Goal: Task Accomplishment & Management: Complete application form

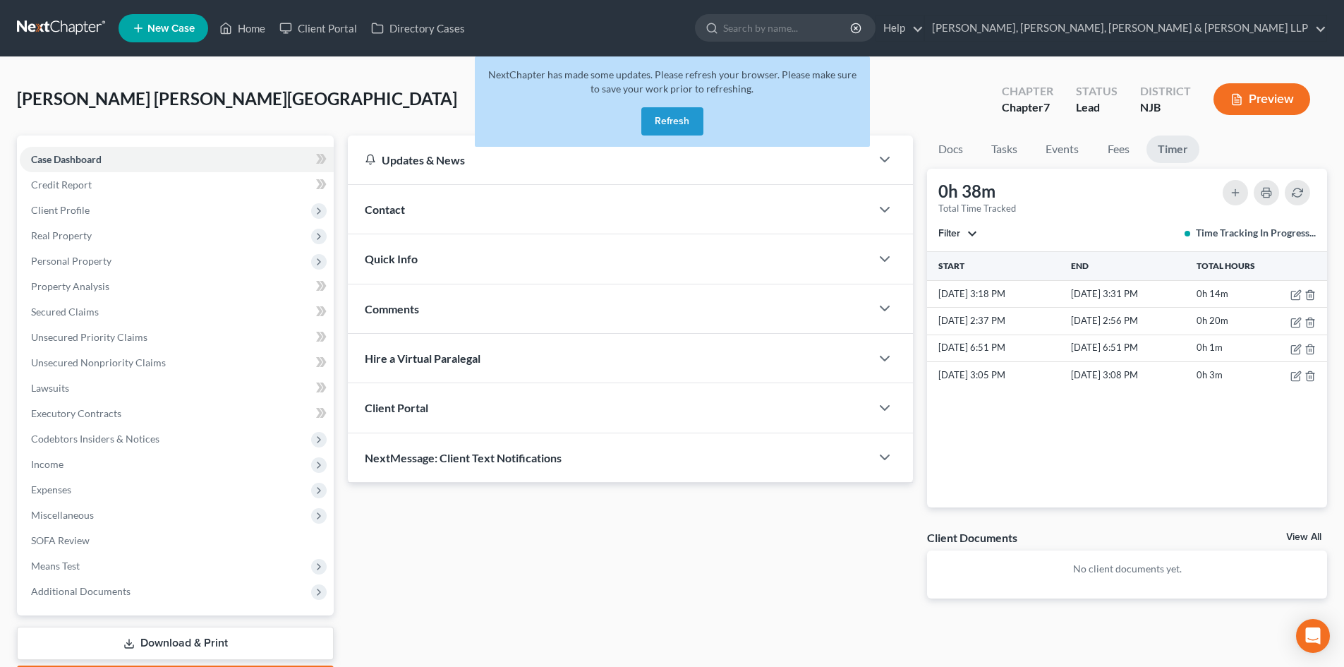
click at [692, 131] on button "Refresh" at bounding box center [672, 121] width 62 height 28
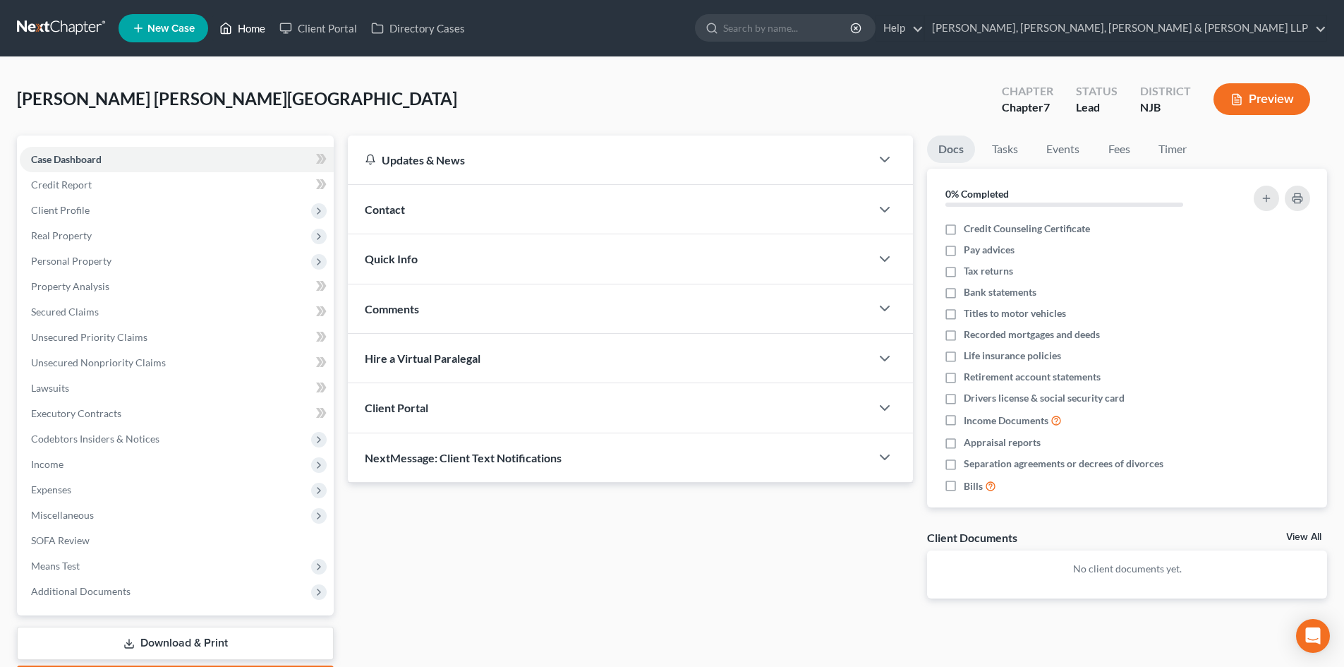
click at [255, 19] on link "Home" at bounding box center [242, 28] width 60 height 25
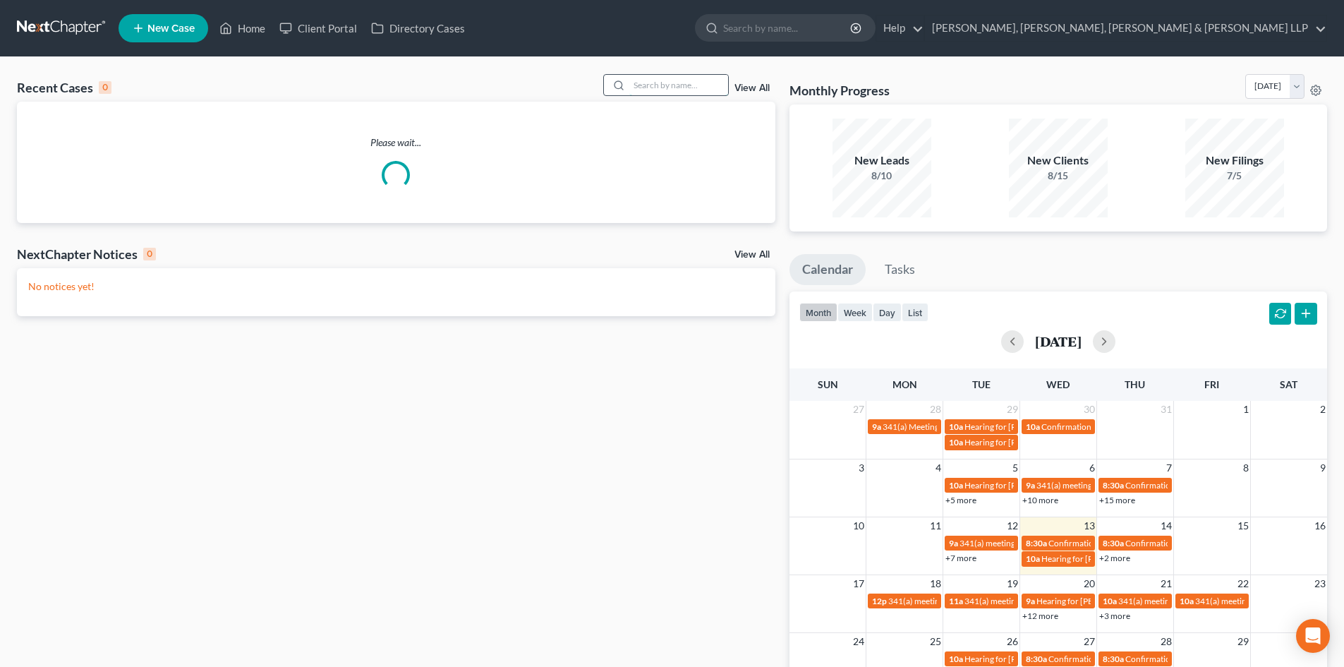
click at [644, 77] on input "search" at bounding box center [678, 85] width 99 height 20
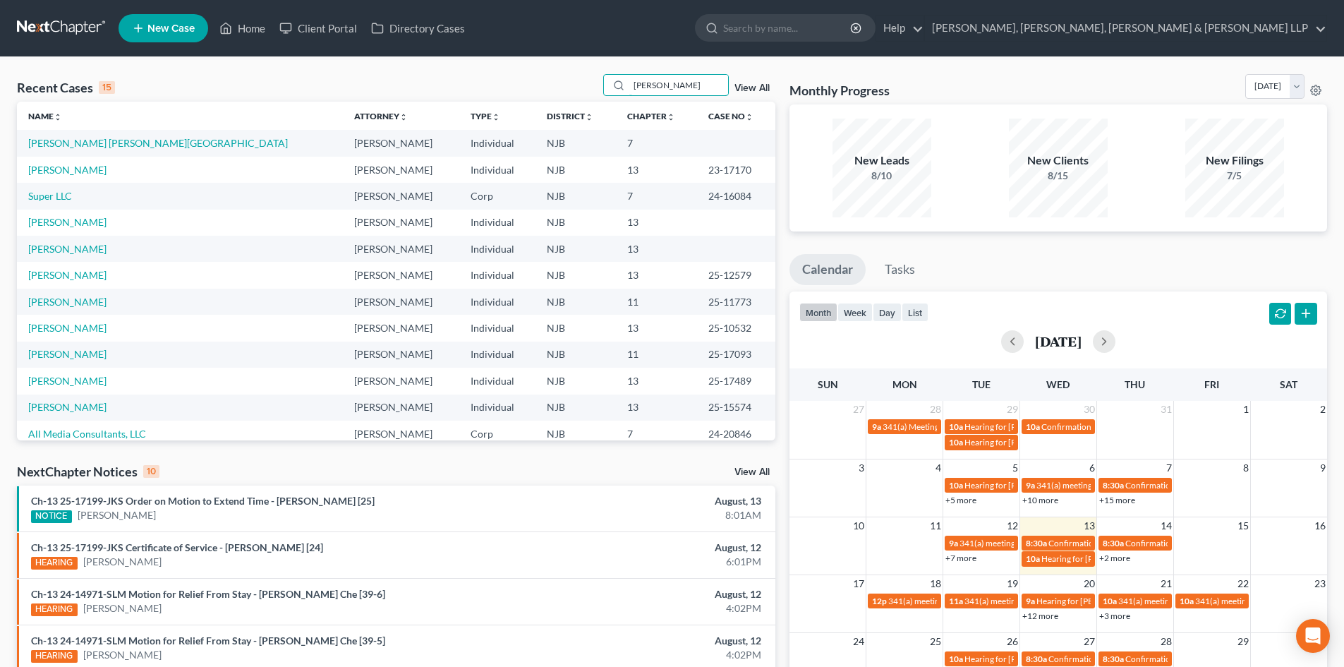
type input "raquel"
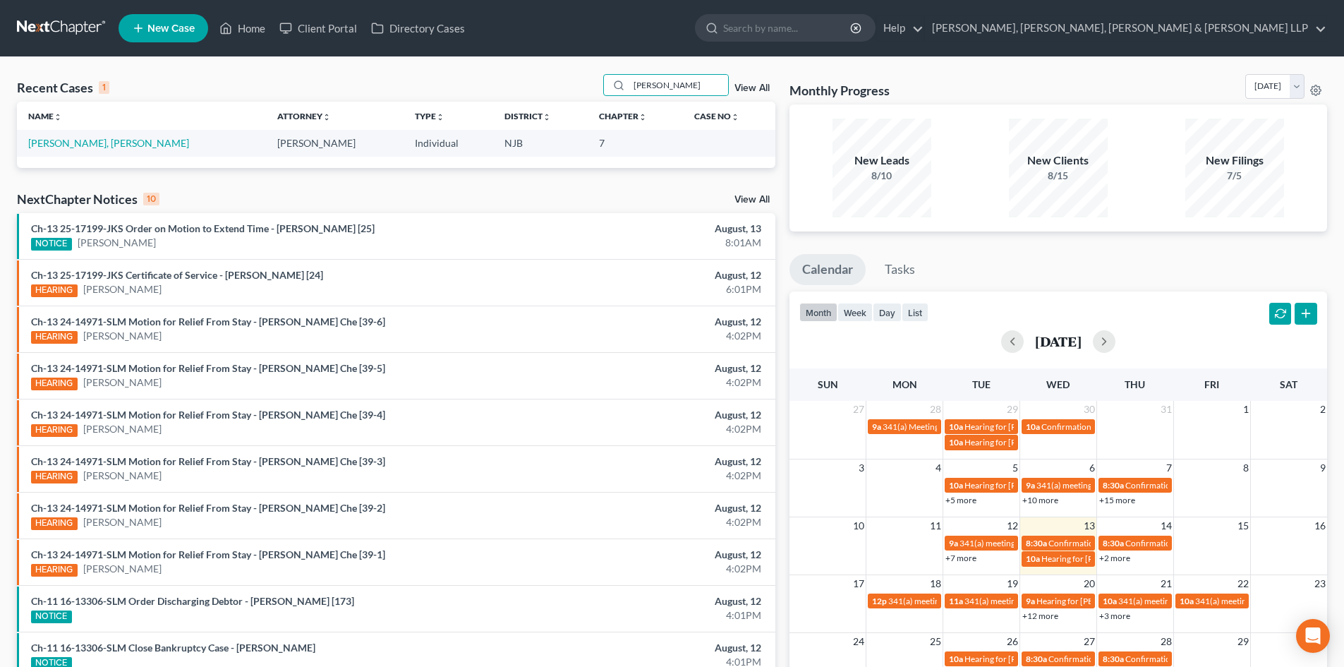
click at [119, 150] on td "Salmeron Santiago, Raquel" at bounding box center [141, 143] width 249 height 26
click at [119, 143] on link "Salmeron Santiago, Raquel" at bounding box center [108, 143] width 161 height 12
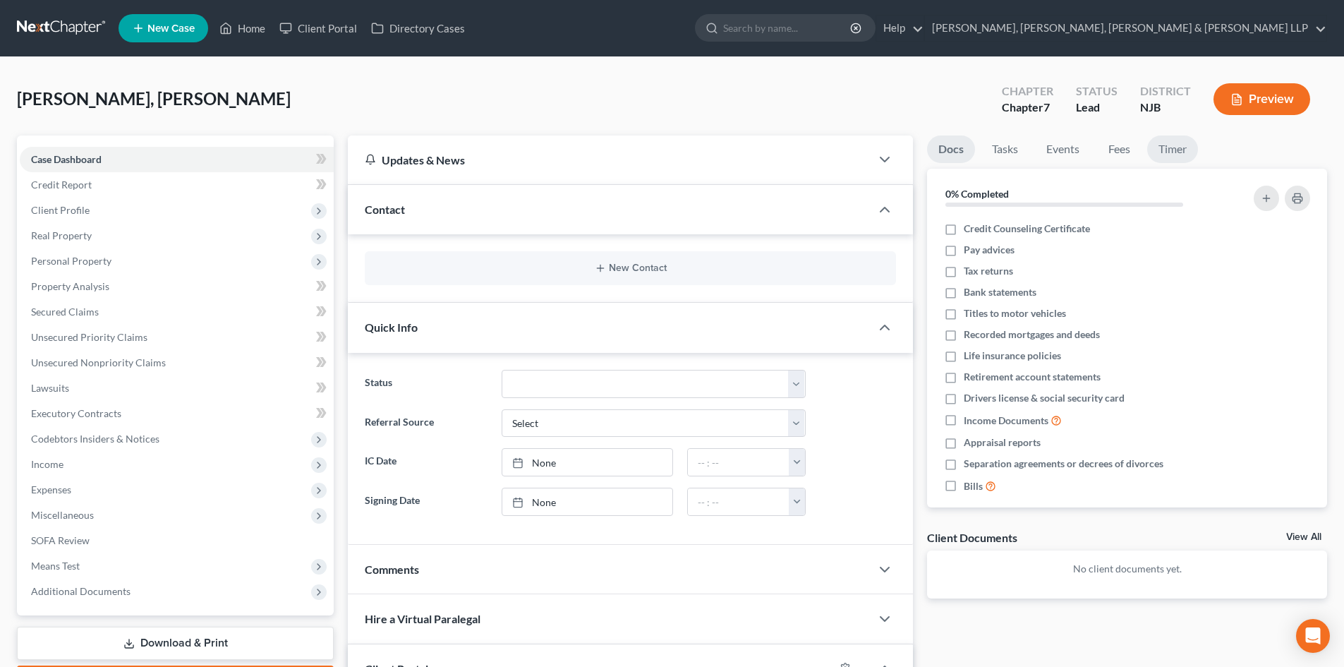
click at [1169, 140] on link "Timer" at bounding box center [1172, 149] width 51 height 28
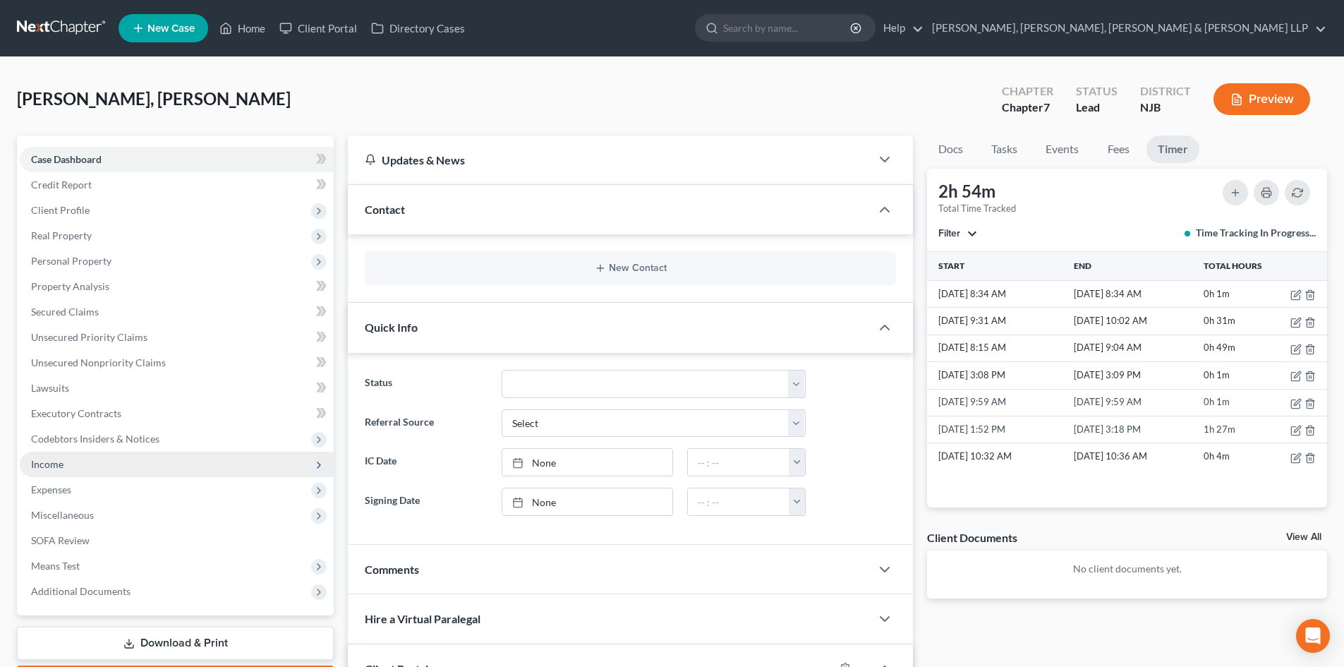
click at [54, 464] on span "Income" at bounding box center [47, 464] width 32 height 12
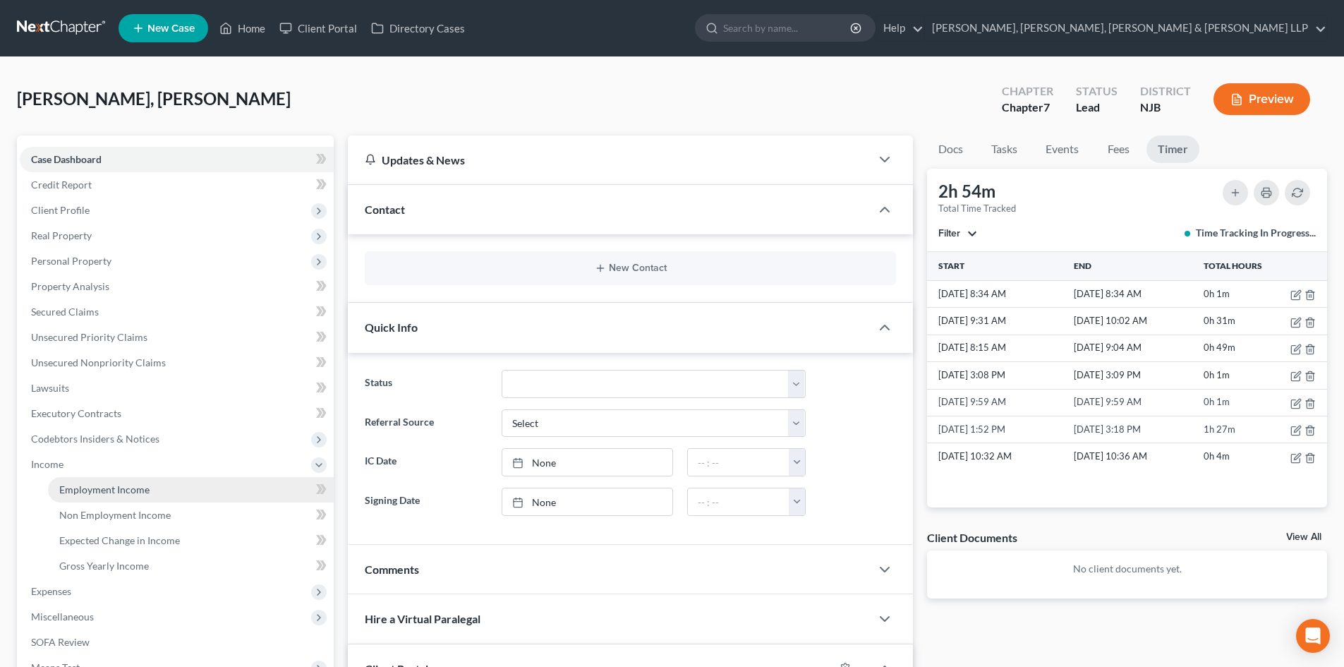
click at [68, 488] on span "Employment Income" at bounding box center [104, 489] width 90 height 12
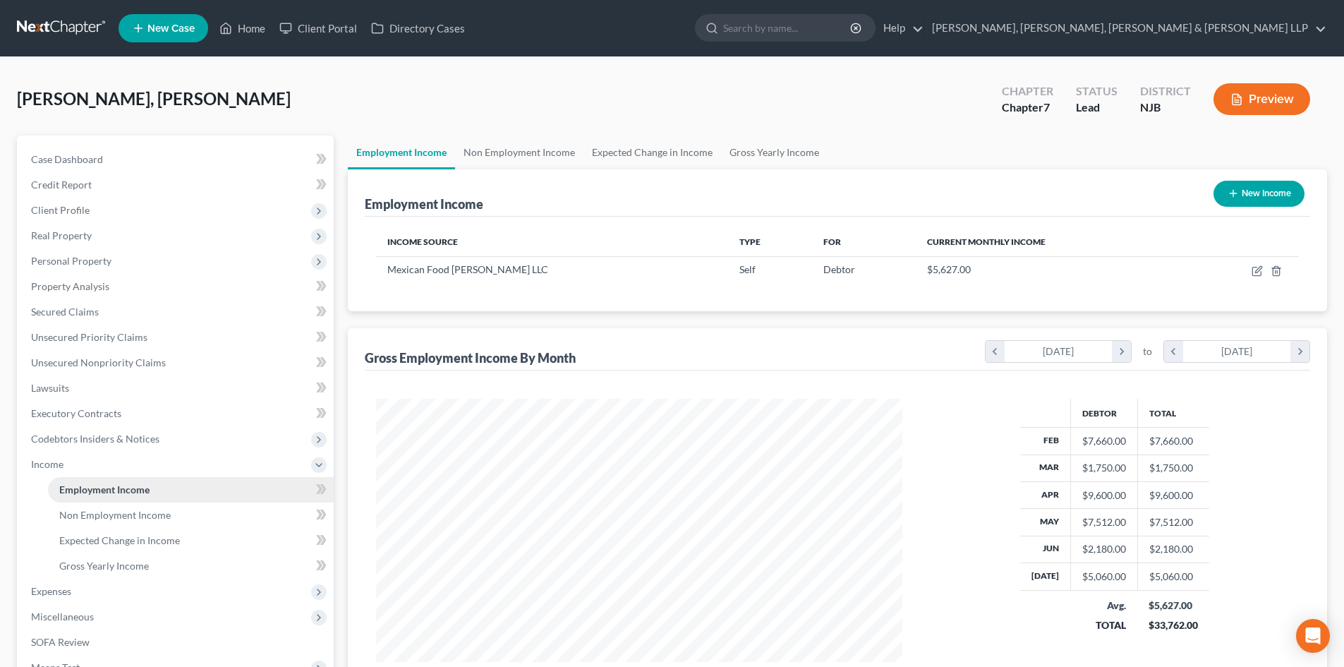
scroll to position [141, 0]
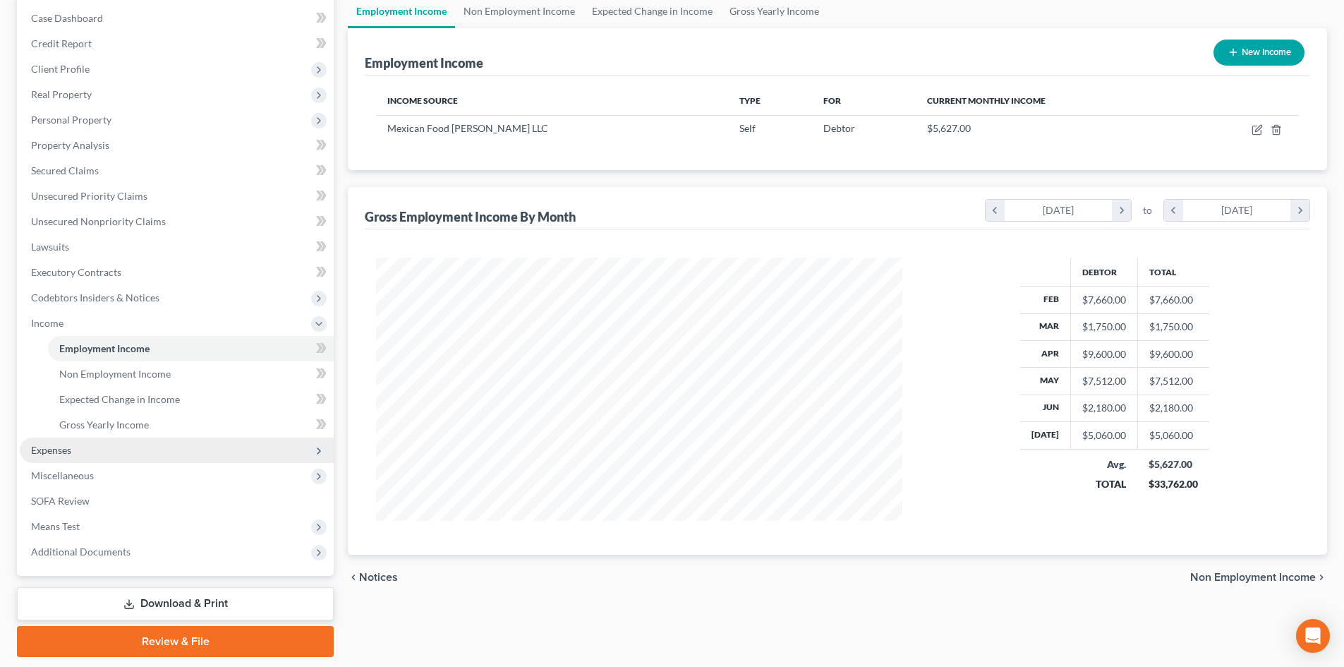
click at [66, 442] on span "Expenses" at bounding box center [177, 450] width 314 height 25
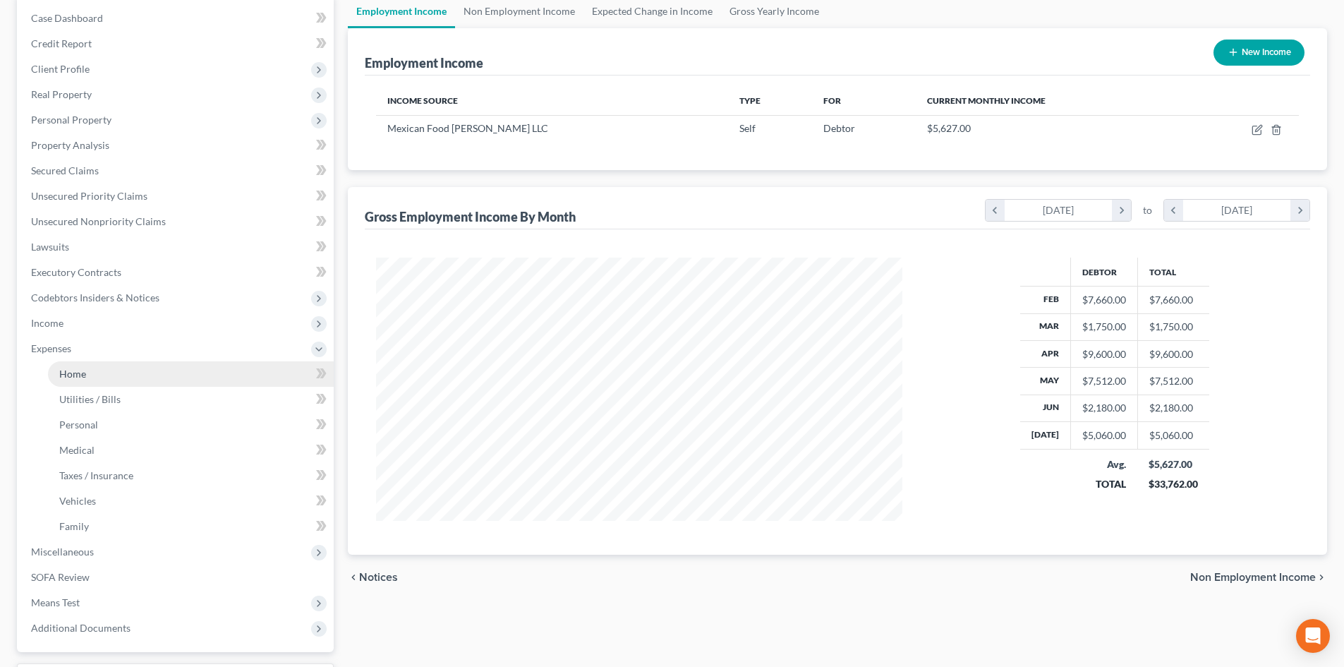
click at [81, 368] on span "Home" at bounding box center [72, 374] width 27 height 12
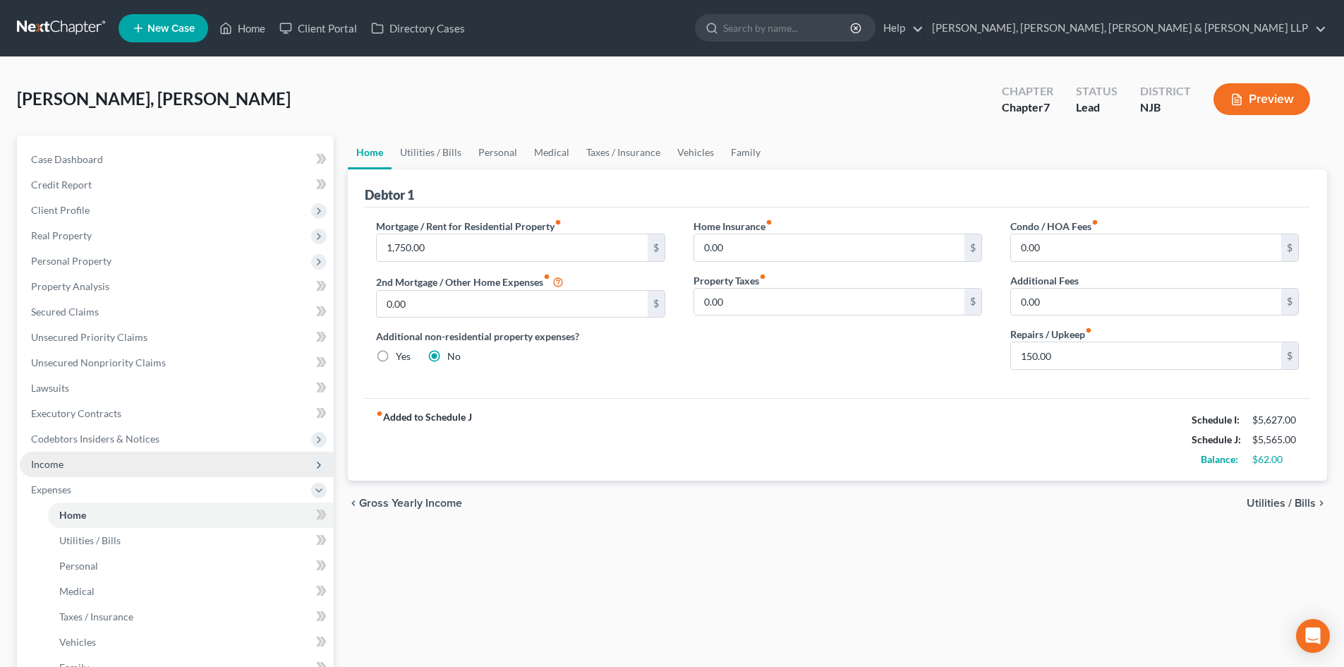
drag, startPoint x: 63, startPoint y: 464, endPoint x: 73, endPoint y: 464, distance: 9.9
click at [64, 464] on span "Income" at bounding box center [177, 464] width 314 height 25
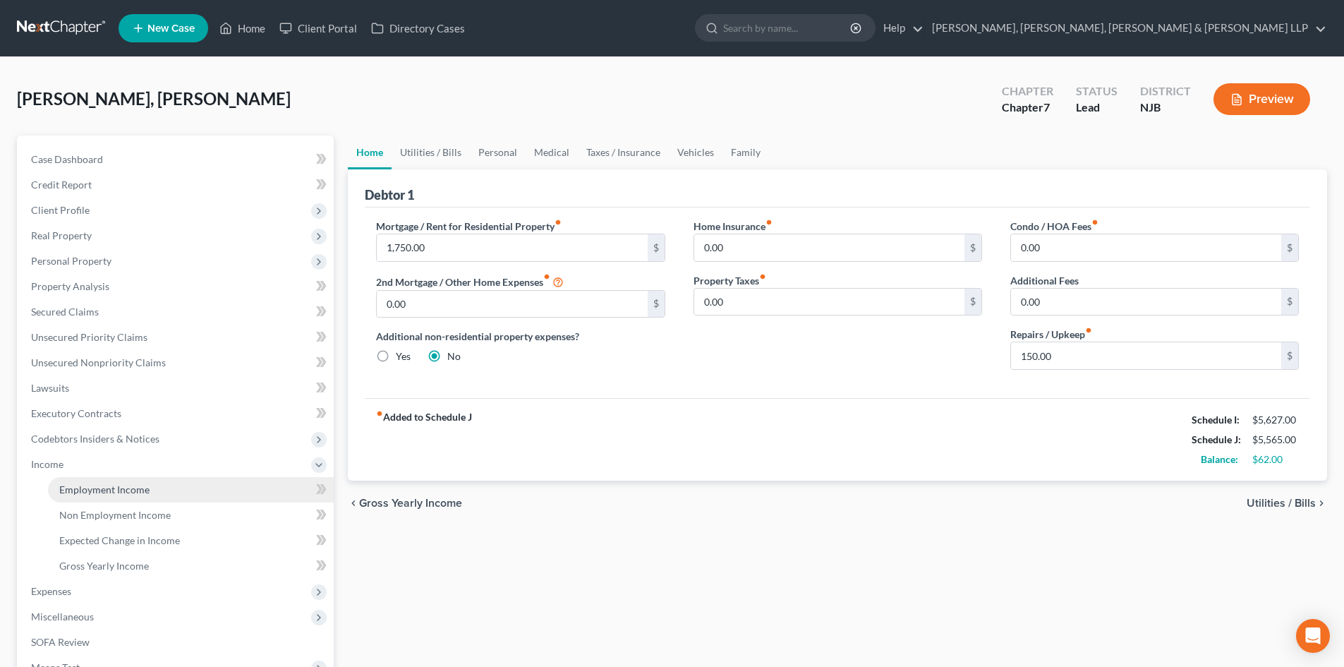
click at [116, 478] on link "Employment Income" at bounding box center [191, 489] width 286 height 25
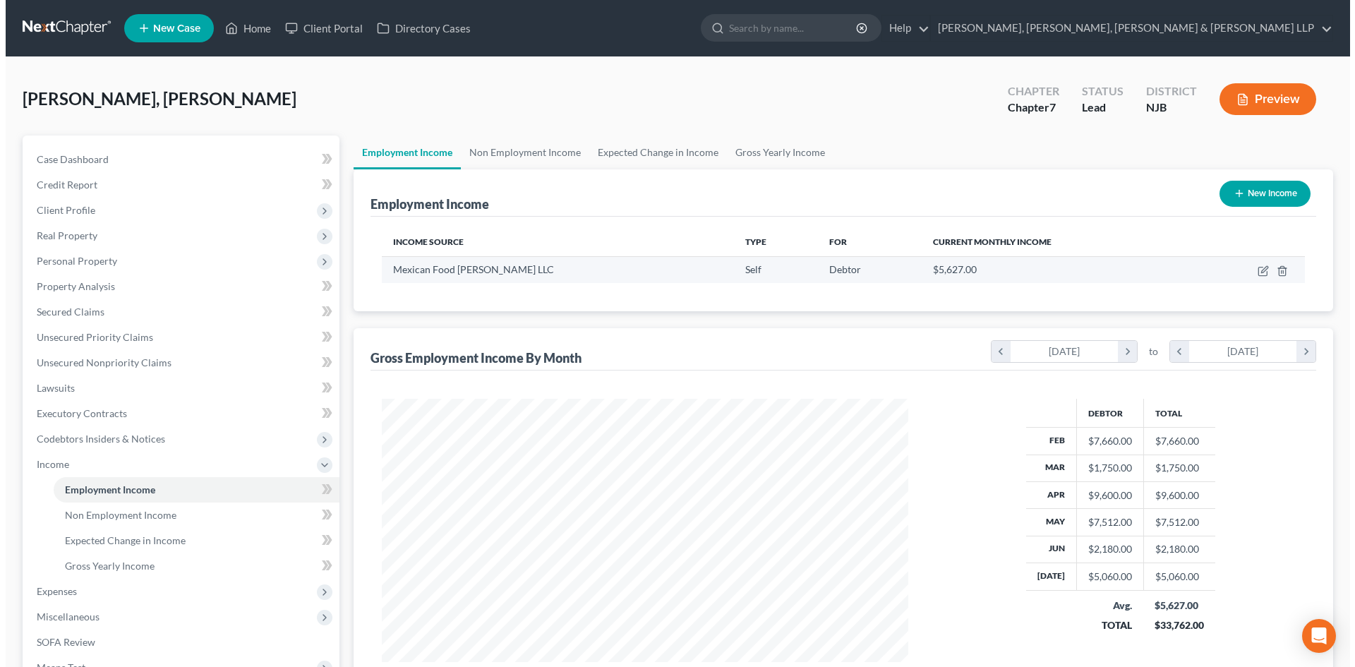
scroll to position [263, 555]
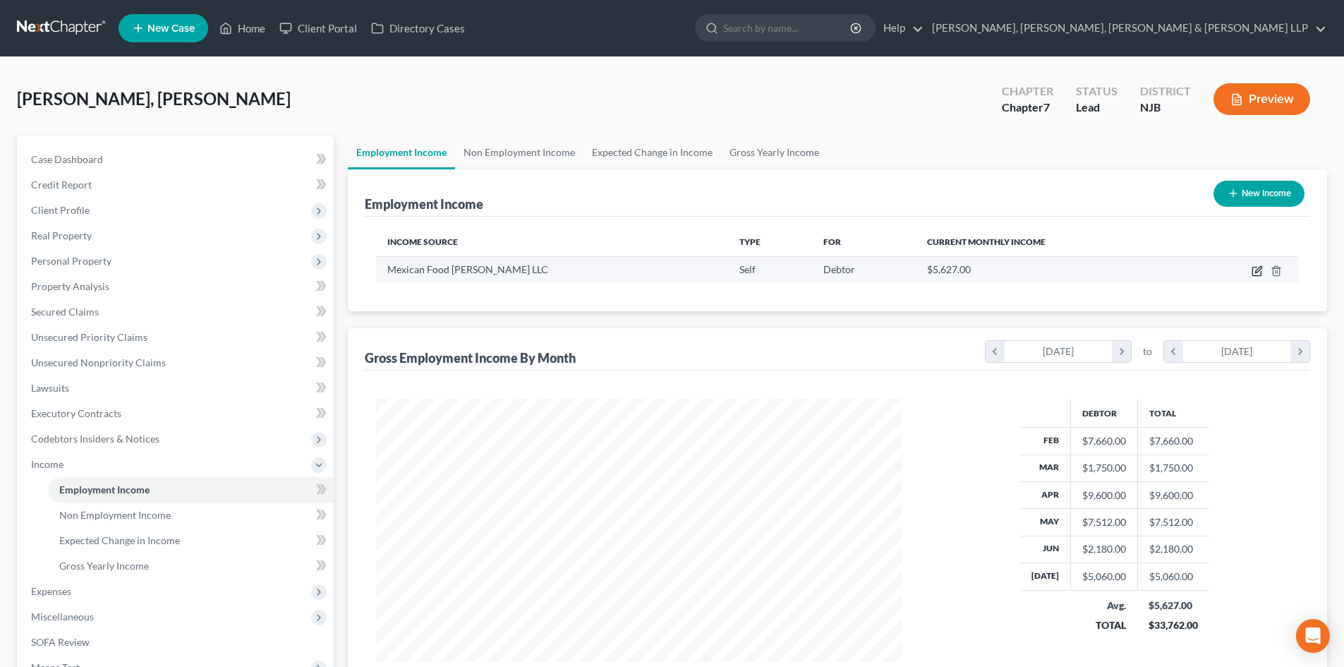
click at [1257, 271] on icon "button" at bounding box center [1258, 269] width 6 height 6
select select "1"
select select "33"
select select "0"
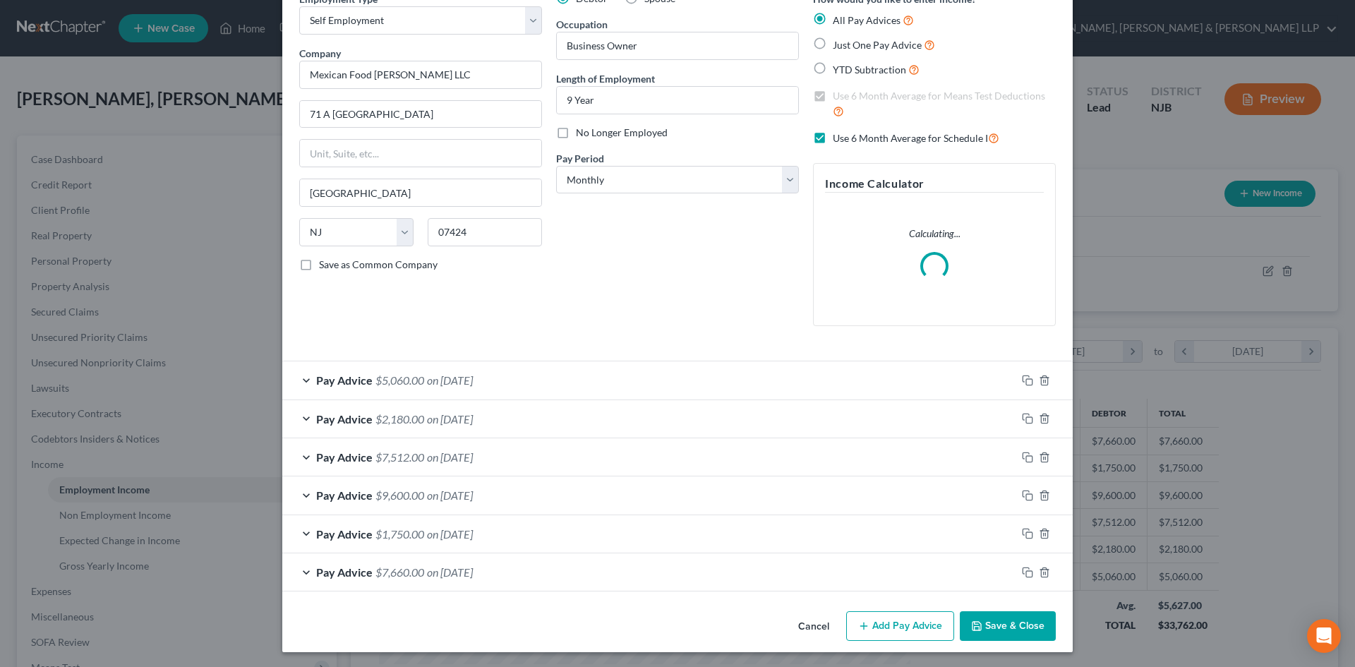
scroll to position [76, 0]
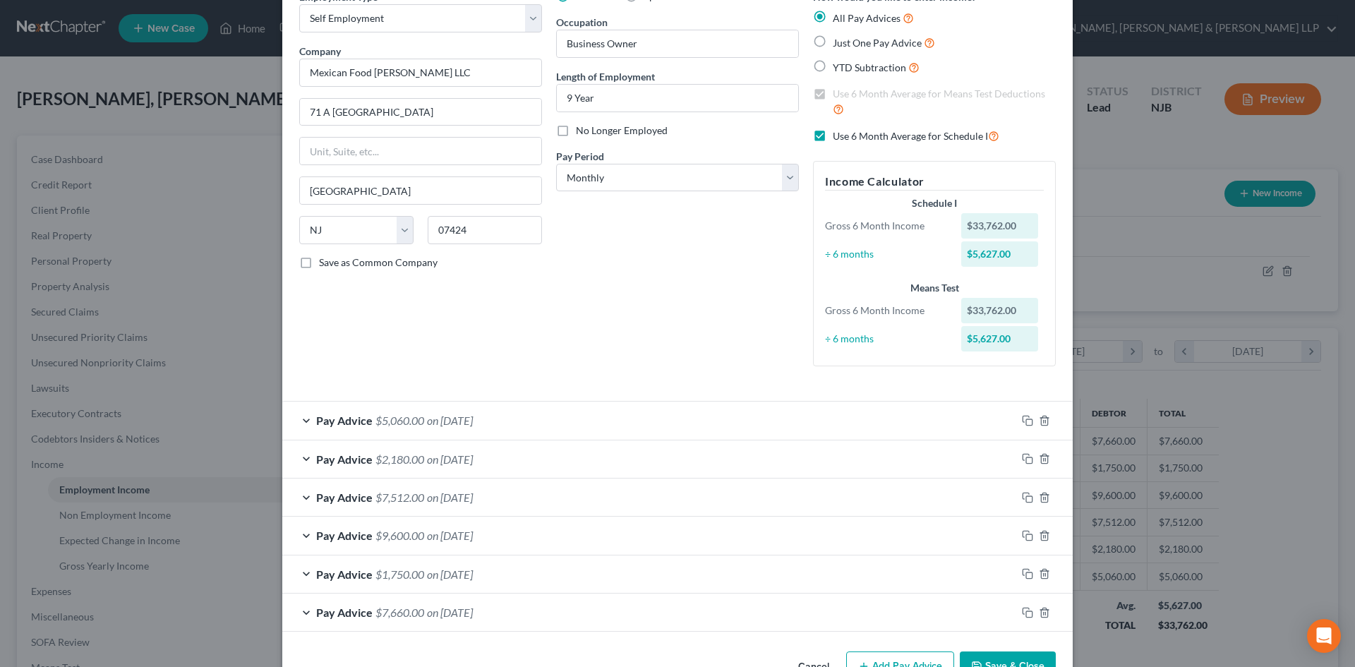
click at [653, 411] on div "Pay Advice $5,060.00 on 07/30/2025" at bounding box center [649, 420] width 734 height 37
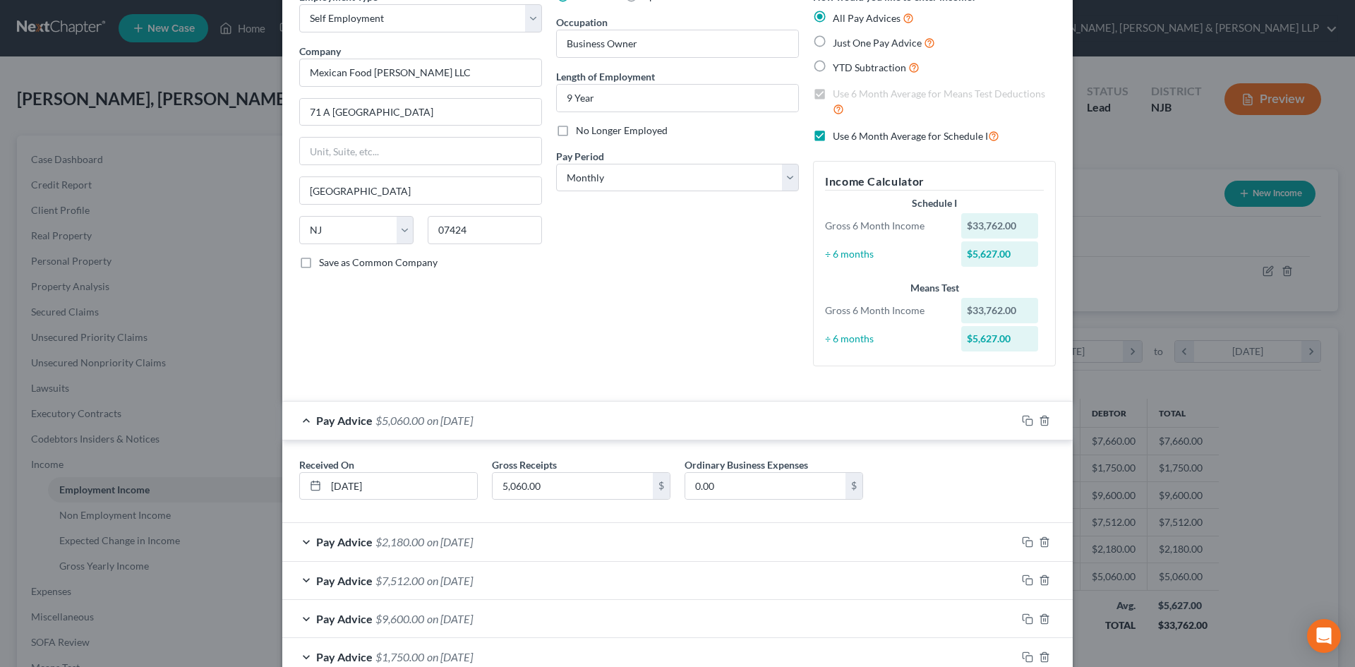
click at [653, 411] on div "Pay Advice $5,060.00 on 07/30/2025" at bounding box center [649, 420] width 734 height 37
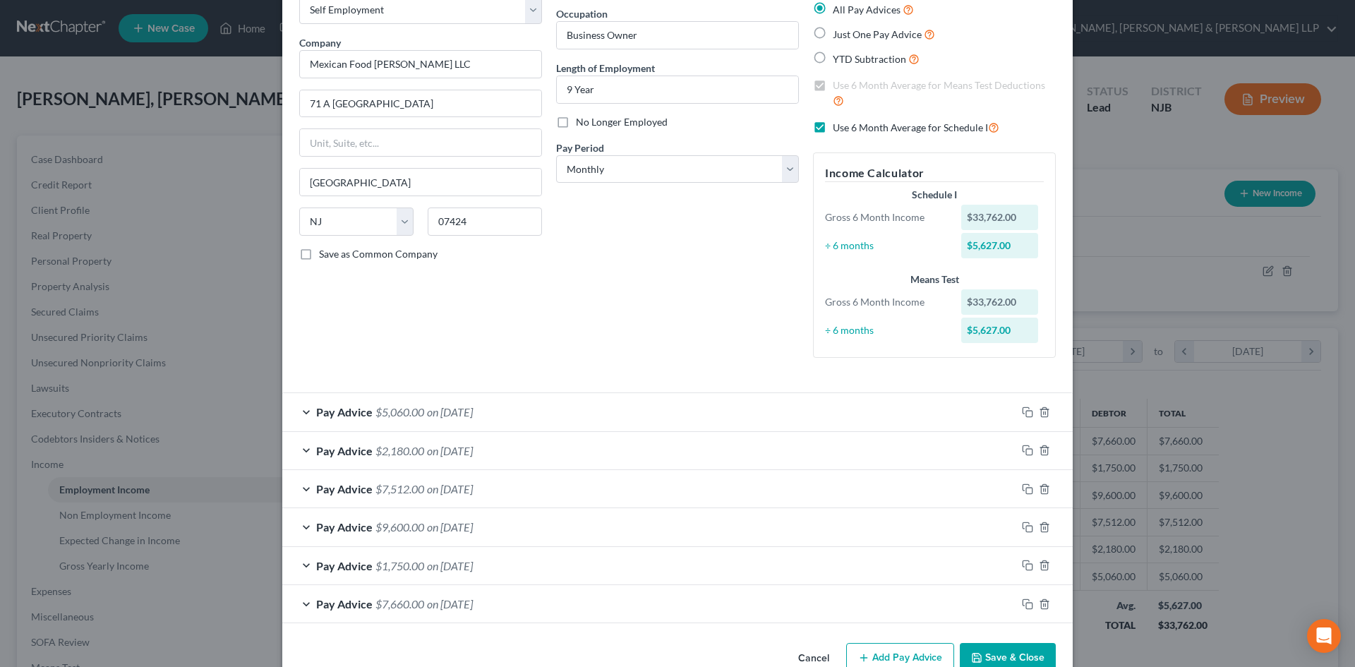
scroll to position [118, 0]
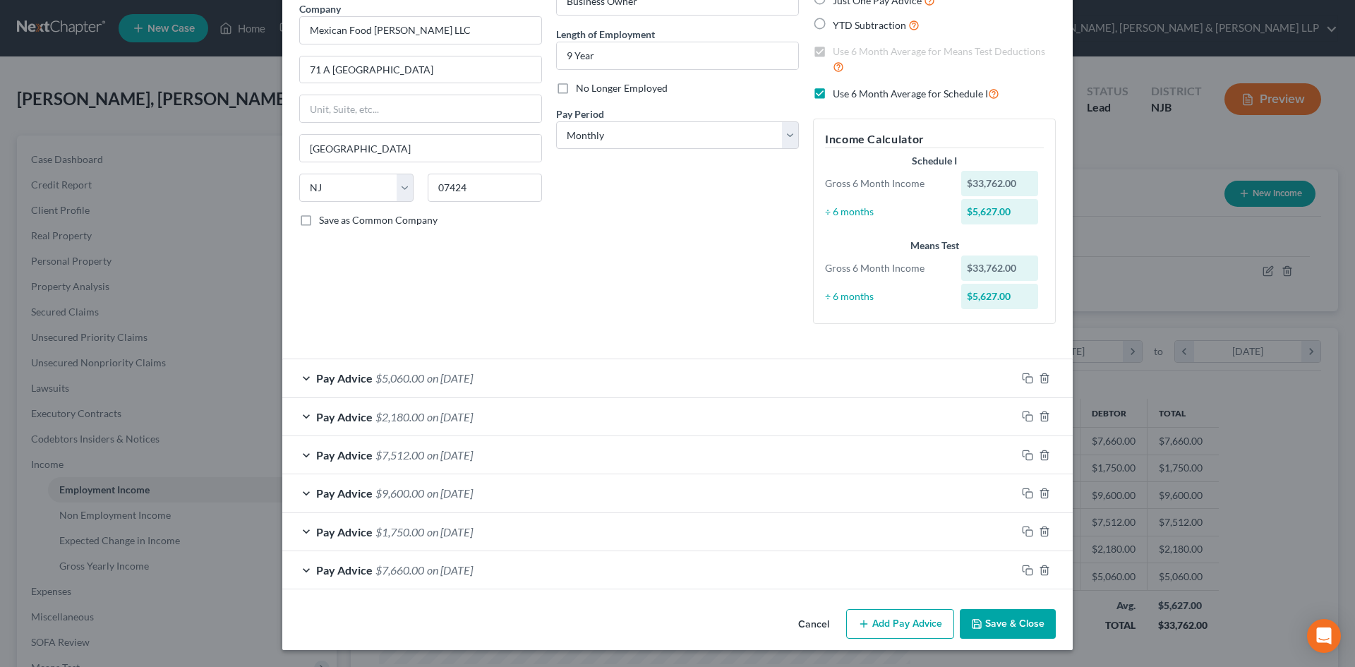
click at [1023, 621] on button "Save & Close" at bounding box center [1008, 624] width 96 height 30
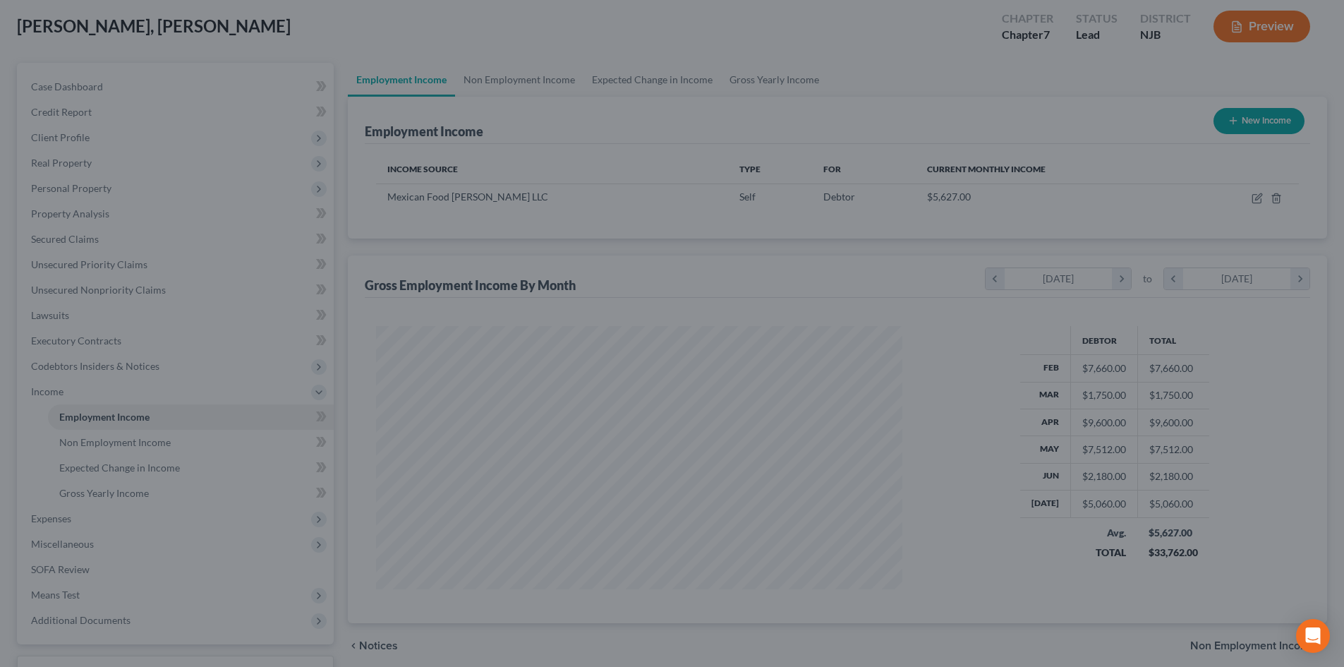
scroll to position [185, 0]
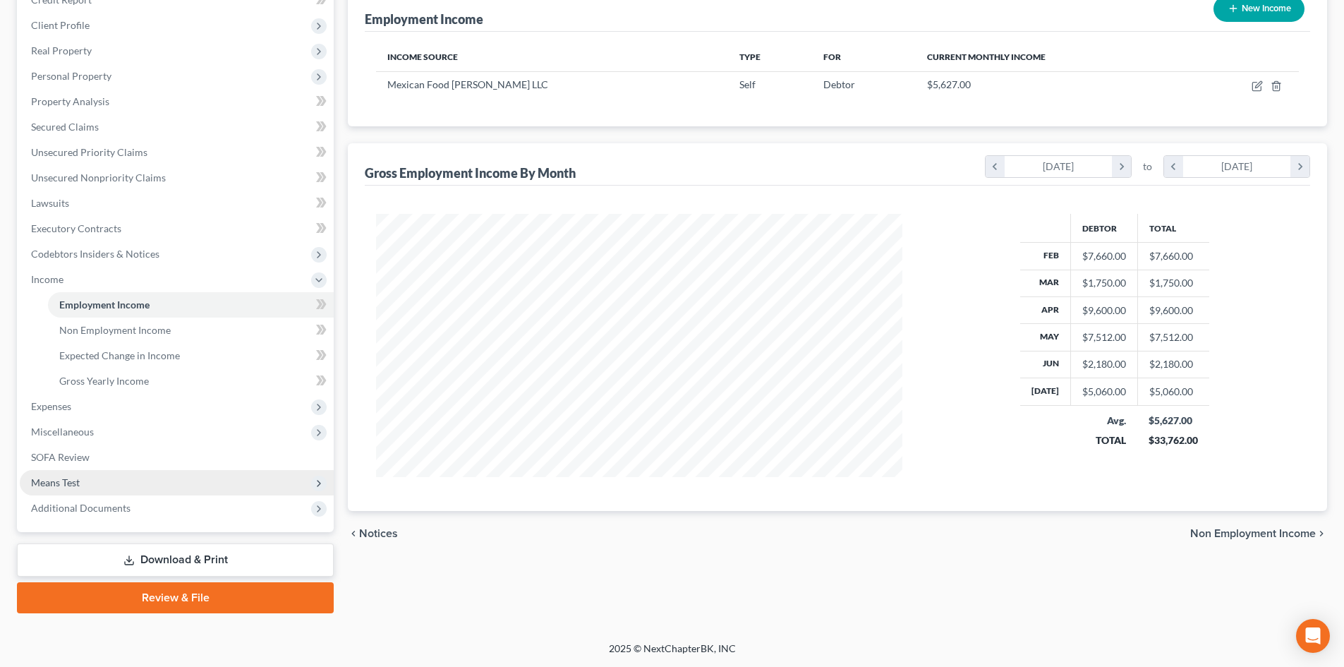
click at [114, 487] on span "Means Test" at bounding box center [177, 482] width 314 height 25
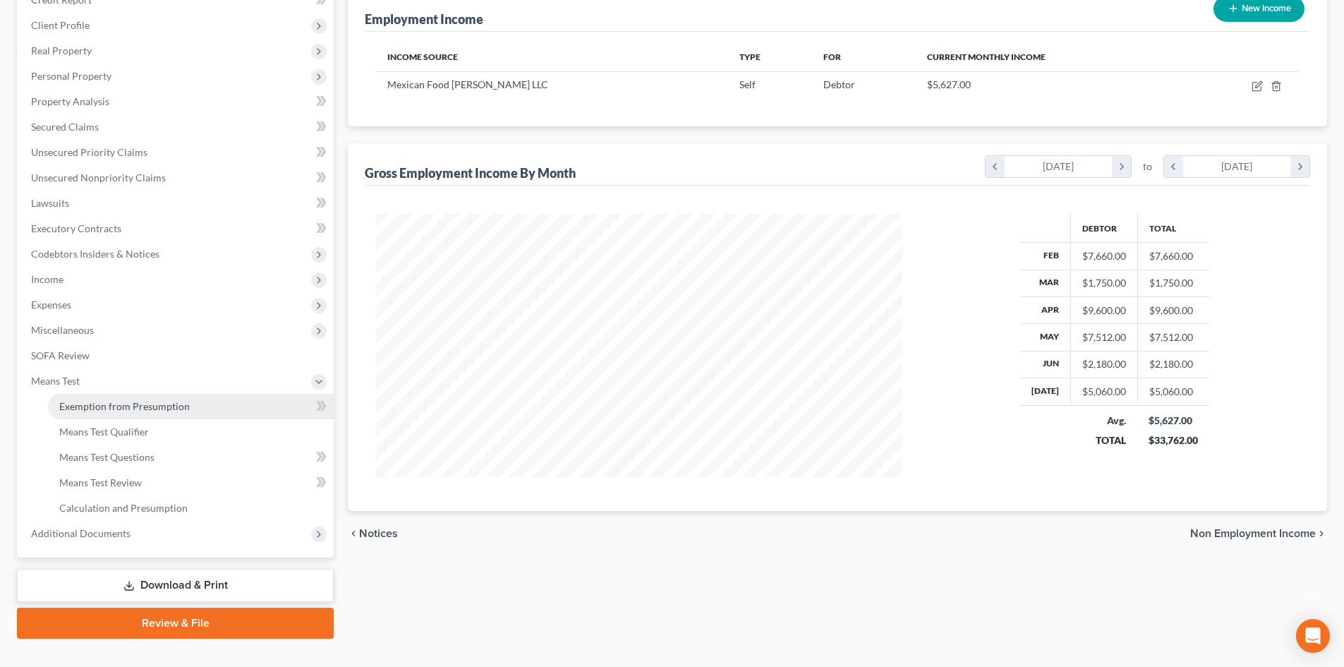
click at [169, 411] on link "Exemption from Presumption" at bounding box center [191, 406] width 286 height 25
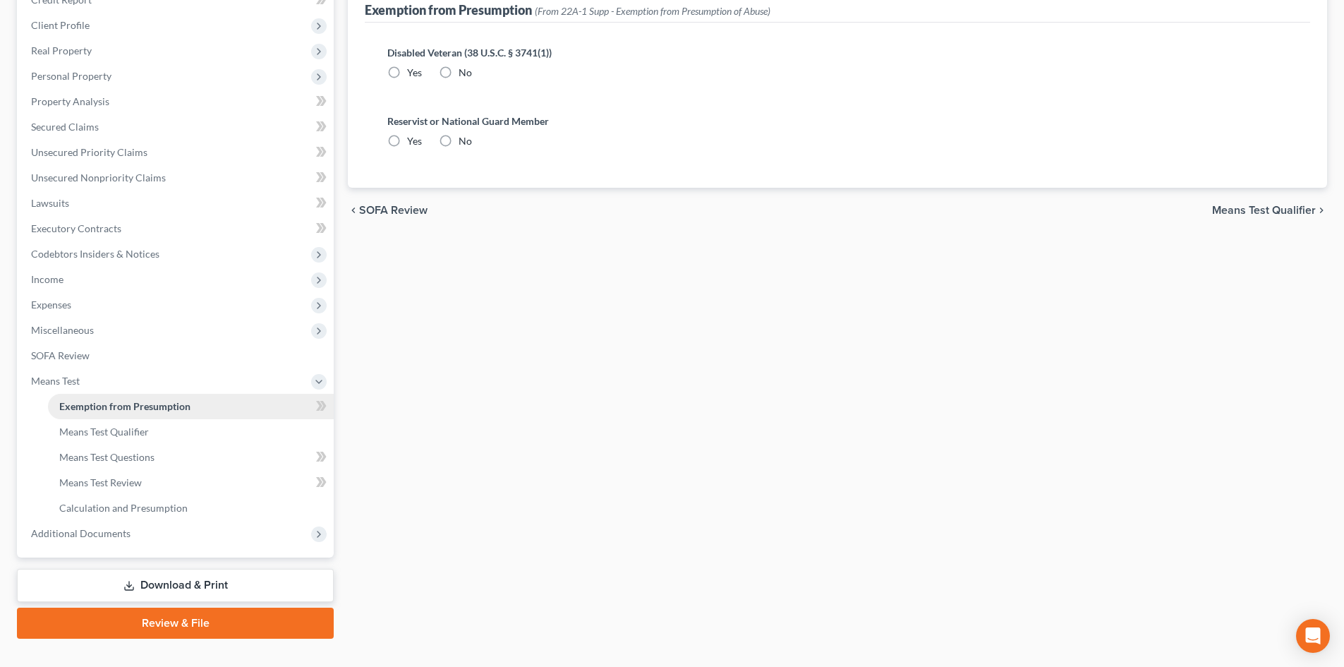
radio input "true"
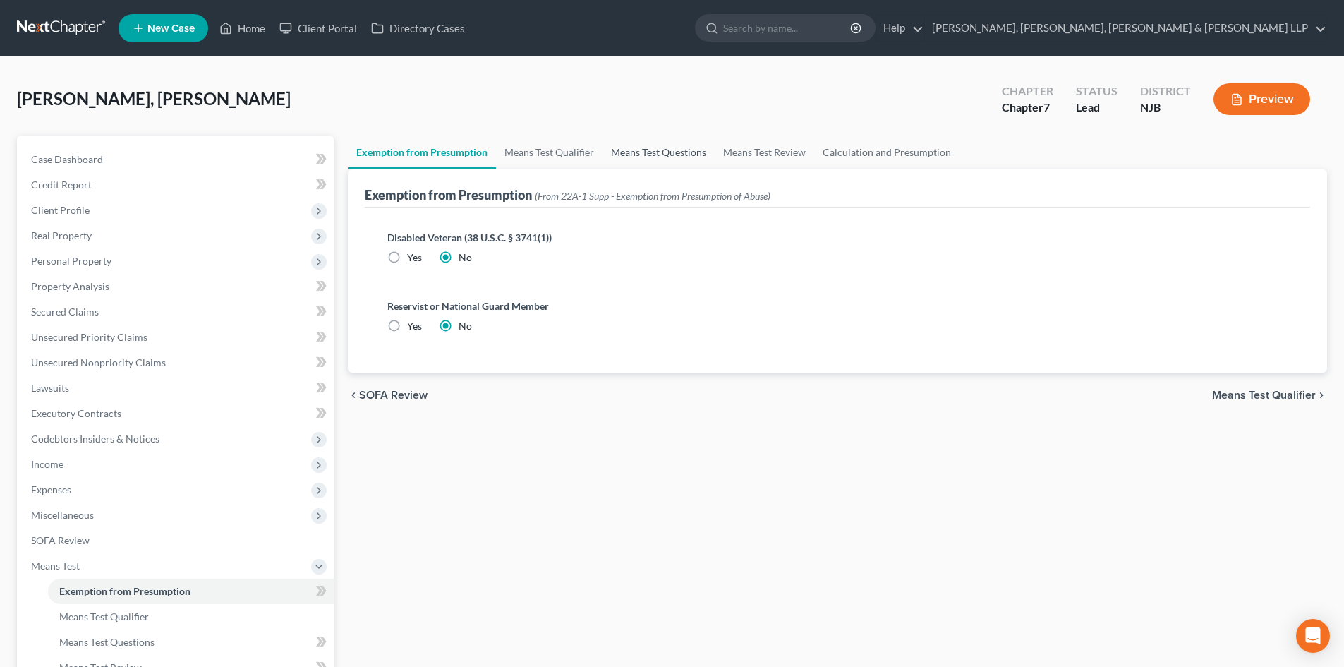
click at [709, 149] on link "Means Test Questions" at bounding box center [659, 152] width 112 height 34
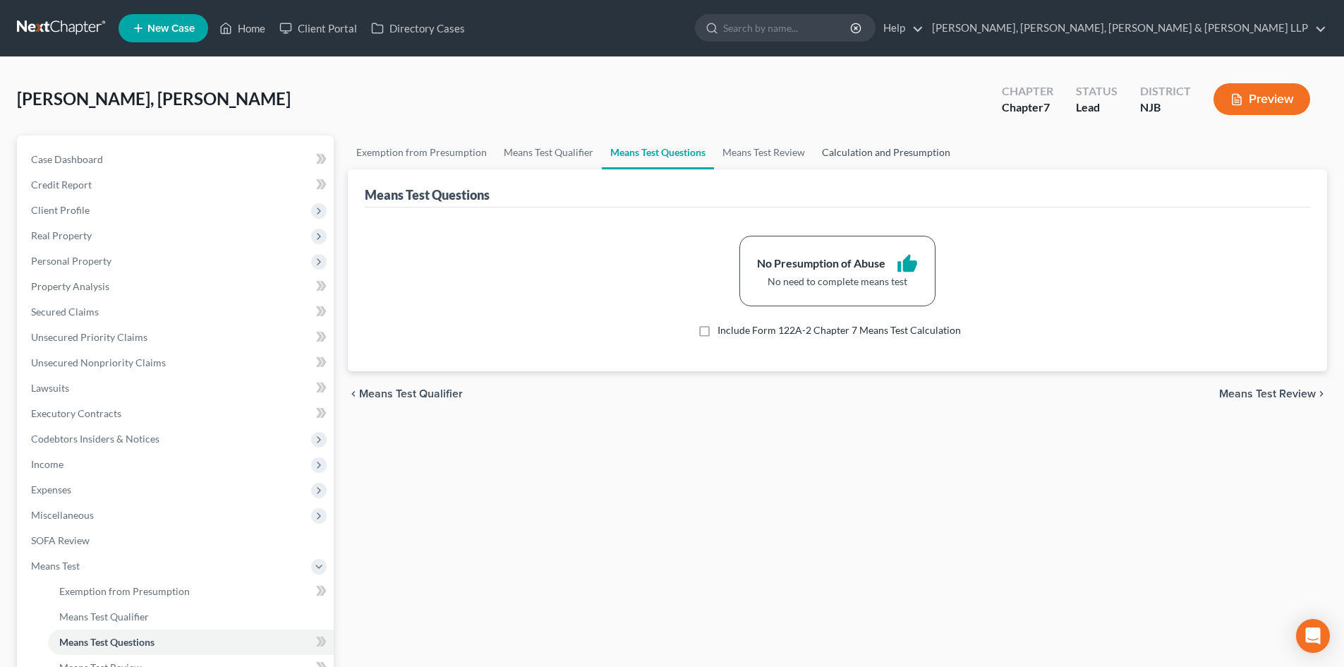
click at [843, 153] on link "Calculation and Presumption" at bounding box center [886, 152] width 145 height 34
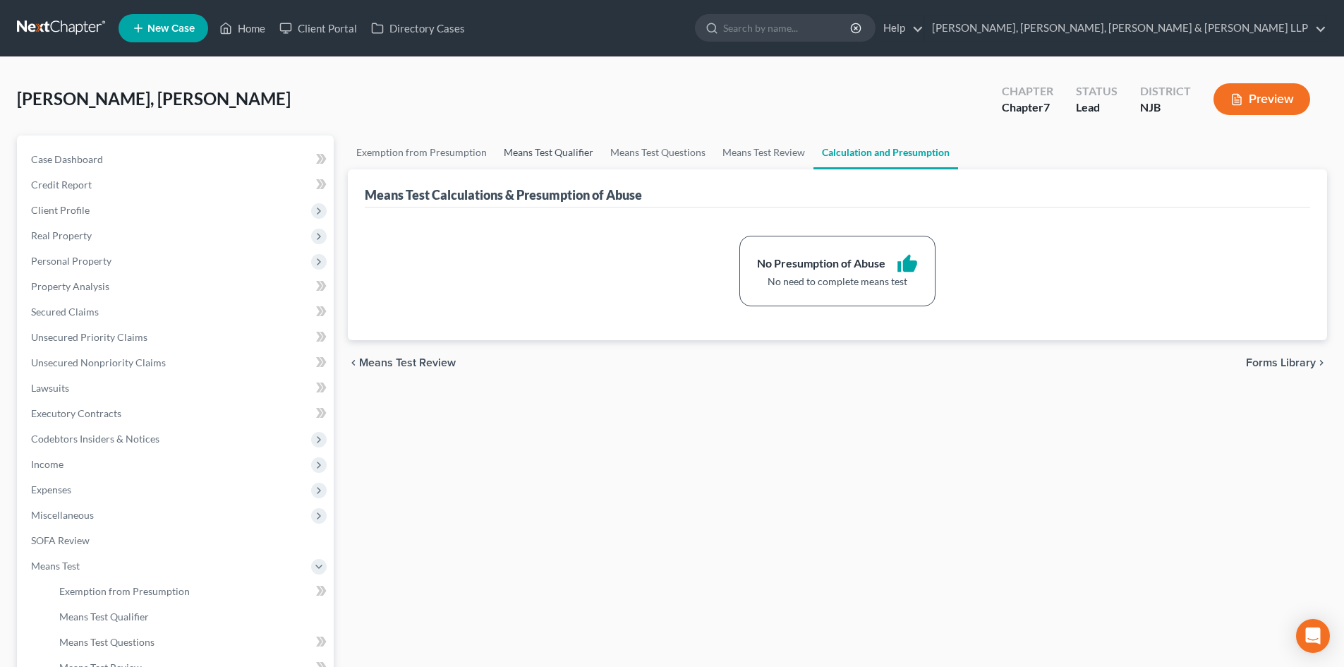
click at [565, 157] on link "Means Test Qualifier" at bounding box center [548, 152] width 107 height 34
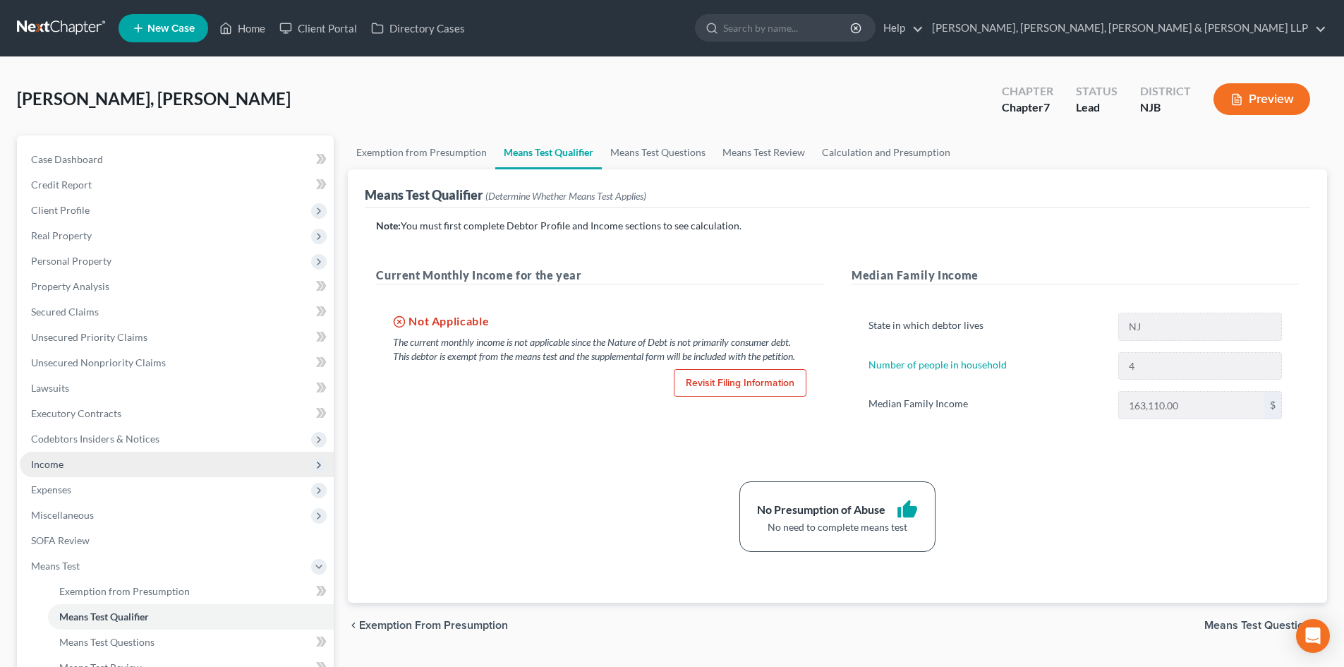
click at [116, 459] on span "Income" at bounding box center [177, 464] width 314 height 25
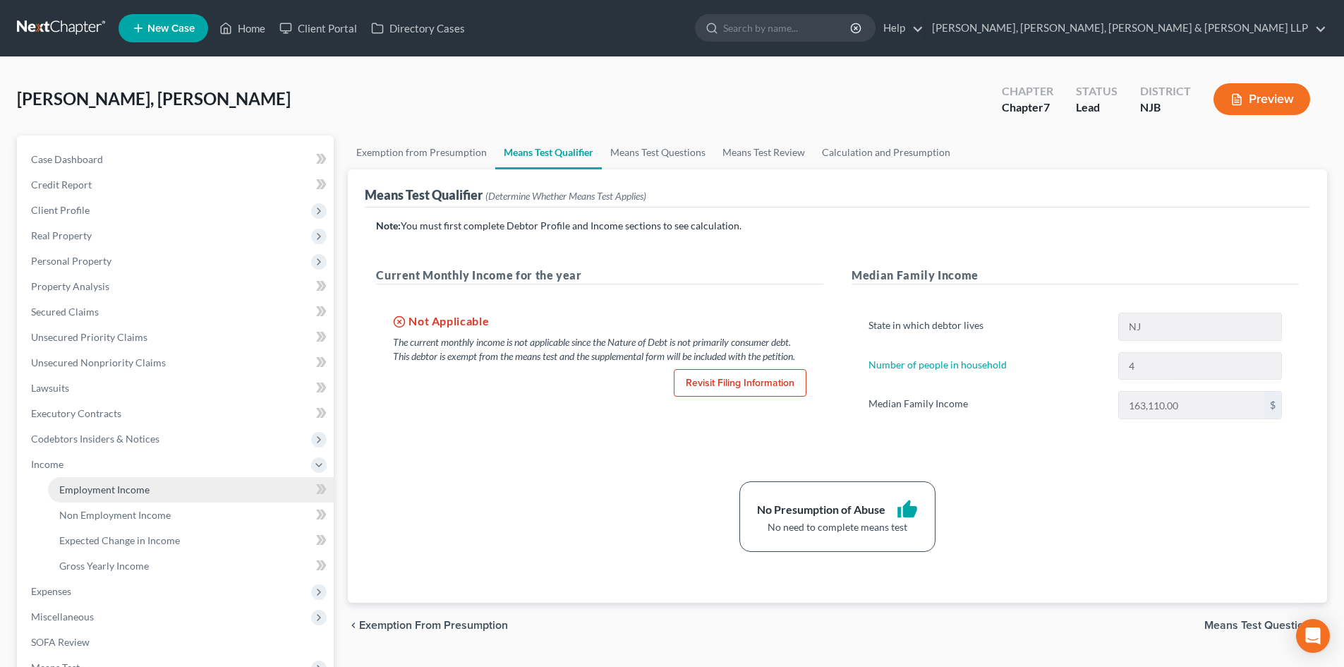
click at [94, 484] on span "Employment Income" at bounding box center [104, 489] width 90 height 12
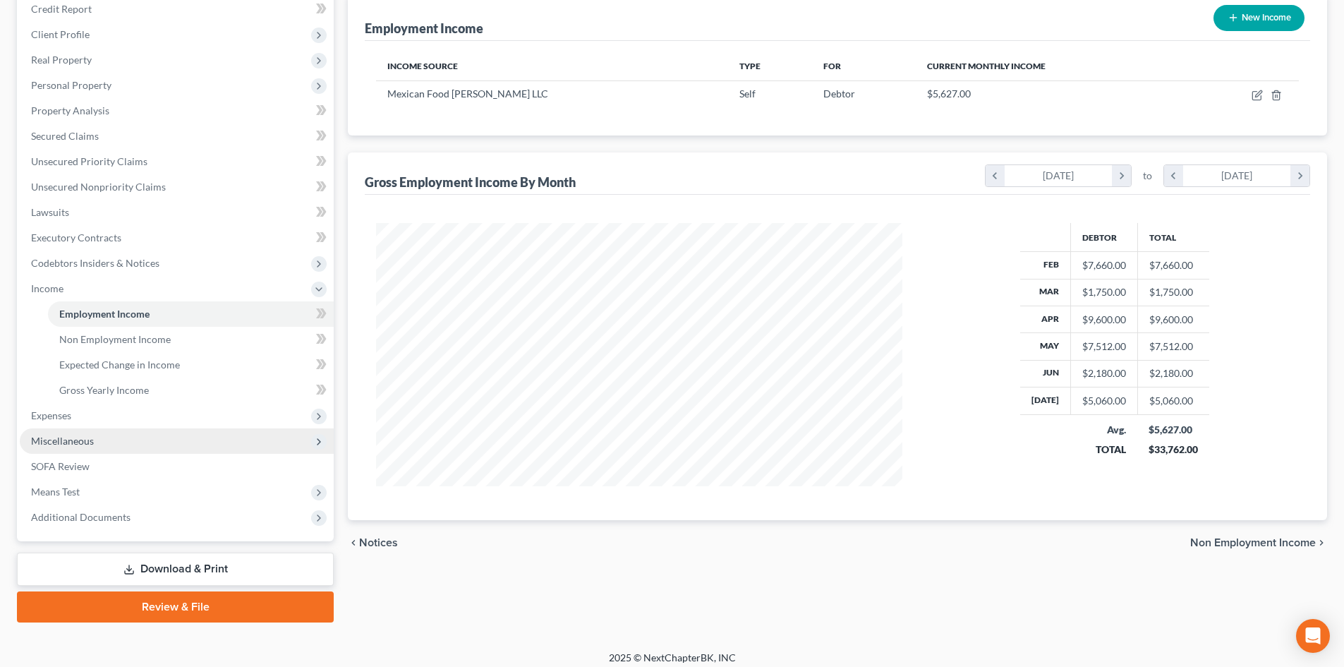
scroll to position [185, 0]
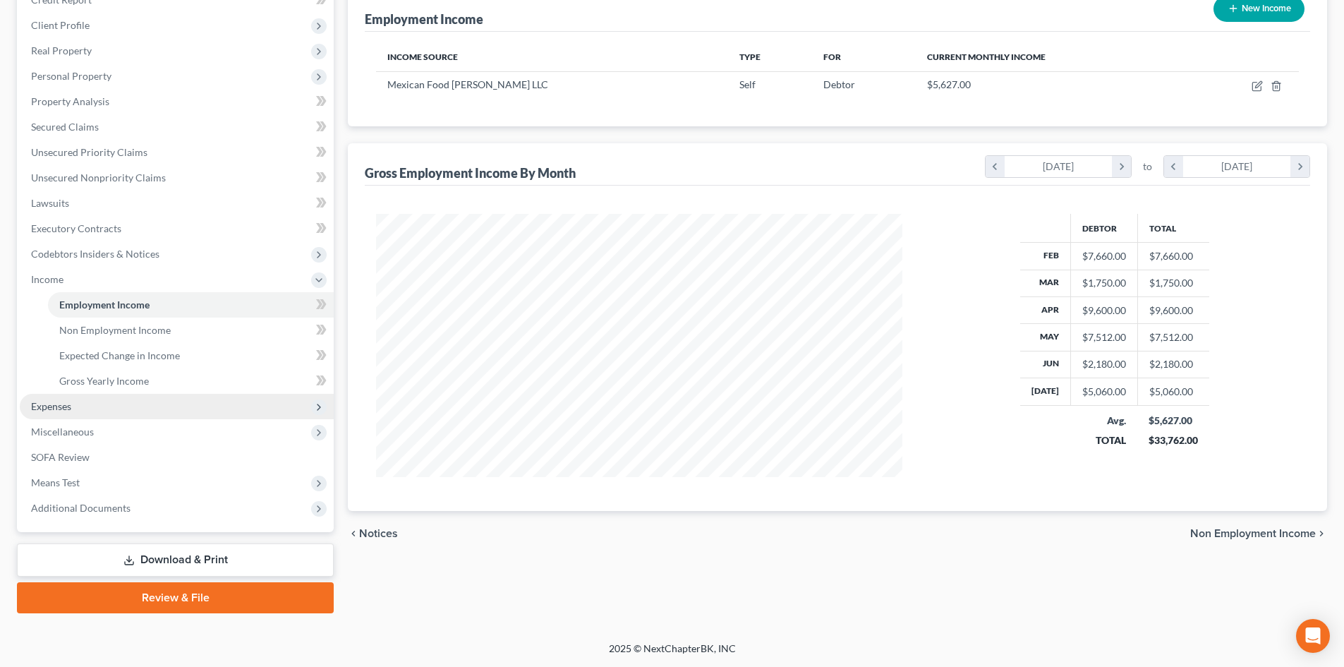
click at [71, 401] on span "Expenses" at bounding box center [51, 406] width 40 height 12
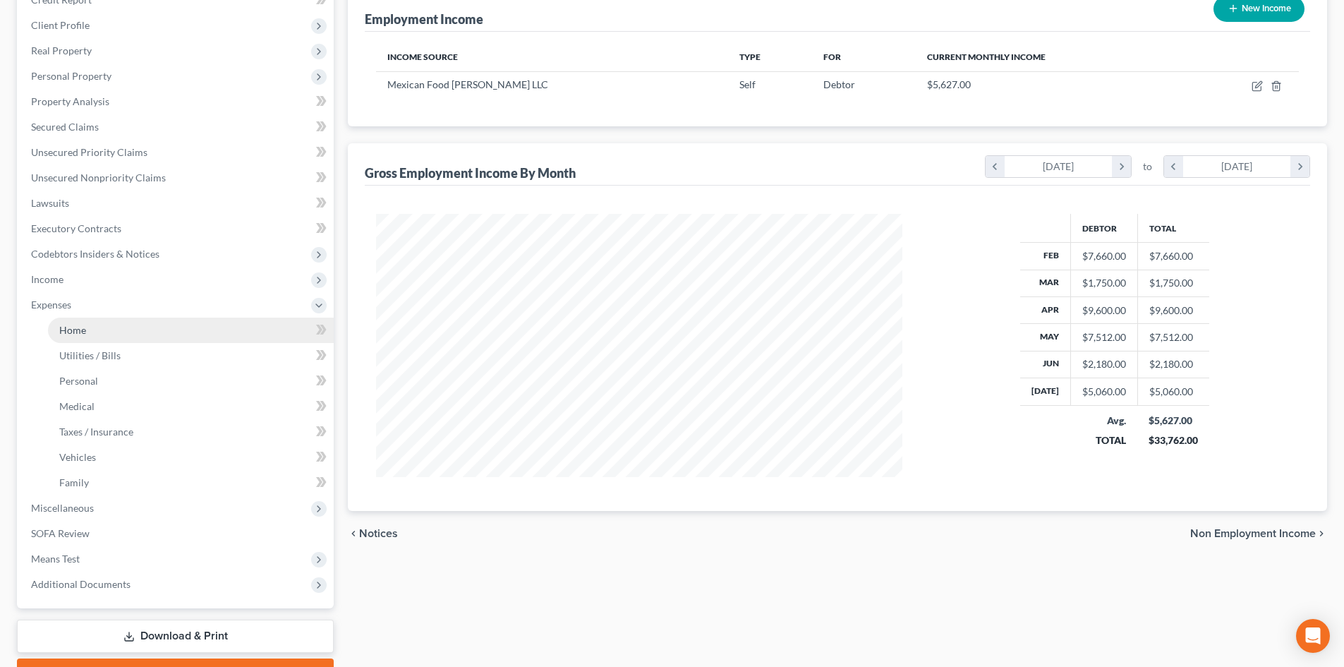
click at [82, 340] on link "Home" at bounding box center [191, 330] width 286 height 25
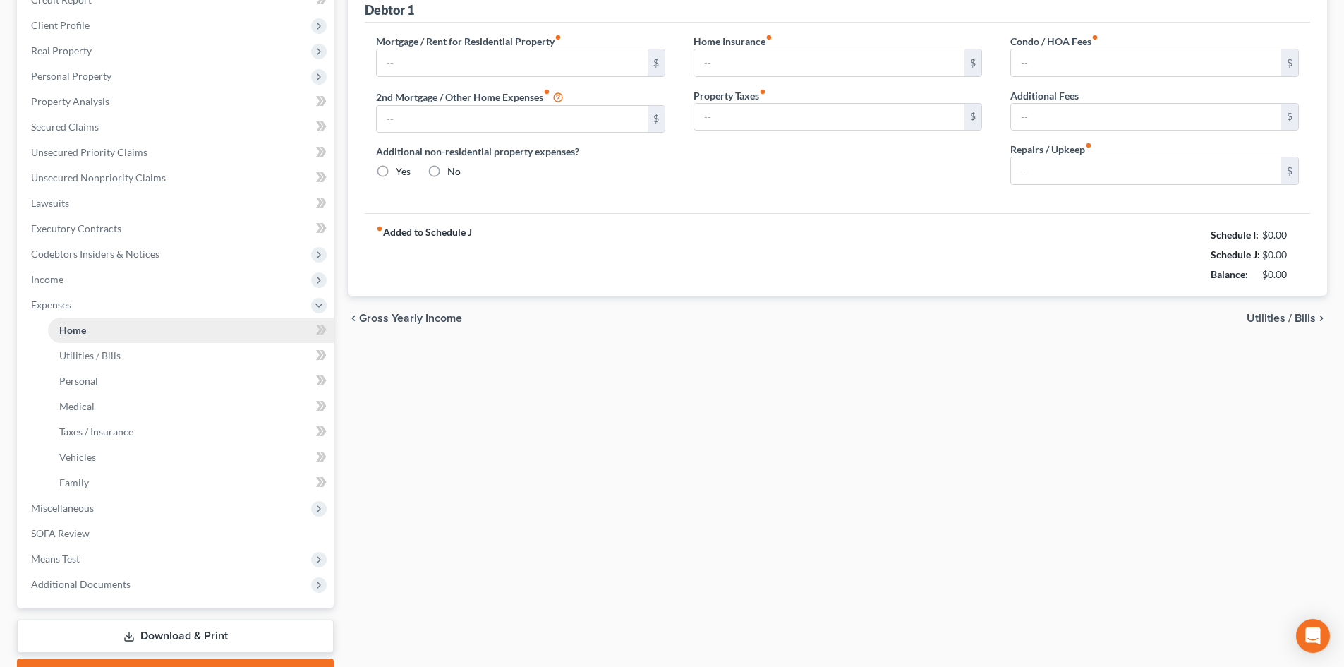
type input "1,750.00"
type input "0.00"
radio input "true"
type input "0.00"
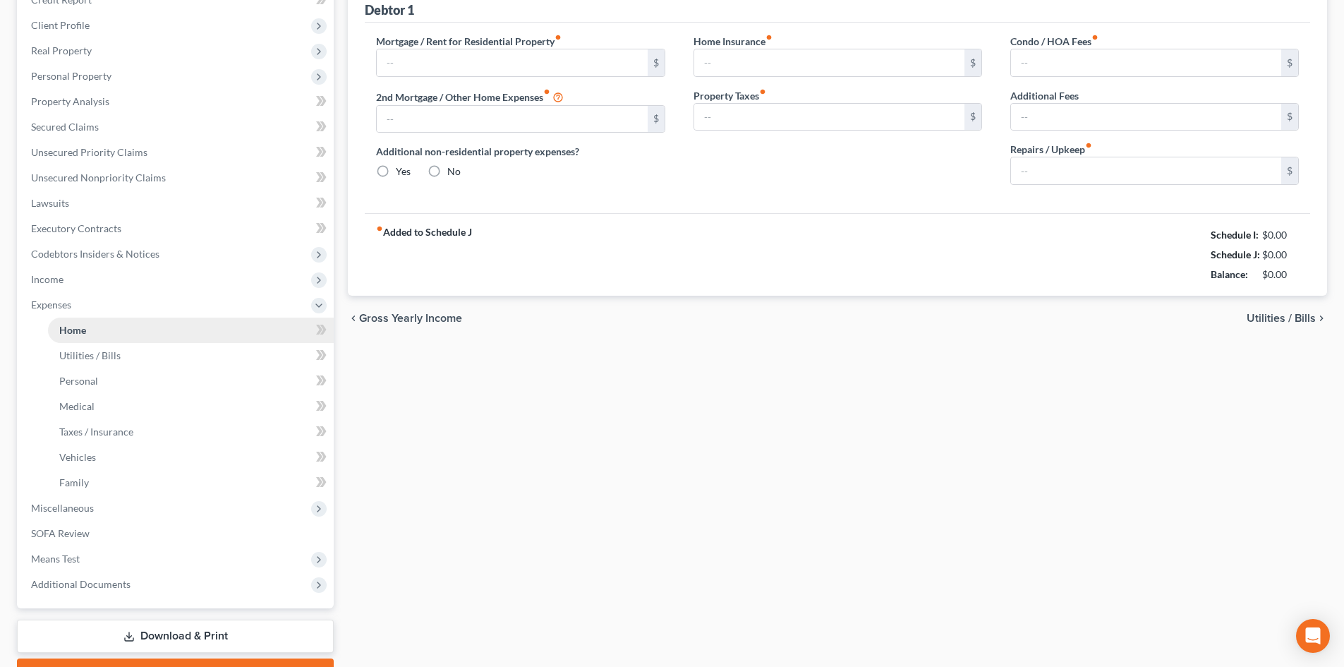
type input "0.00"
type input "150.00"
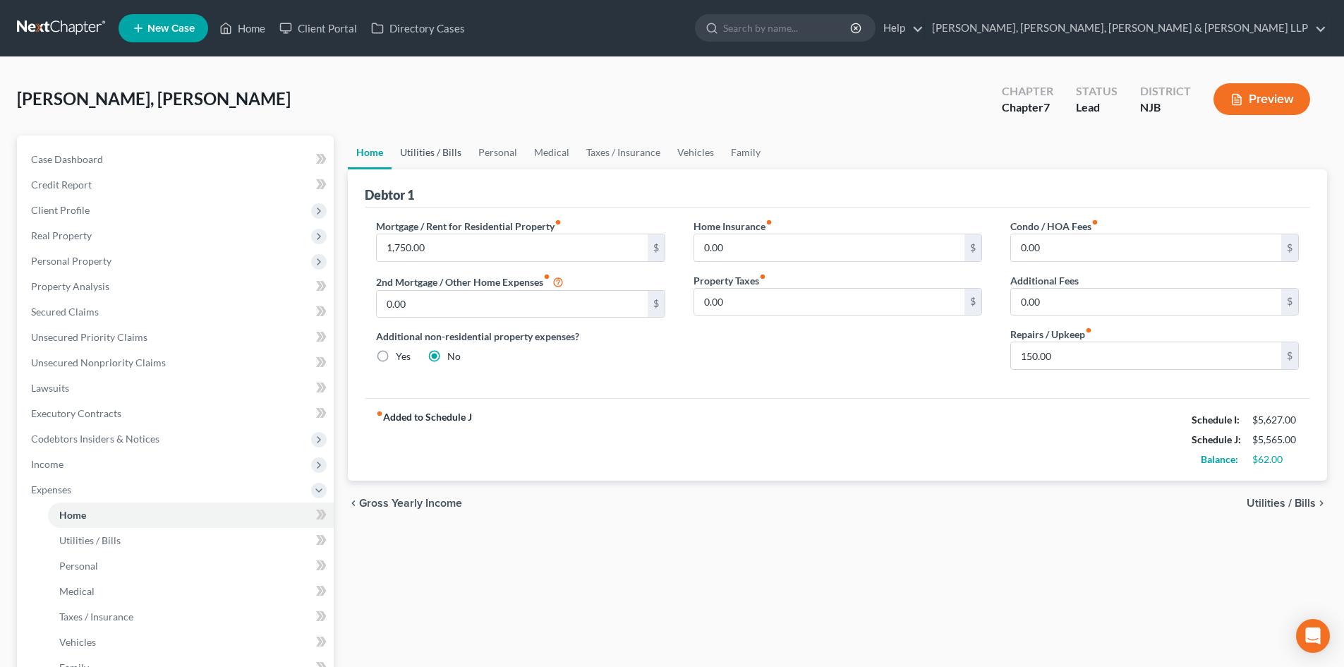
click at [454, 154] on link "Utilities / Bills" at bounding box center [431, 152] width 78 height 34
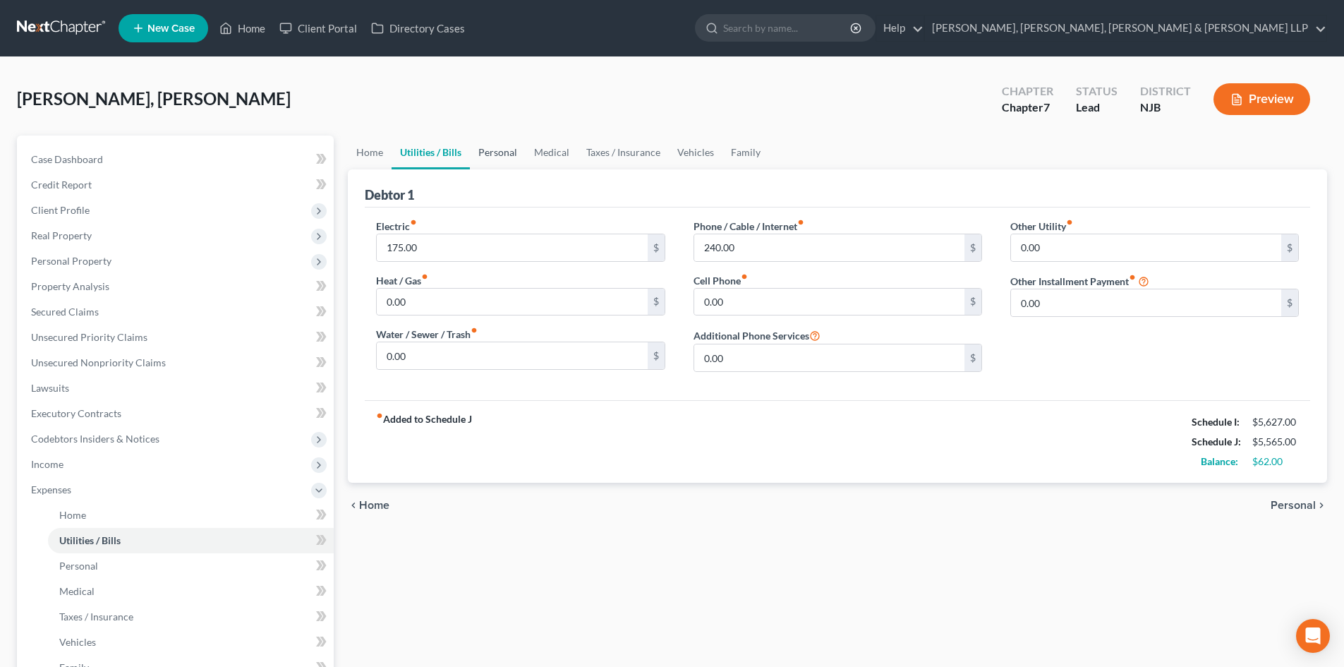
click at [494, 150] on link "Personal" at bounding box center [498, 152] width 56 height 34
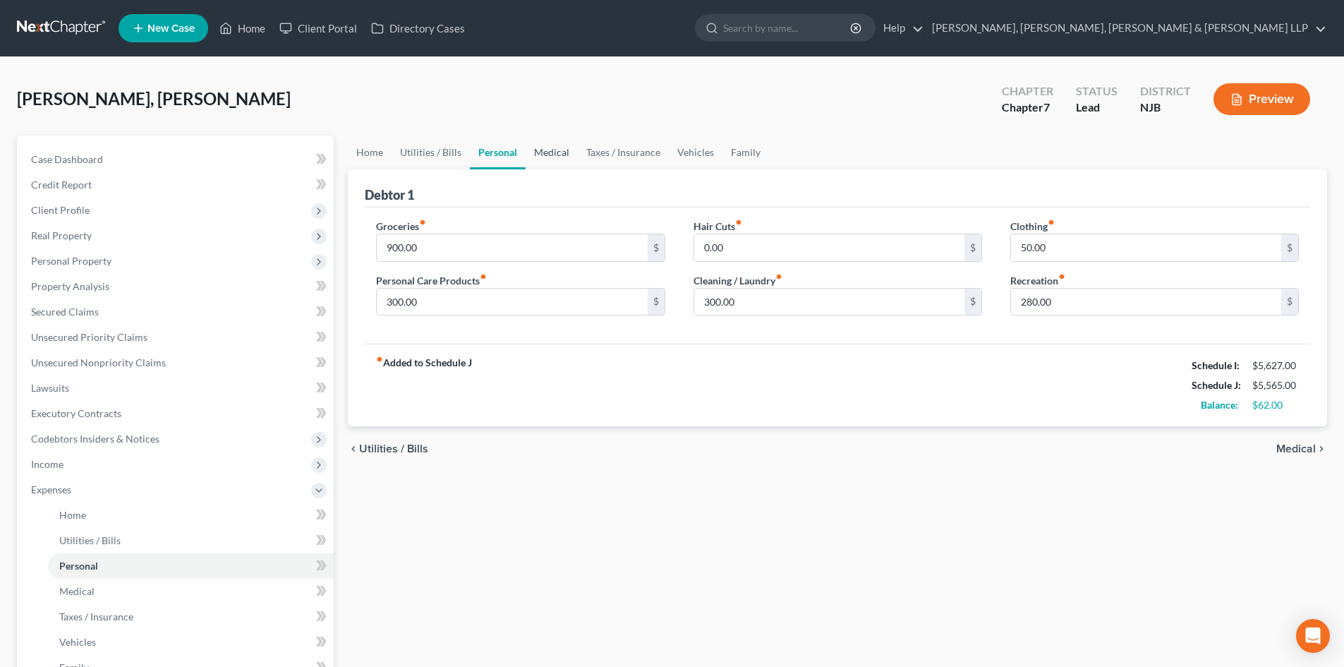
click at [554, 156] on link "Medical" at bounding box center [552, 152] width 52 height 34
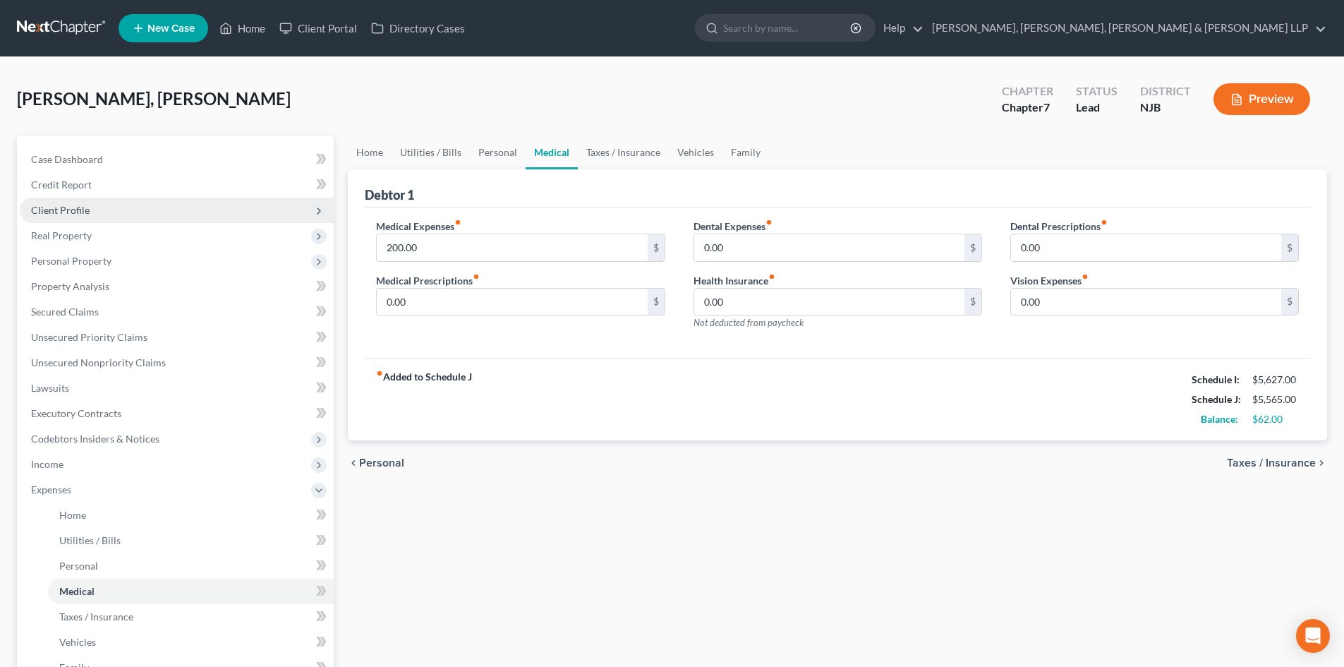
click at [114, 205] on span "Client Profile" at bounding box center [177, 210] width 314 height 25
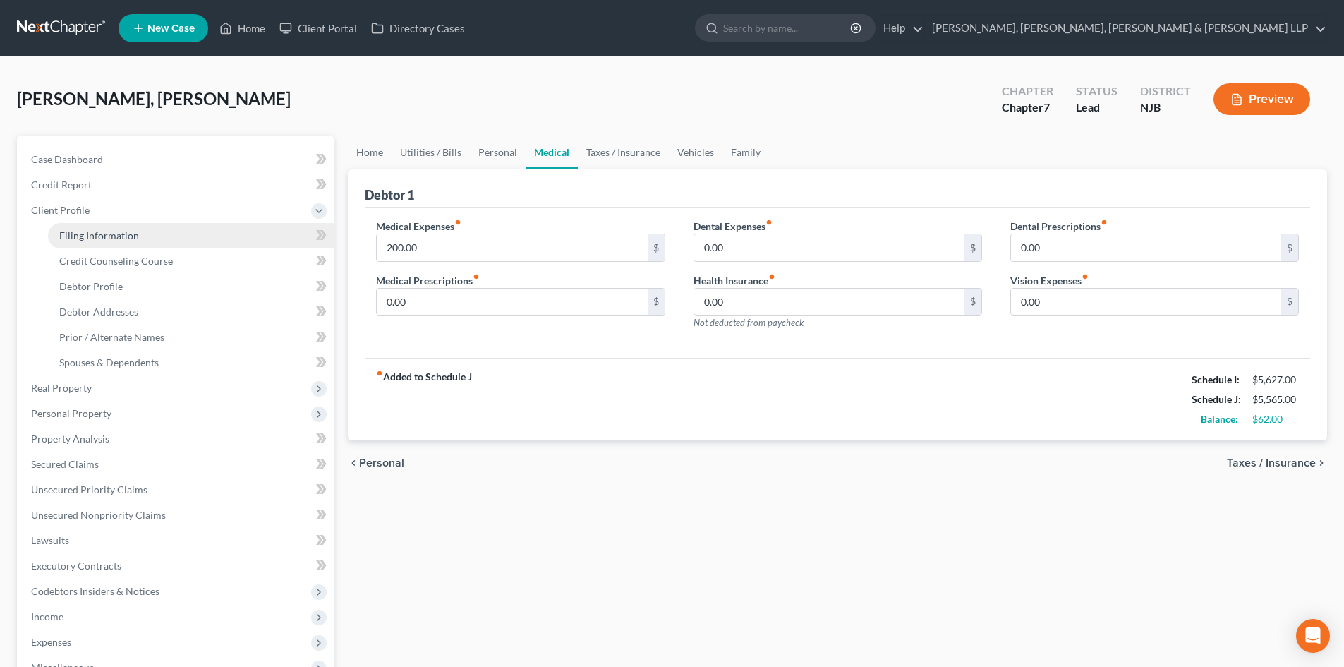
click at [126, 236] on span "Filing Information" at bounding box center [99, 235] width 80 height 12
select select "0"
select select "3"
select select "0"
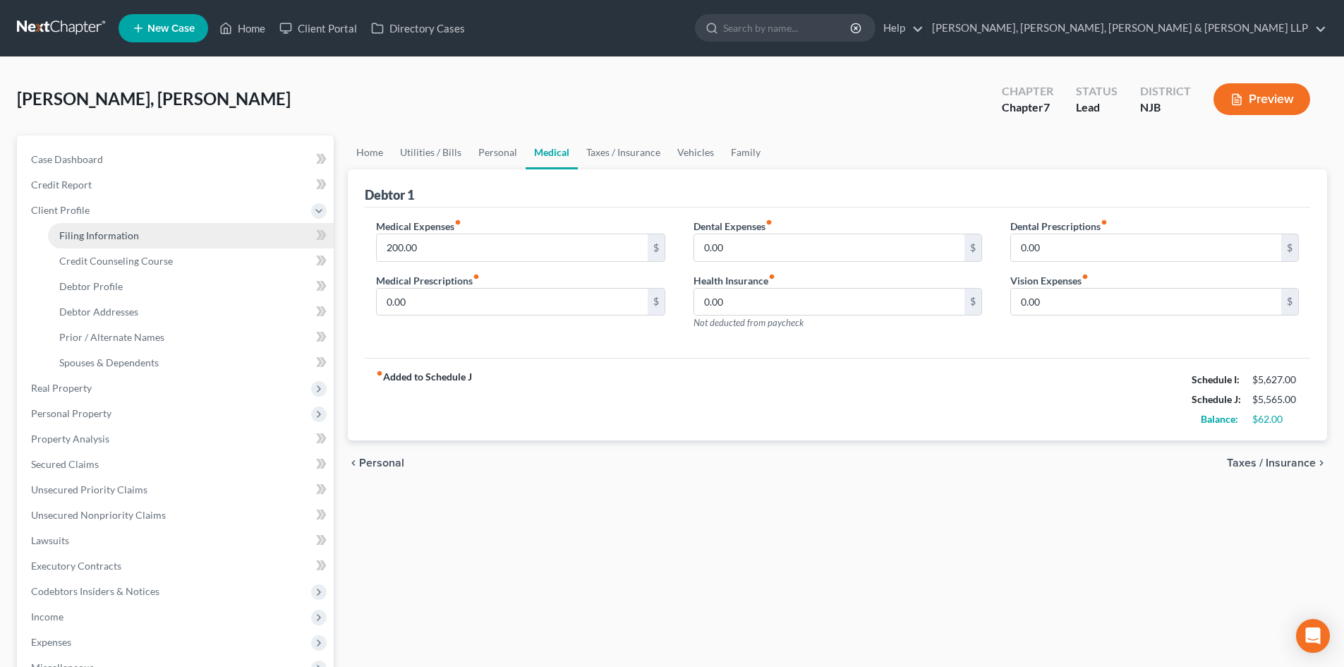
select select "0"
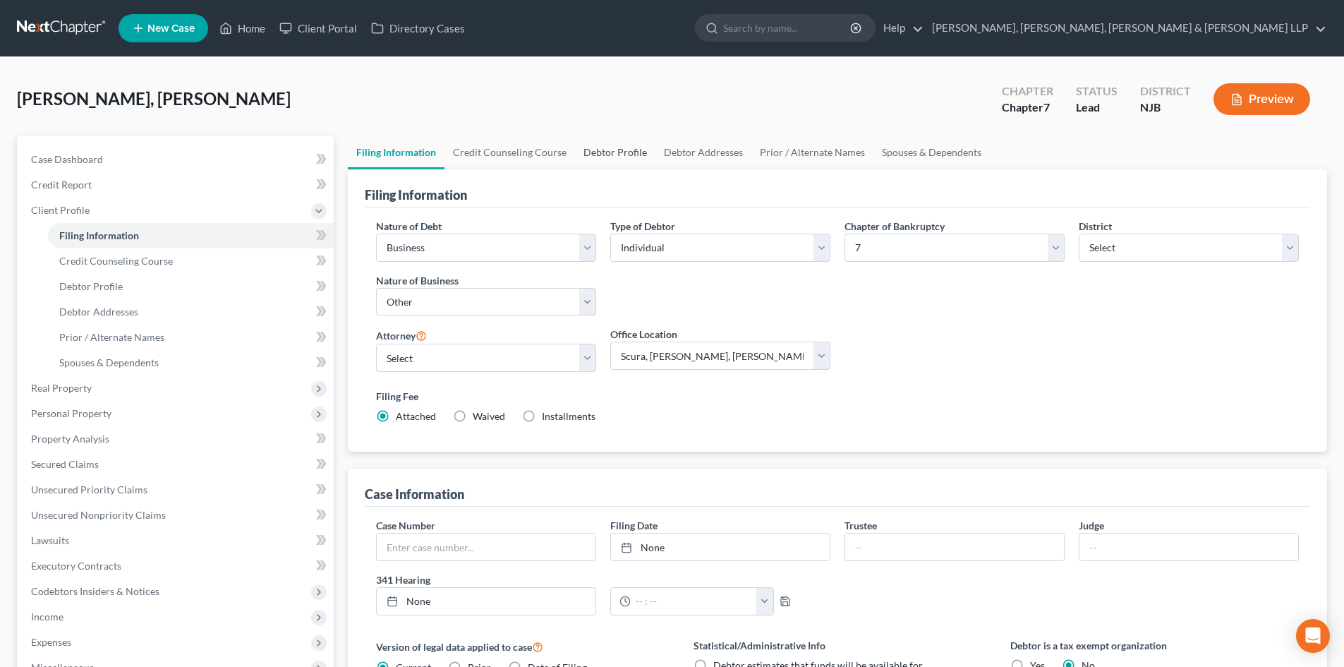
click at [629, 159] on link "Debtor Profile" at bounding box center [615, 152] width 80 height 34
select select "0"
select select "3"
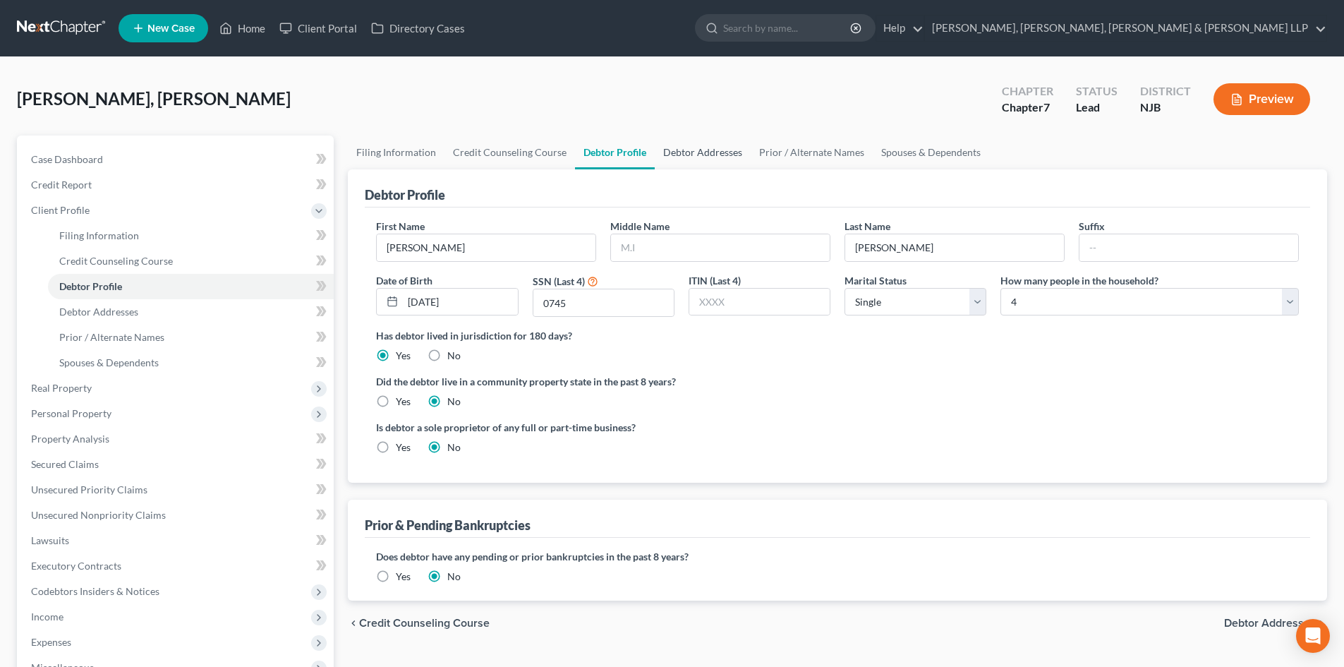
click at [701, 156] on link "Debtor Addresses" at bounding box center [703, 152] width 96 height 34
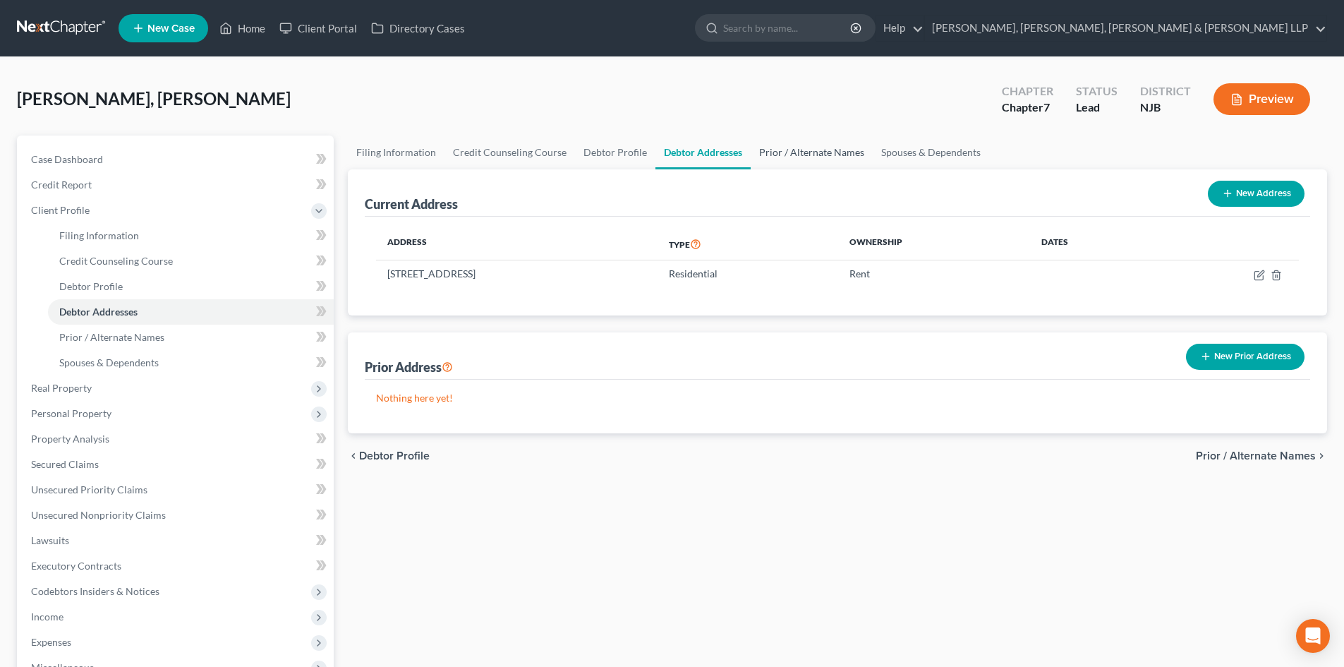
click at [800, 154] on link "Prior / Alternate Names" at bounding box center [812, 152] width 122 height 34
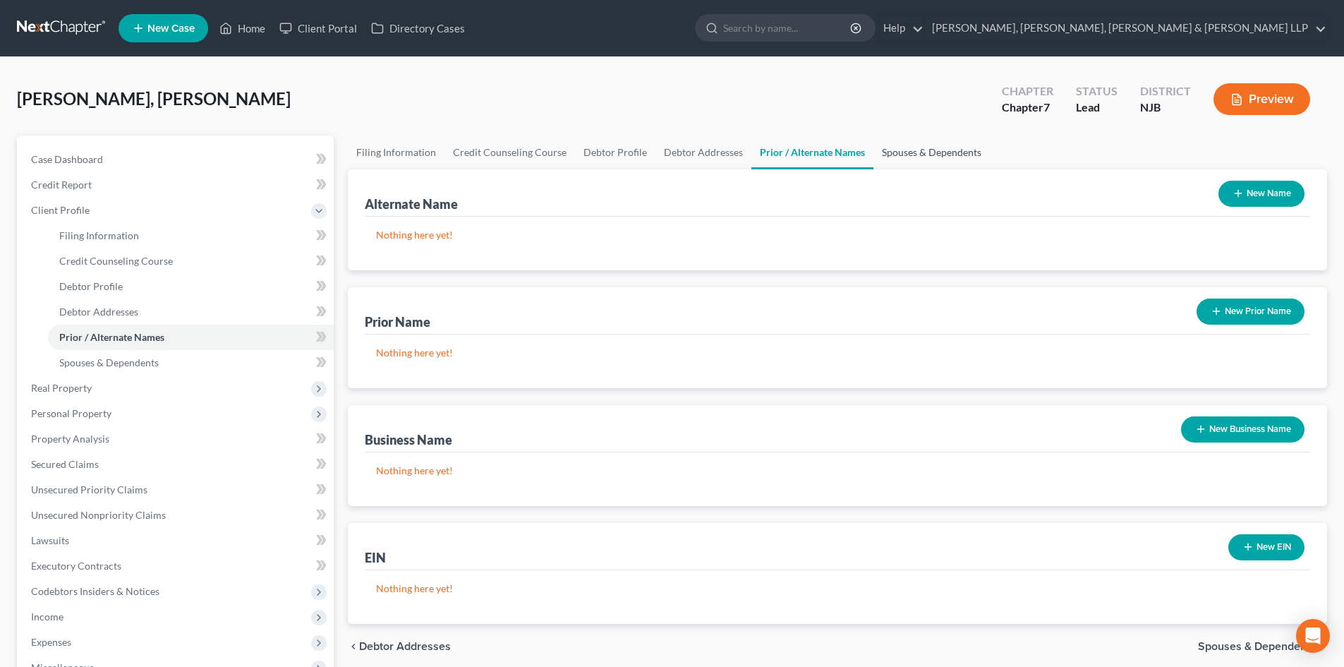
click at [883, 157] on link "Spouses & Dependents" at bounding box center [932, 152] width 116 height 34
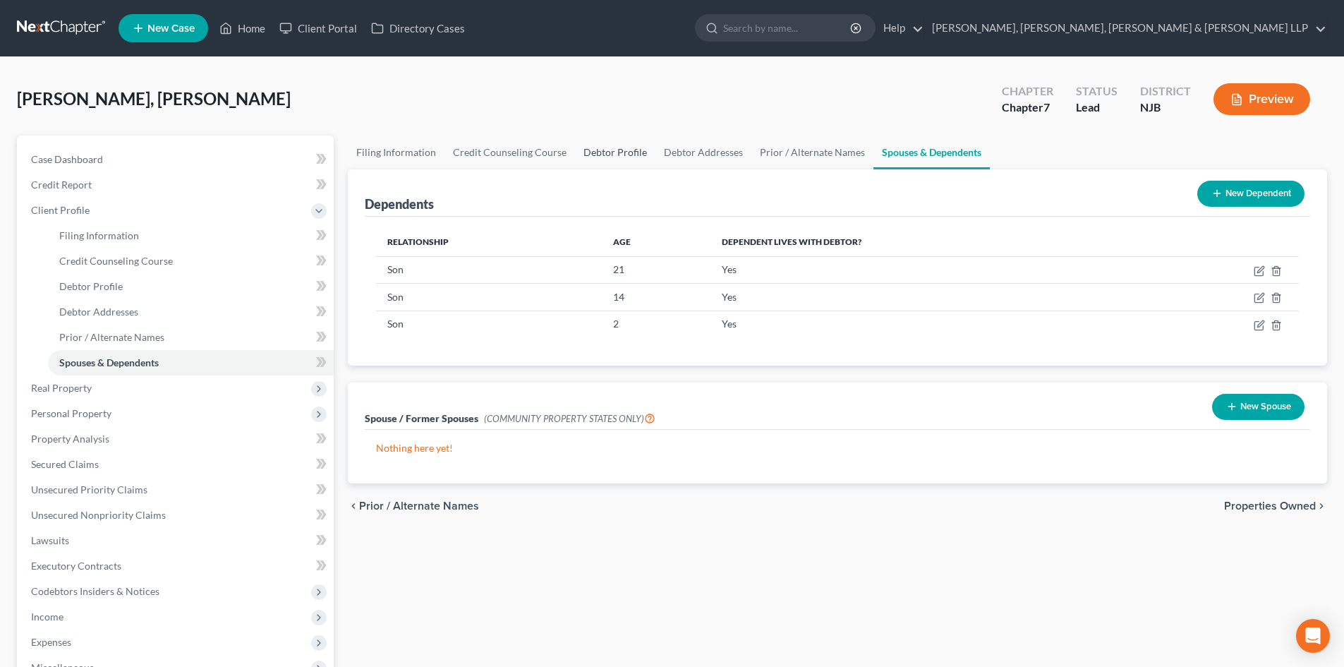
click at [579, 154] on link "Debtor Profile" at bounding box center [615, 152] width 80 height 34
select select "0"
select select "3"
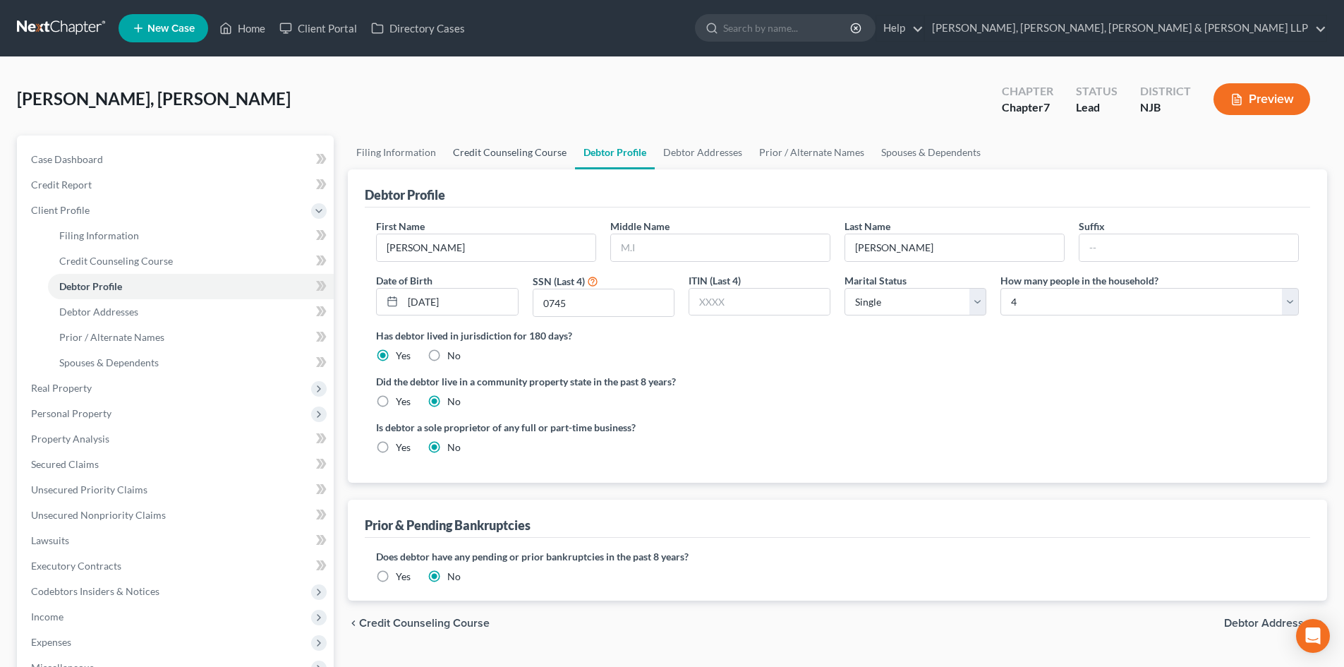
click at [524, 154] on link "Credit Counseling Course" at bounding box center [510, 152] width 131 height 34
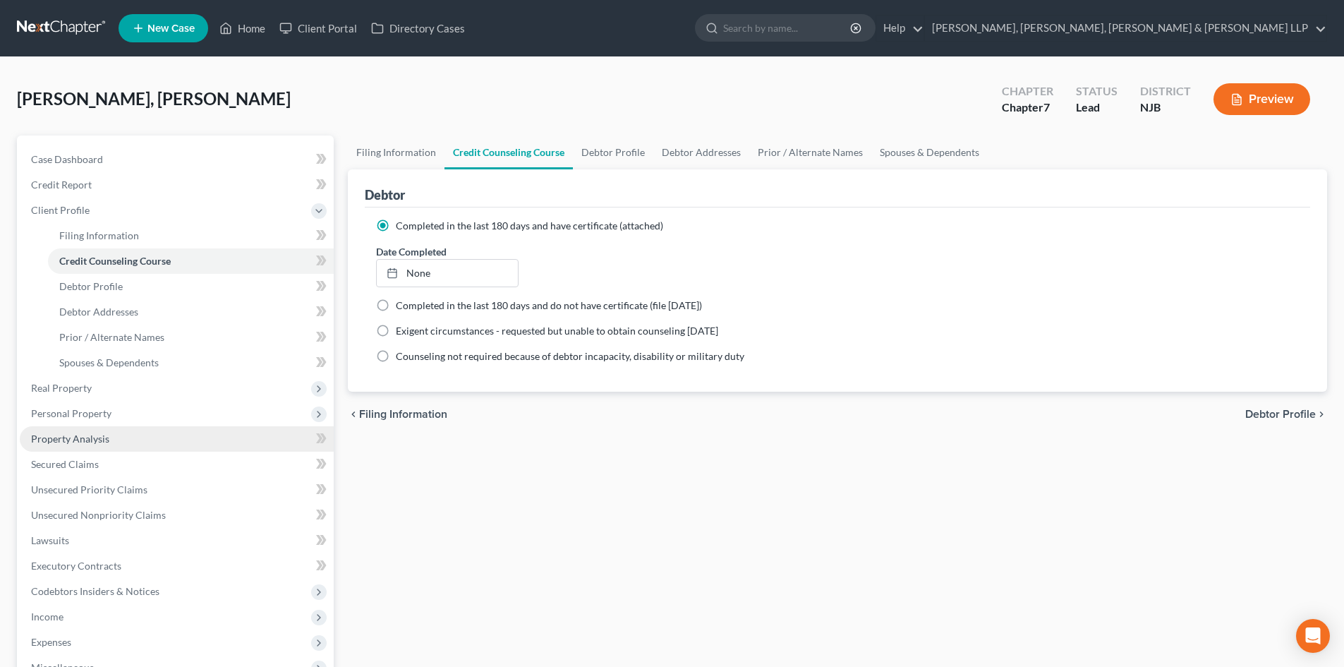
click at [81, 450] on link "Property Analysis" at bounding box center [177, 438] width 314 height 25
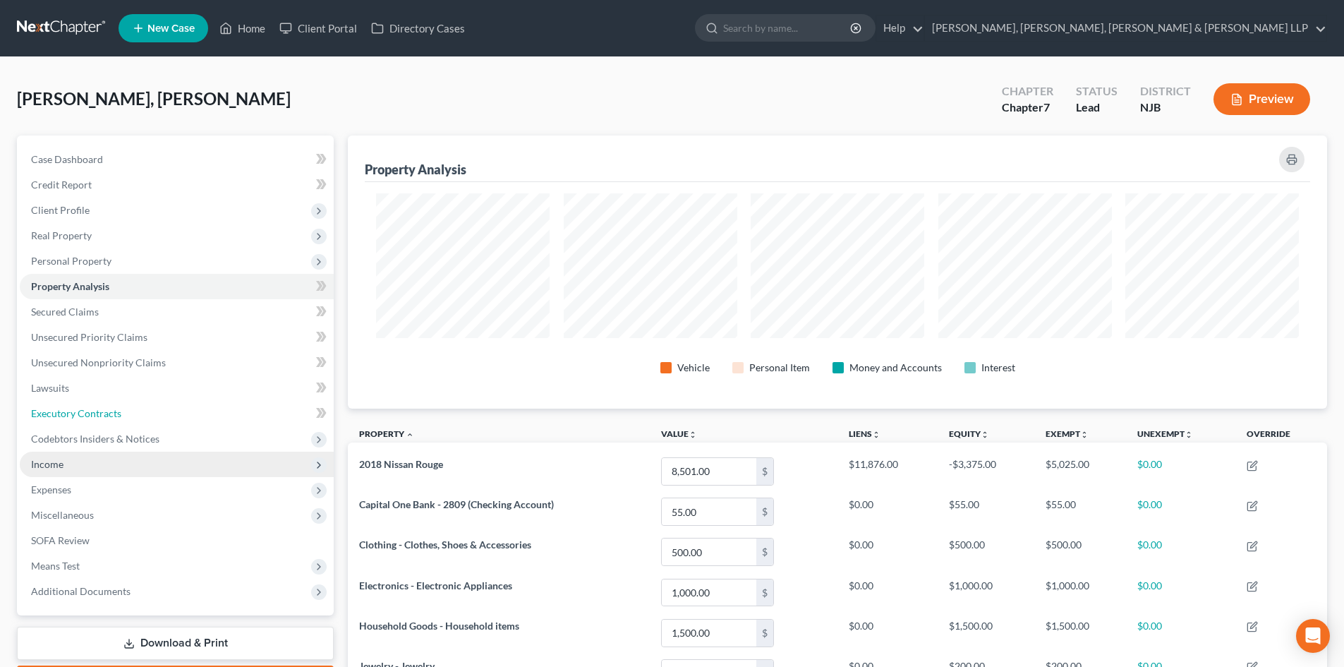
click at [82, 466] on ul "Case Dashboard Payments Invoices Payments Payments Credit Report Client Profile" at bounding box center [177, 375] width 314 height 457
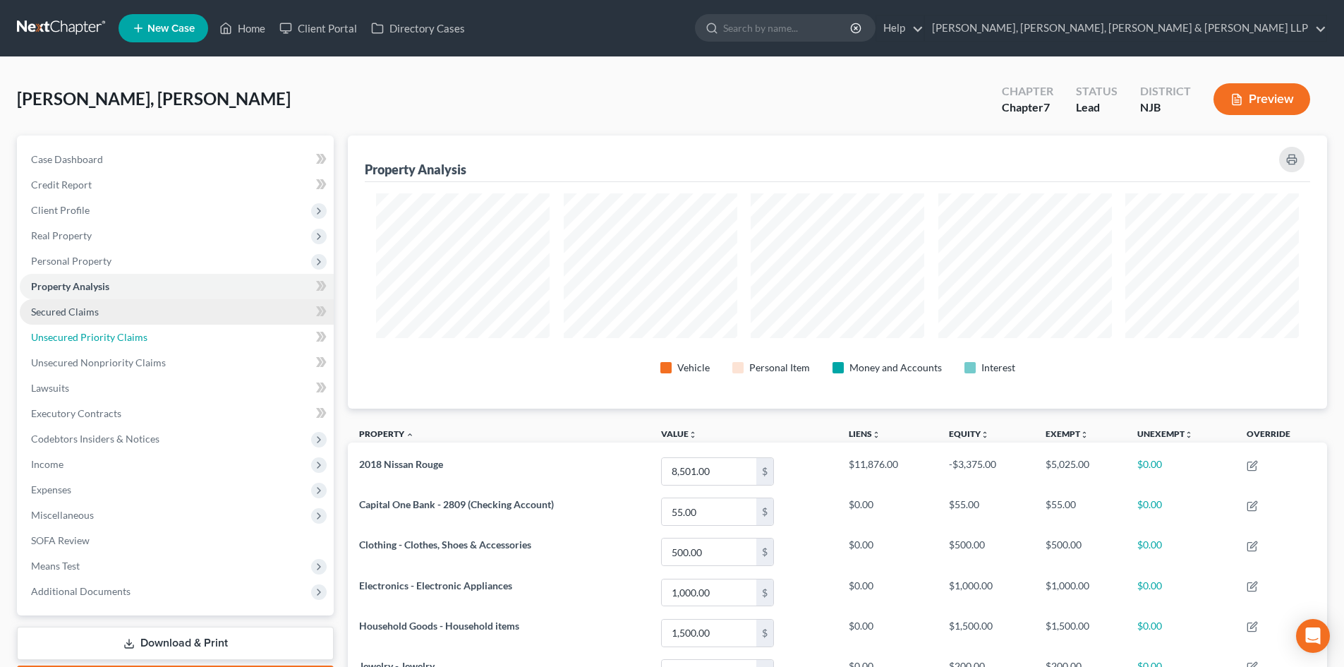
click at [95, 325] on link "Unsecured Priority Claims" at bounding box center [177, 337] width 314 height 25
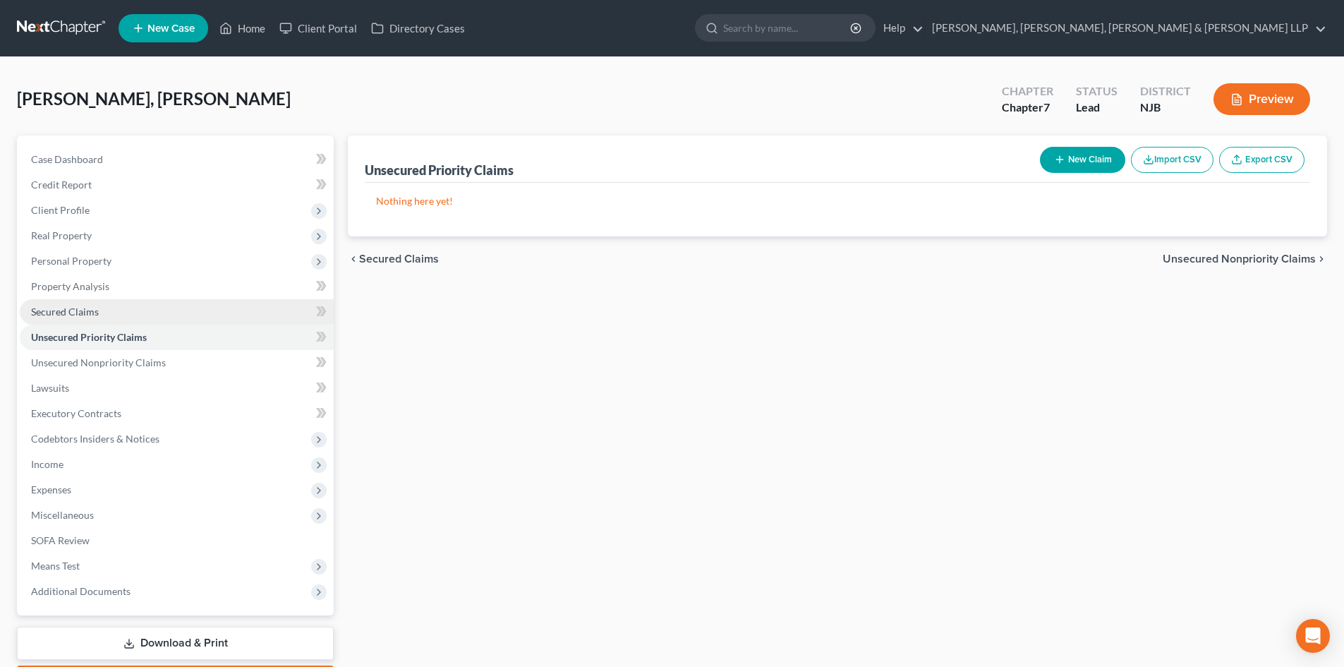
click at [99, 312] on link "Secured Claims" at bounding box center [177, 311] width 314 height 25
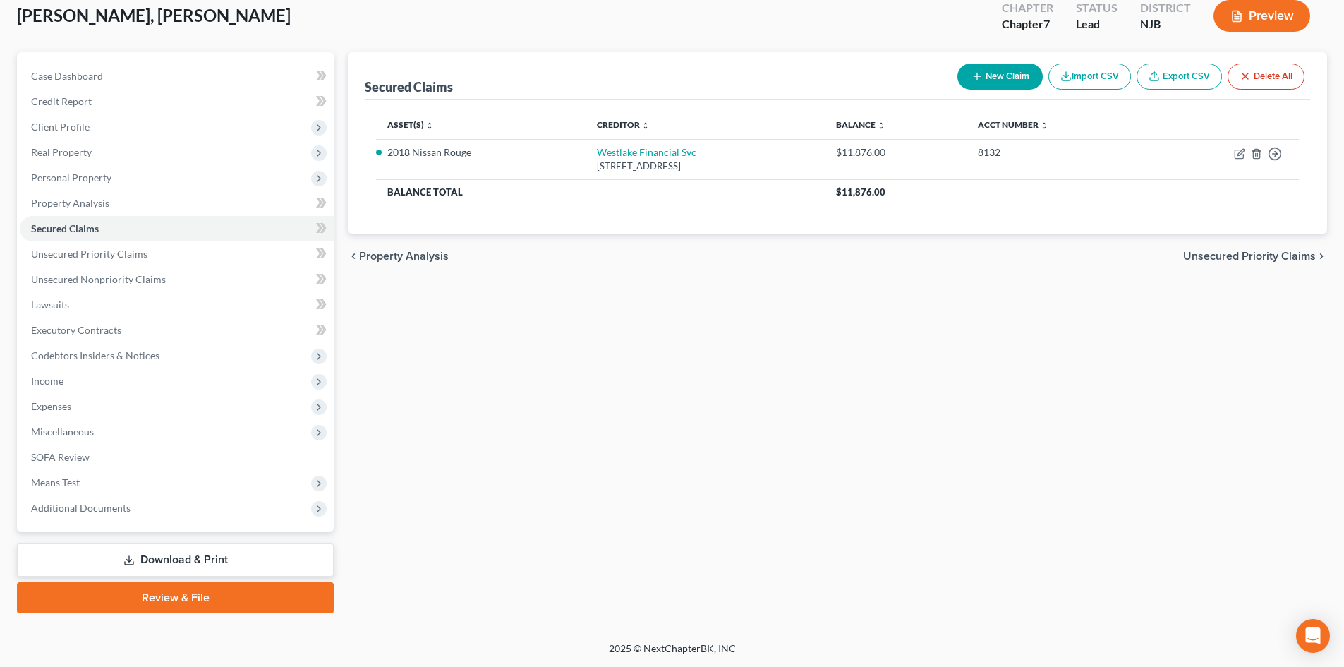
click at [227, 559] on link "Download & Print" at bounding box center [175, 559] width 317 height 33
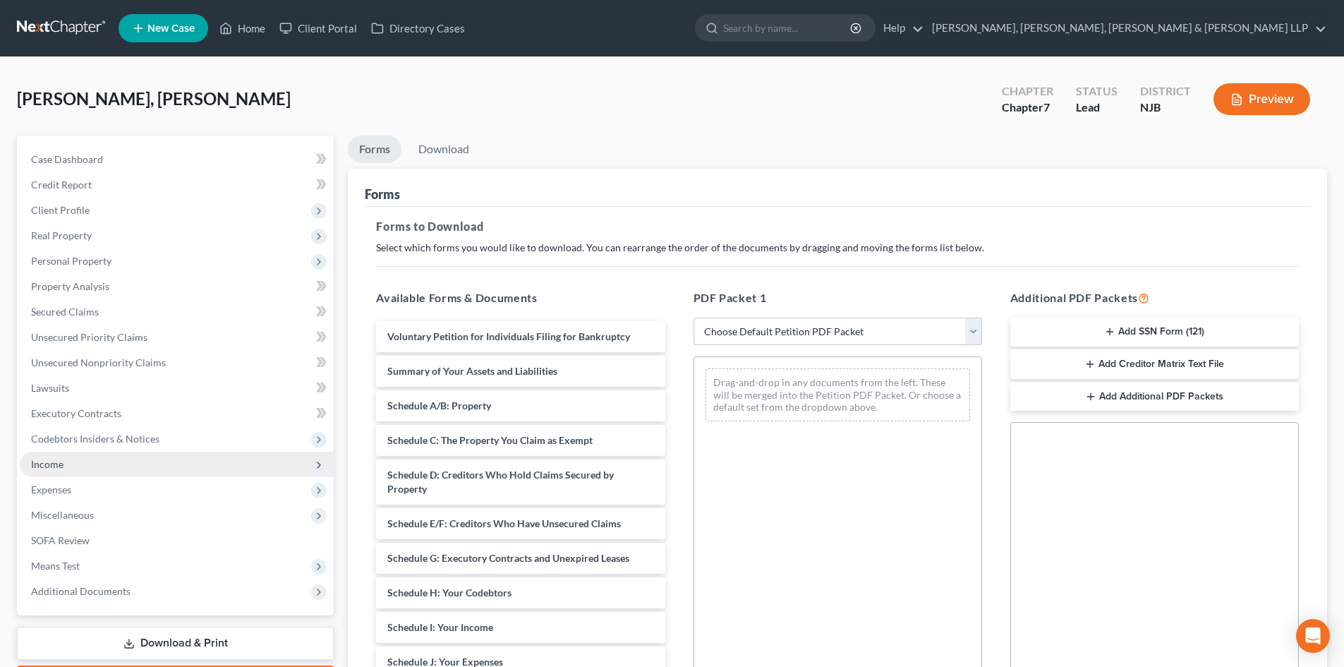
click at [52, 462] on span "Income" at bounding box center [47, 464] width 32 height 12
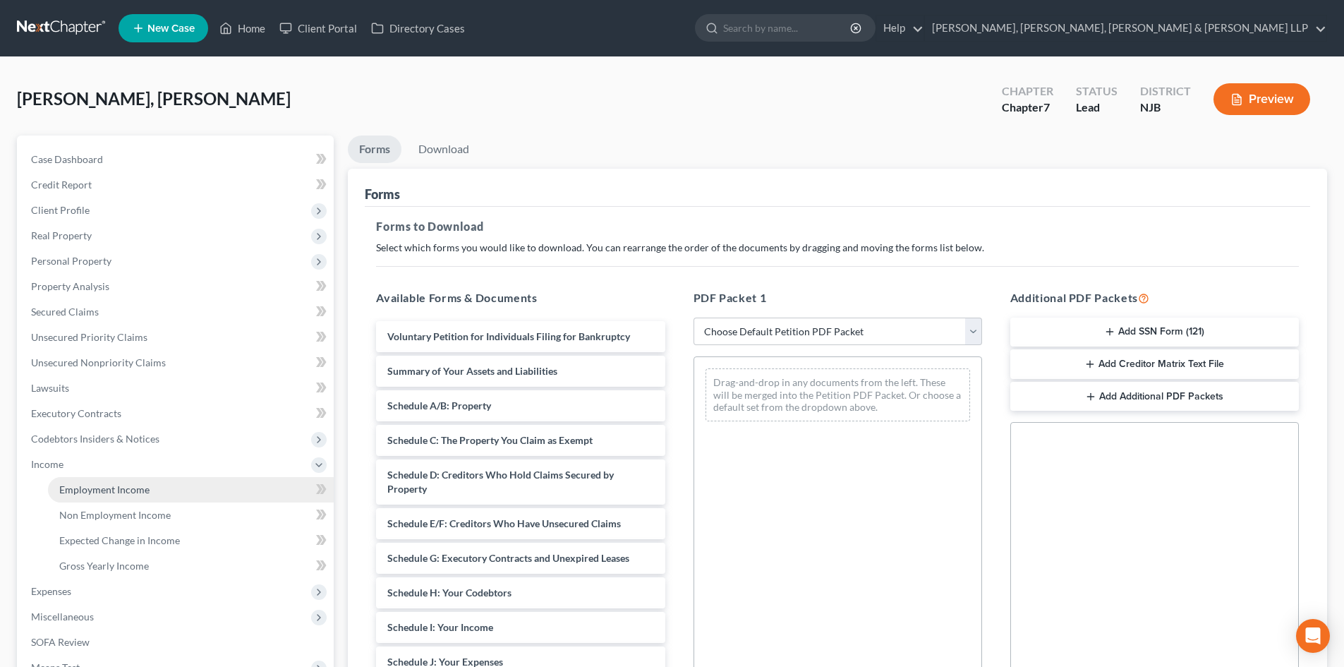
click at [92, 490] on span "Employment Income" at bounding box center [104, 489] width 90 height 12
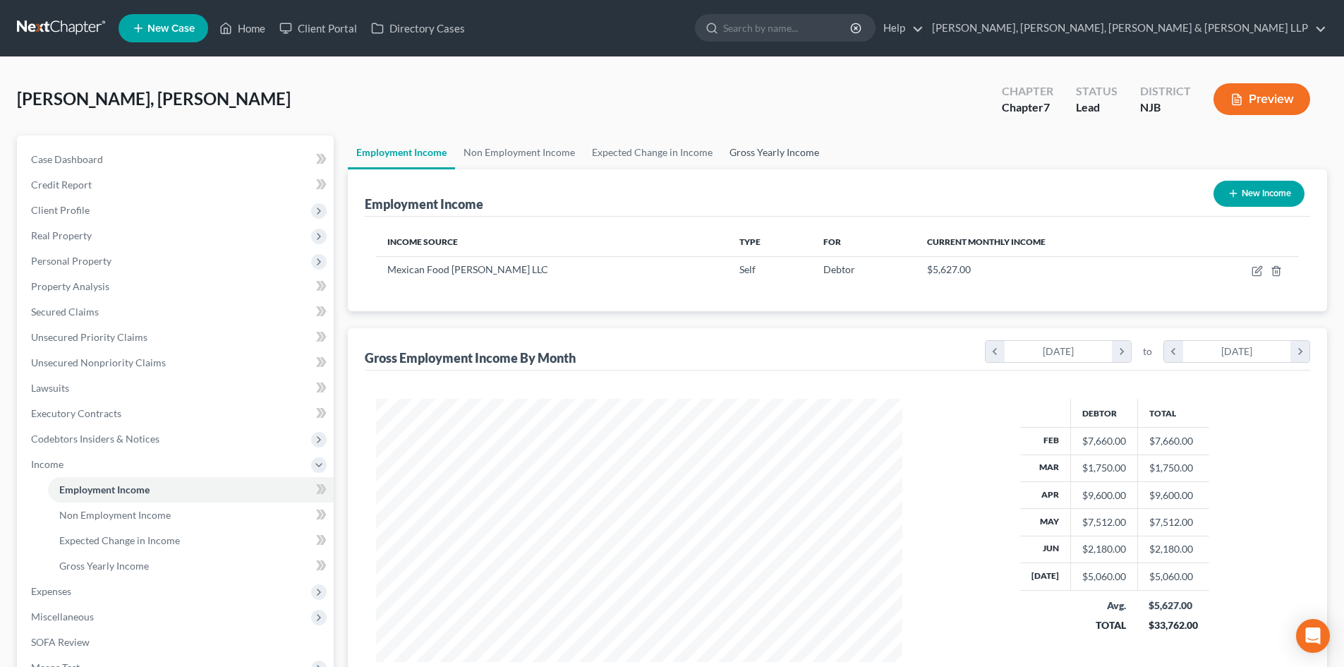
scroll to position [263, 555]
click at [744, 149] on link "Gross Yearly Income" at bounding box center [774, 152] width 107 height 34
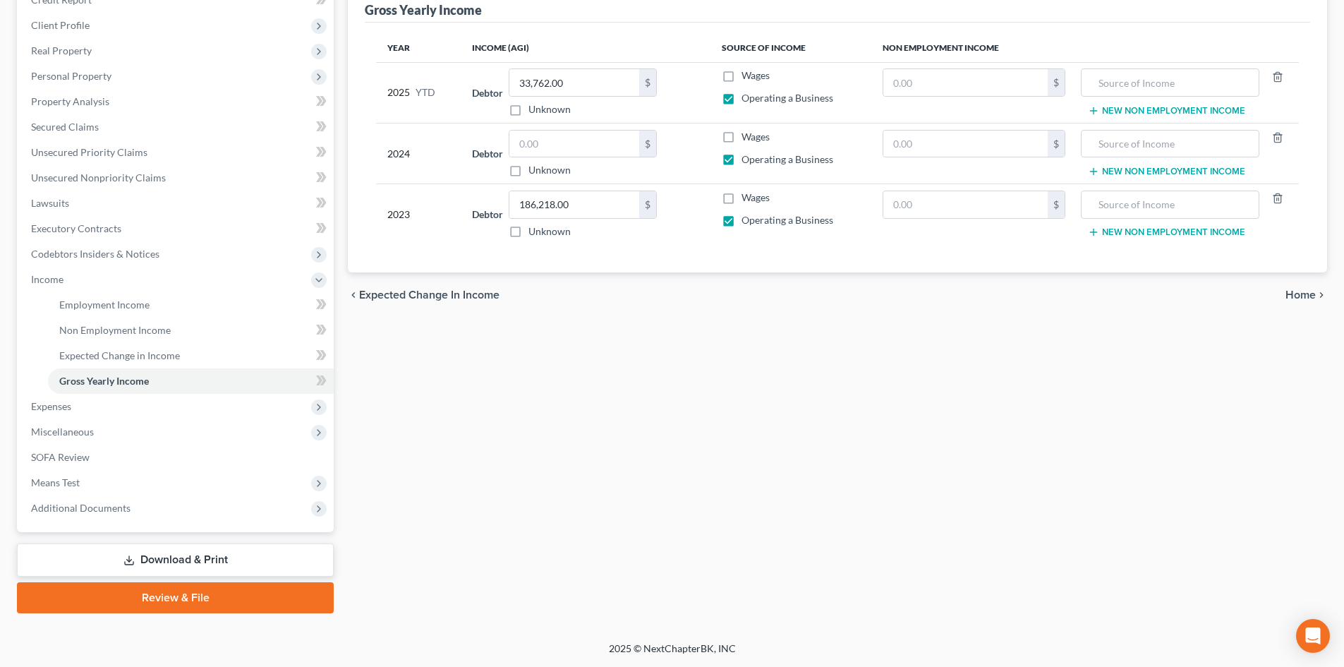
drag, startPoint x: 206, startPoint y: 555, endPoint x: 255, endPoint y: 540, distance: 51.1
click at [205, 555] on link "Download & Print" at bounding box center [175, 559] width 317 height 33
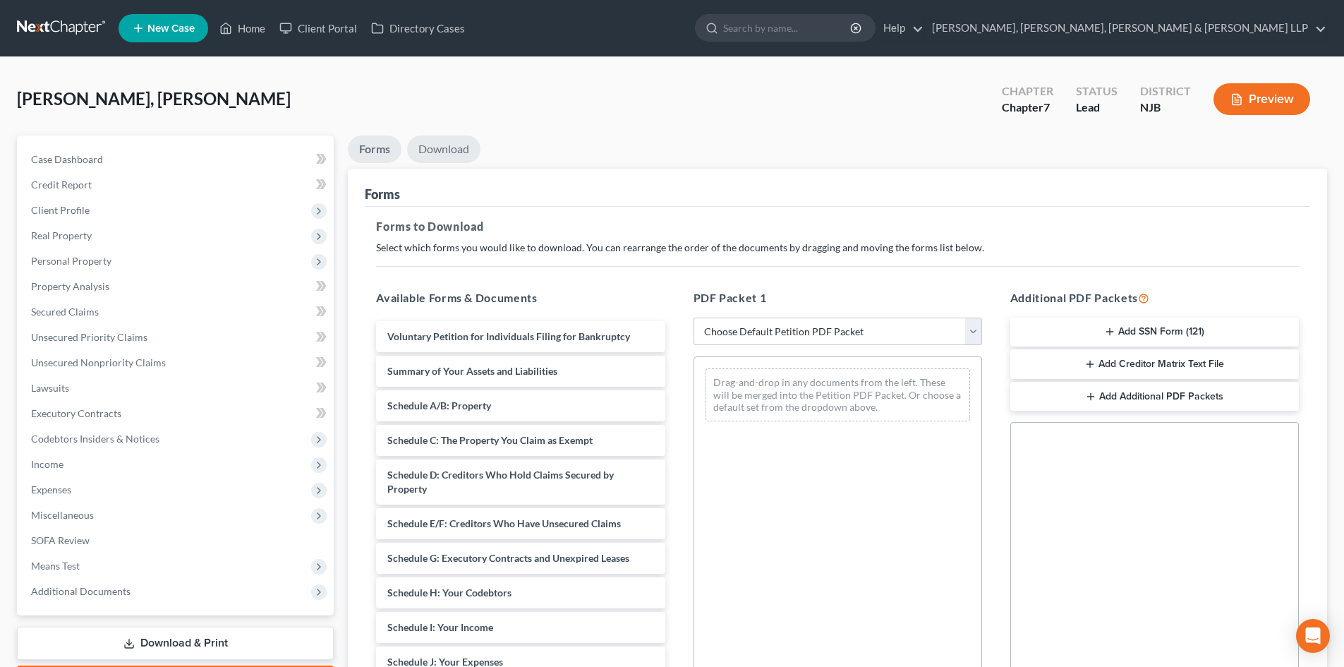
click at [462, 157] on link "Download" at bounding box center [443, 149] width 73 height 28
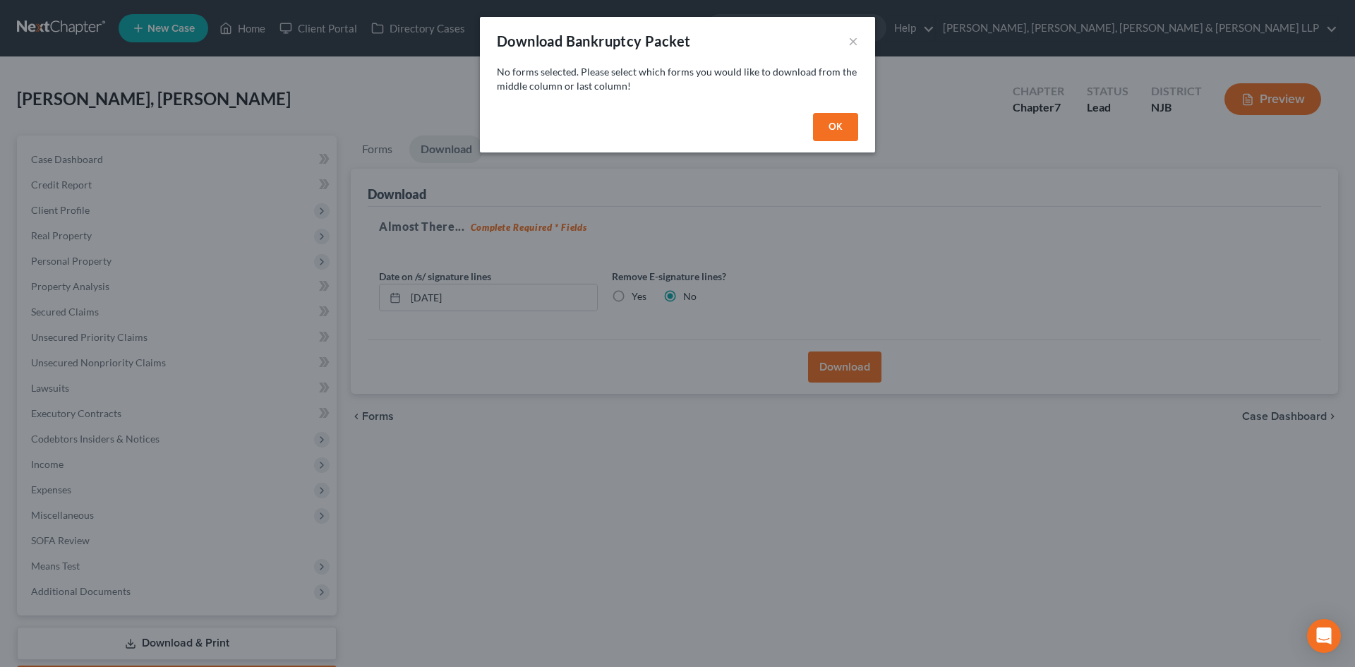
click at [831, 133] on button "OK" at bounding box center [835, 127] width 45 height 28
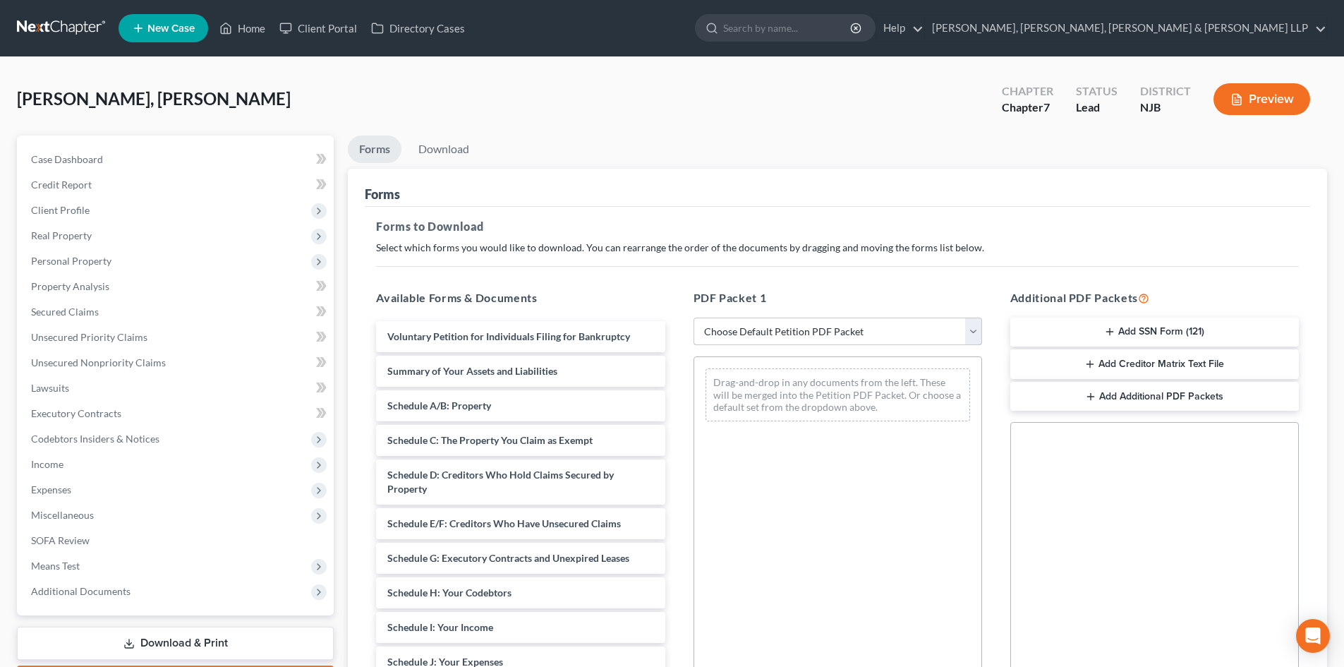
drag, startPoint x: 755, startPoint y: 322, endPoint x: 755, endPoint y: 335, distance: 13.4
click at [755, 322] on select "Choose Default Petition PDF Packet Complete Bankruptcy Petition (all forms and …" at bounding box center [838, 332] width 289 height 28
select select "0"
click at [694, 318] on select "Choose Default Petition PDF Packet Complete Bankruptcy Petition (all forms and …" at bounding box center [838, 332] width 289 height 28
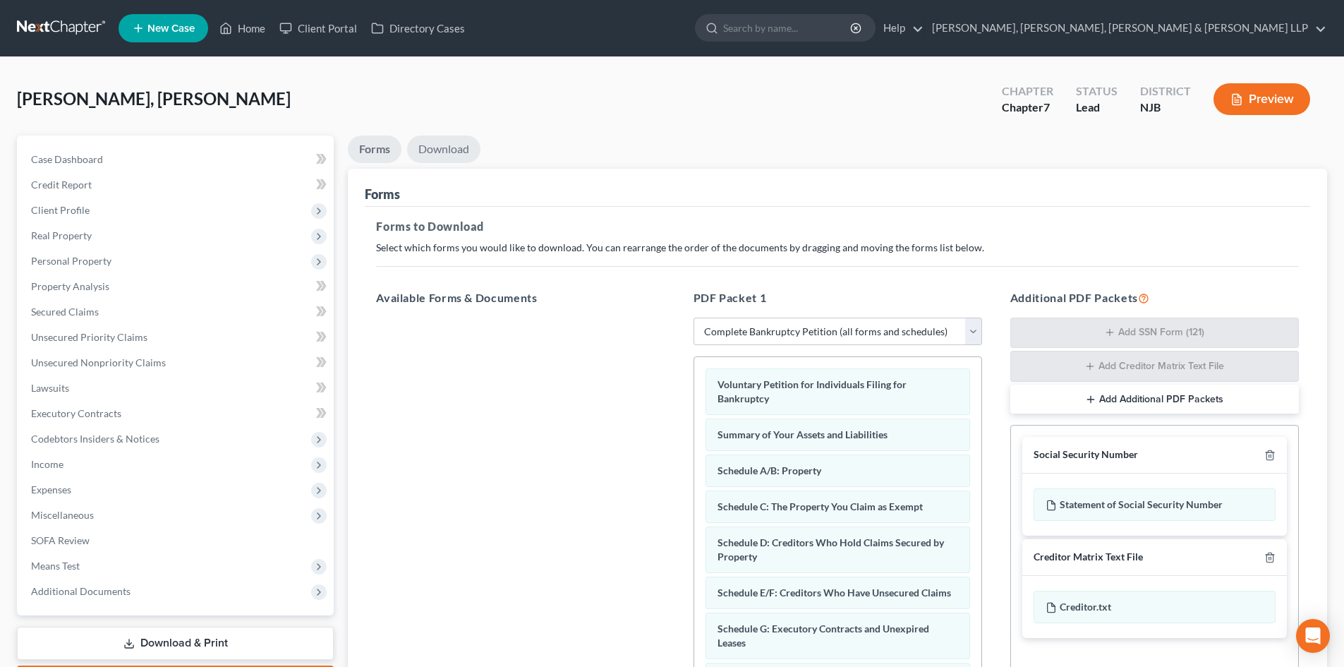
drag, startPoint x: 463, startPoint y: 148, endPoint x: 512, endPoint y: 203, distance: 73.5
click at [461, 148] on link "Download" at bounding box center [443, 149] width 73 height 28
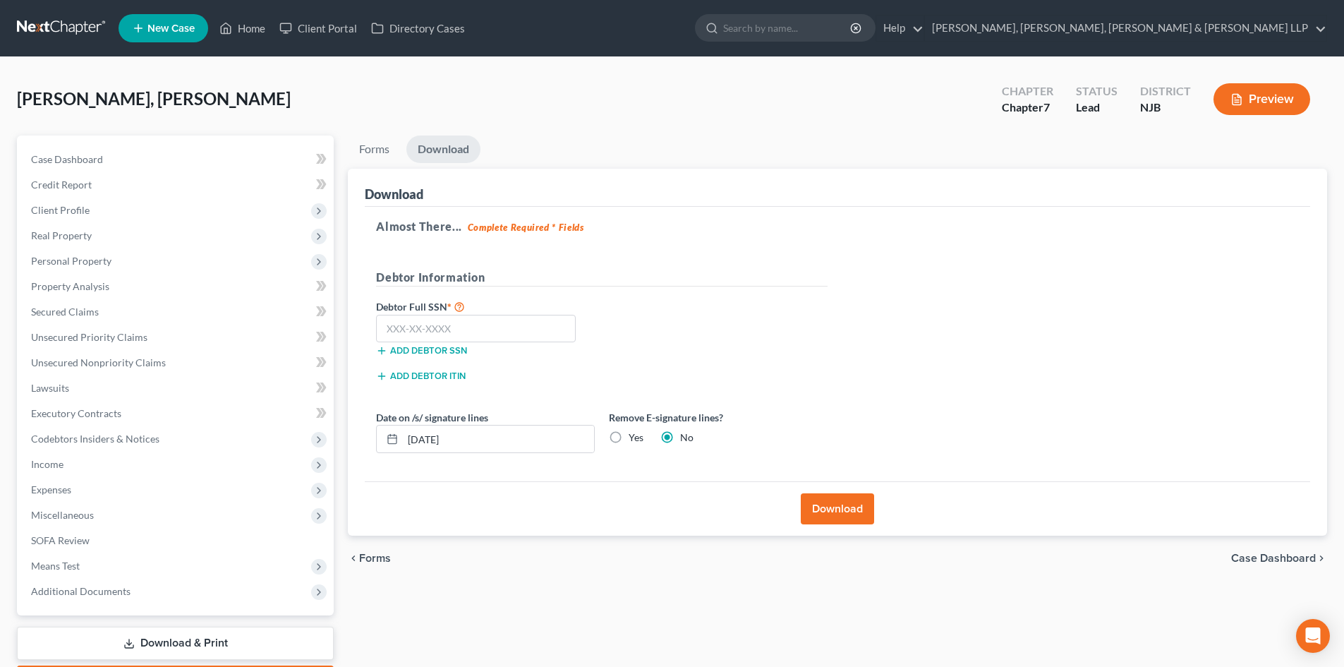
click at [629, 440] on label "Yes" at bounding box center [636, 437] width 15 height 14
click at [634, 440] on input "Yes" at bounding box center [638, 434] width 9 height 9
radio input "true"
radio input "false"
click at [502, 333] on input "text" at bounding box center [476, 329] width 200 height 28
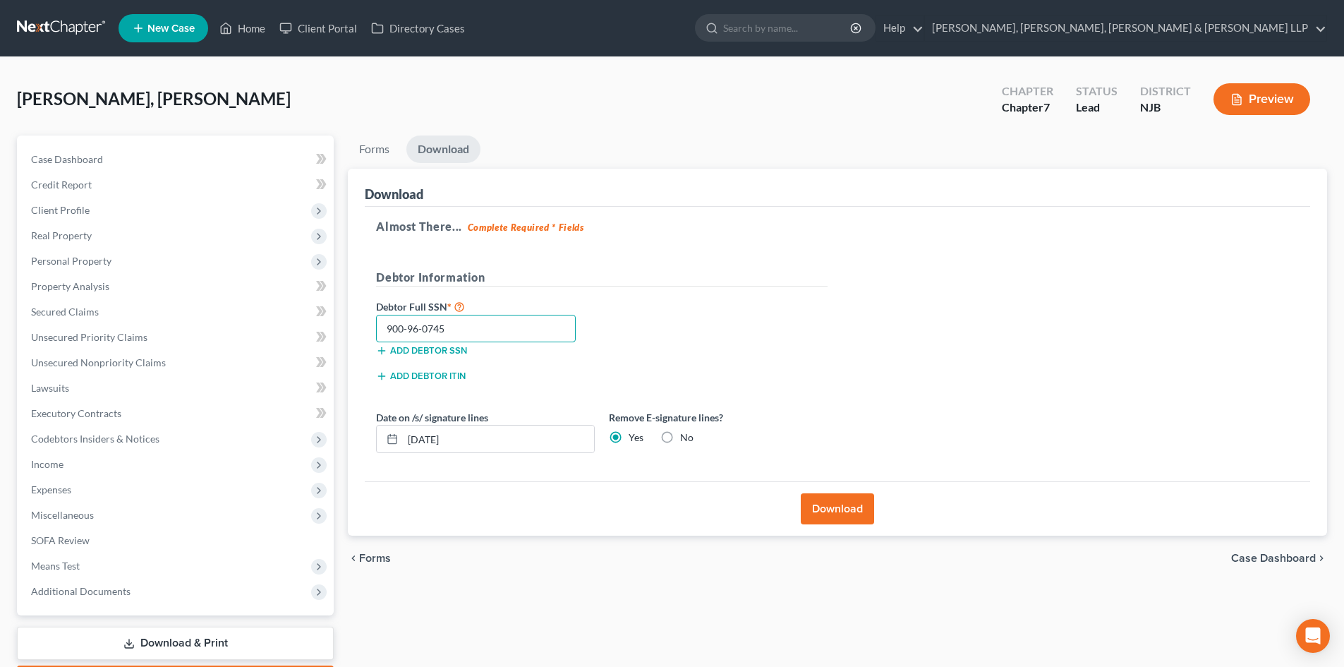
type input "900-96-0745"
click at [818, 500] on button "Download" at bounding box center [837, 508] width 73 height 31
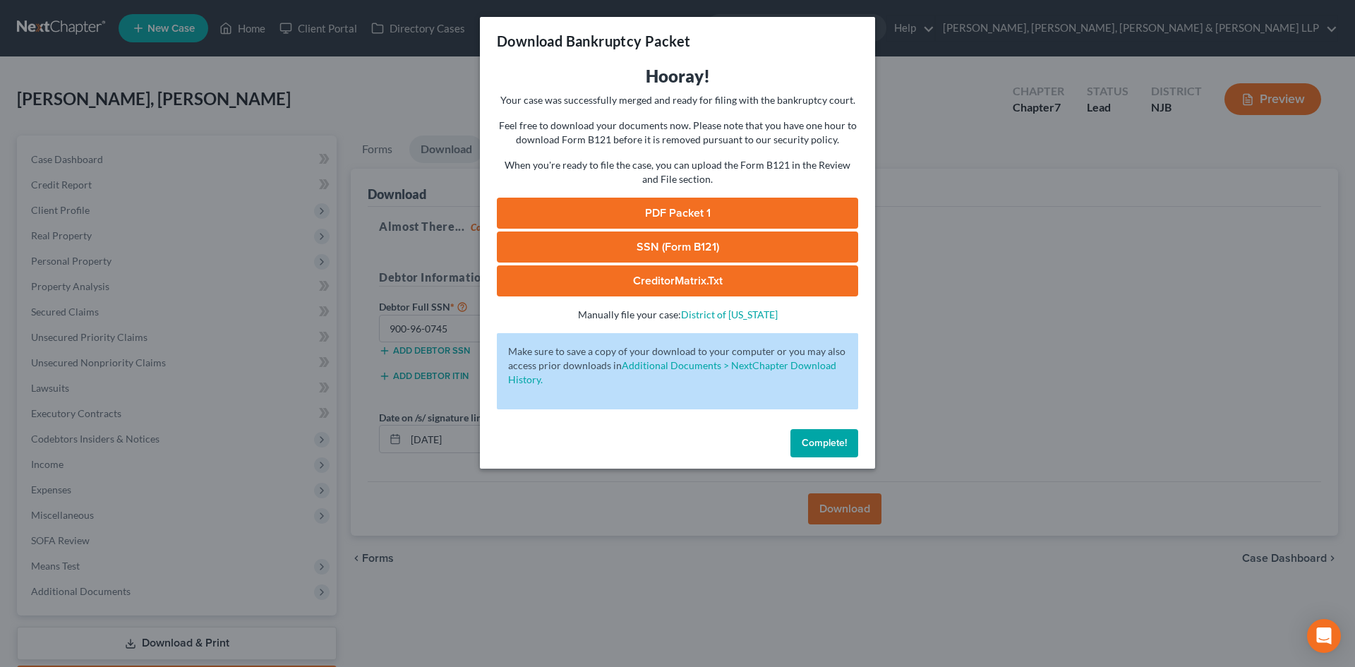
click at [628, 210] on link "PDF Packet 1" at bounding box center [677, 213] width 361 height 31
click at [662, 241] on link "SSN (Form B121)" at bounding box center [677, 246] width 361 height 31
click at [423, 70] on div "Download Bankruptcy Packet Hooray! Your case was successfully merged and ready …" at bounding box center [677, 333] width 1355 height 667
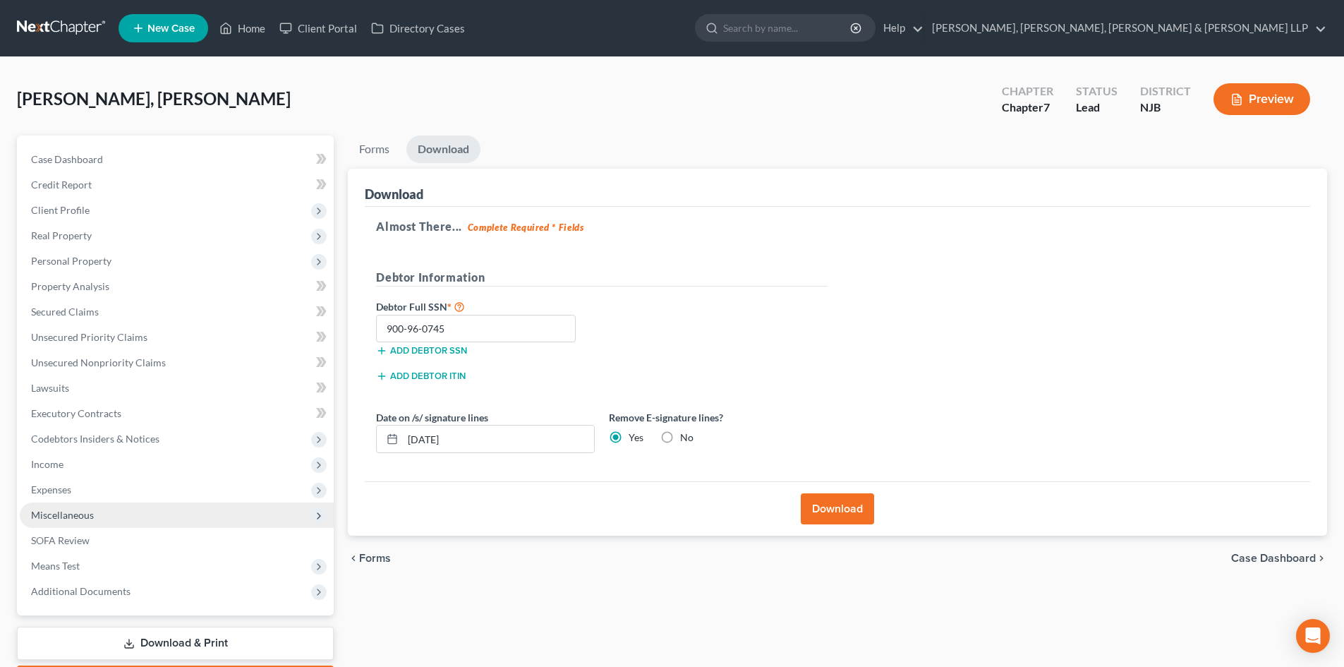
click at [195, 509] on span "Miscellaneous" at bounding box center [177, 514] width 314 height 25
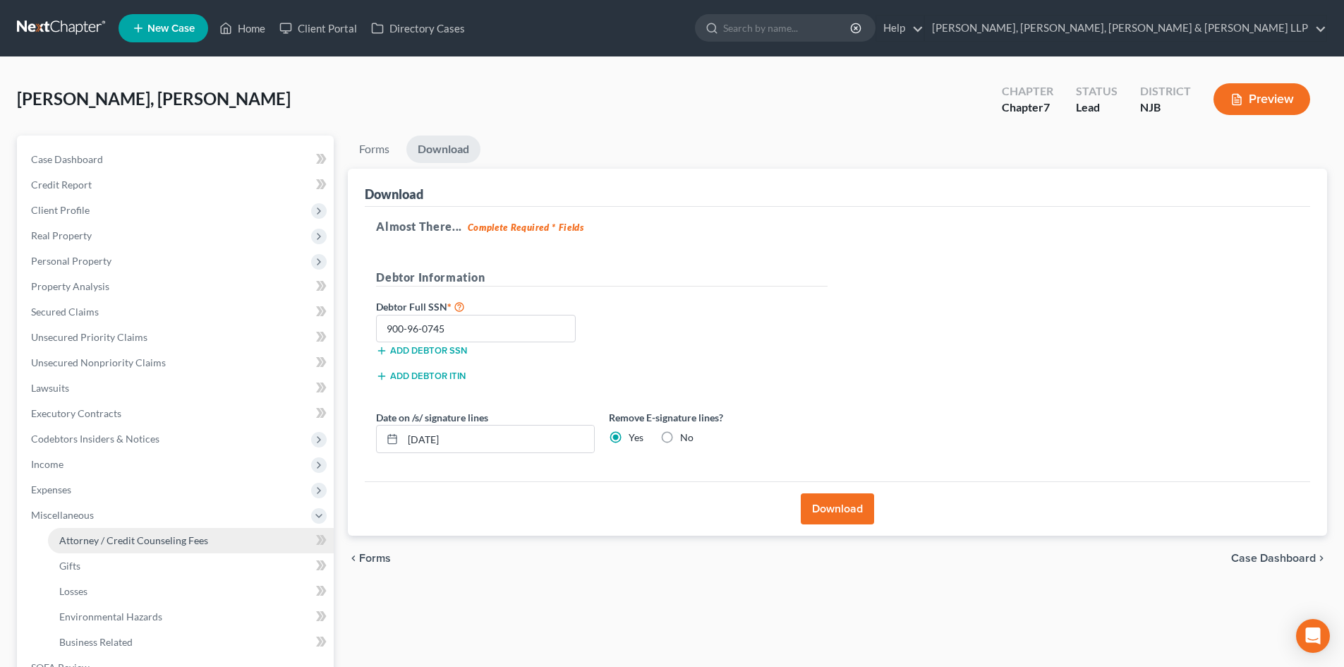
click at [173, 531] on link "Attorney / Credit Counseling Fees" at bounding box center [191, 540] width 286 height 25
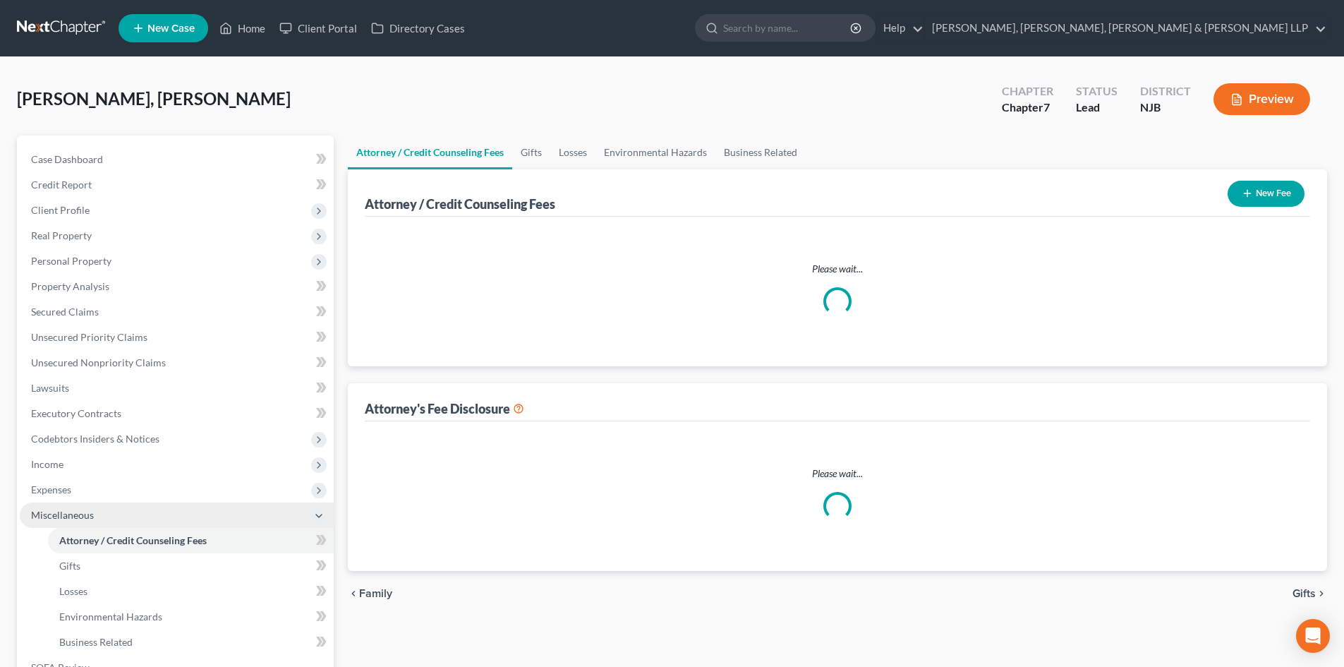
select select "1"
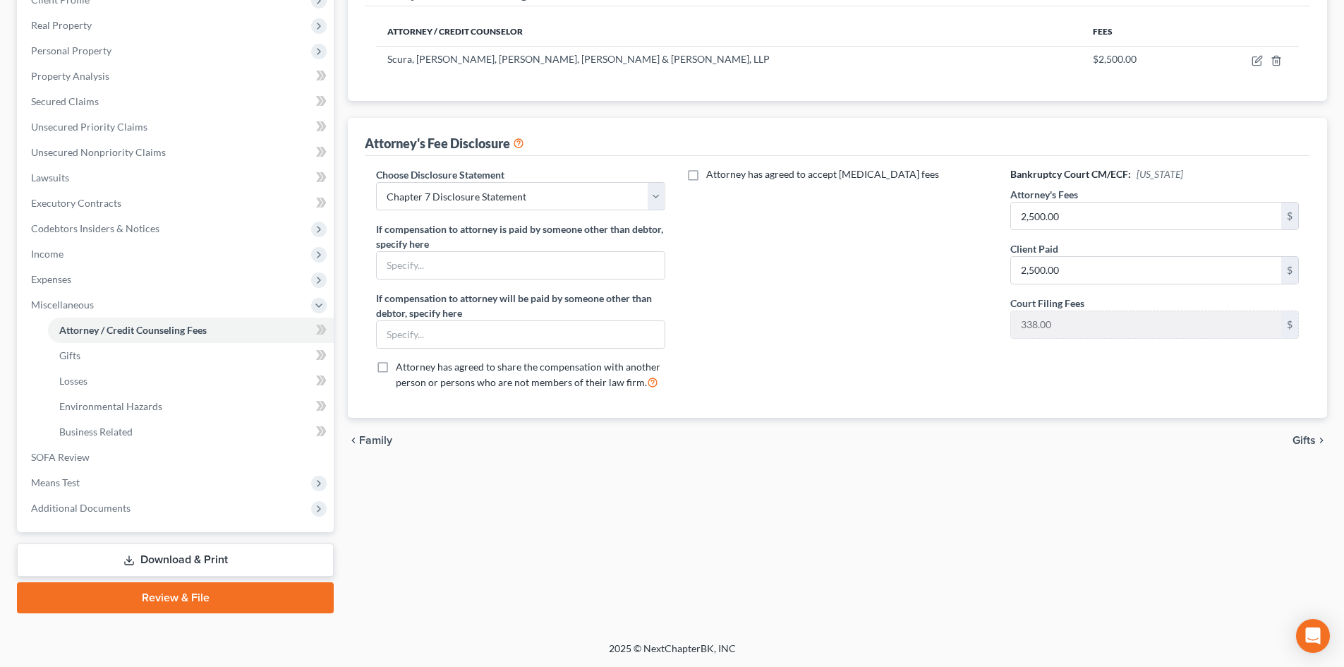
click at [203, 545] on link "Download & Print" at bounding box center [175, 559] width 317 height 33
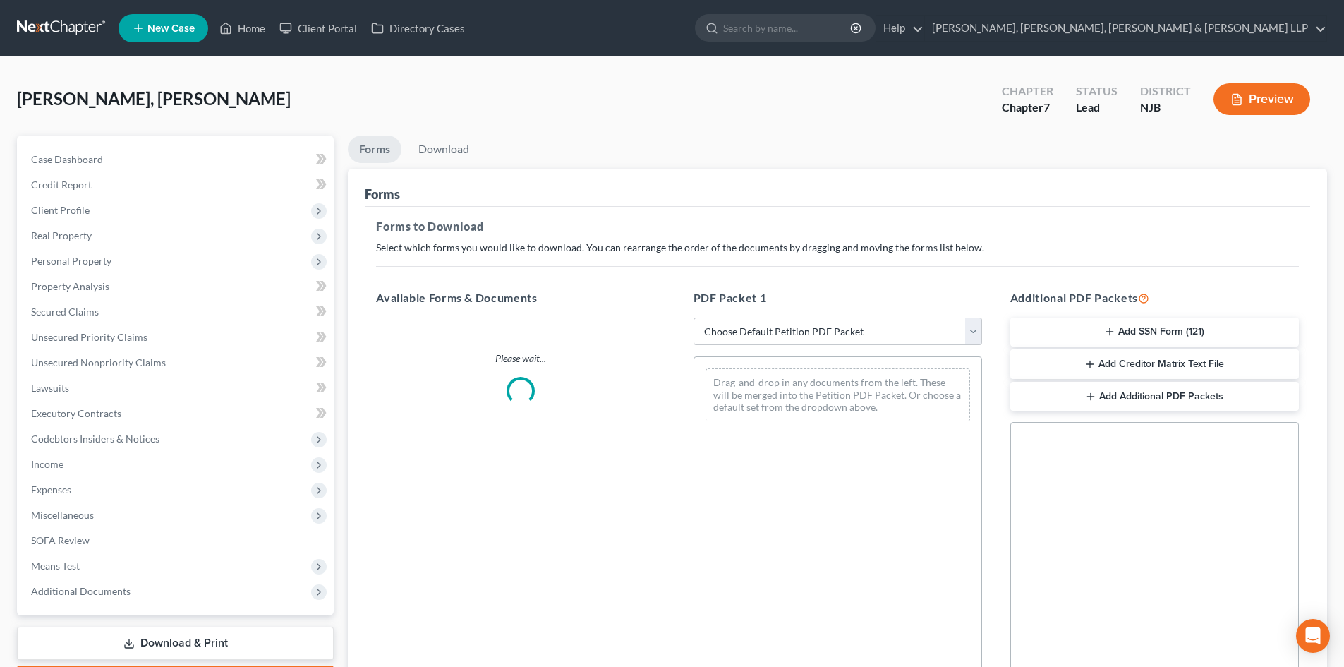
click at [754, 330] on select "Choose Default Petition PDF Packet Complete Bankruptcy Petition (all forms and …" at bounding box center [838, 332] width 289 height 28
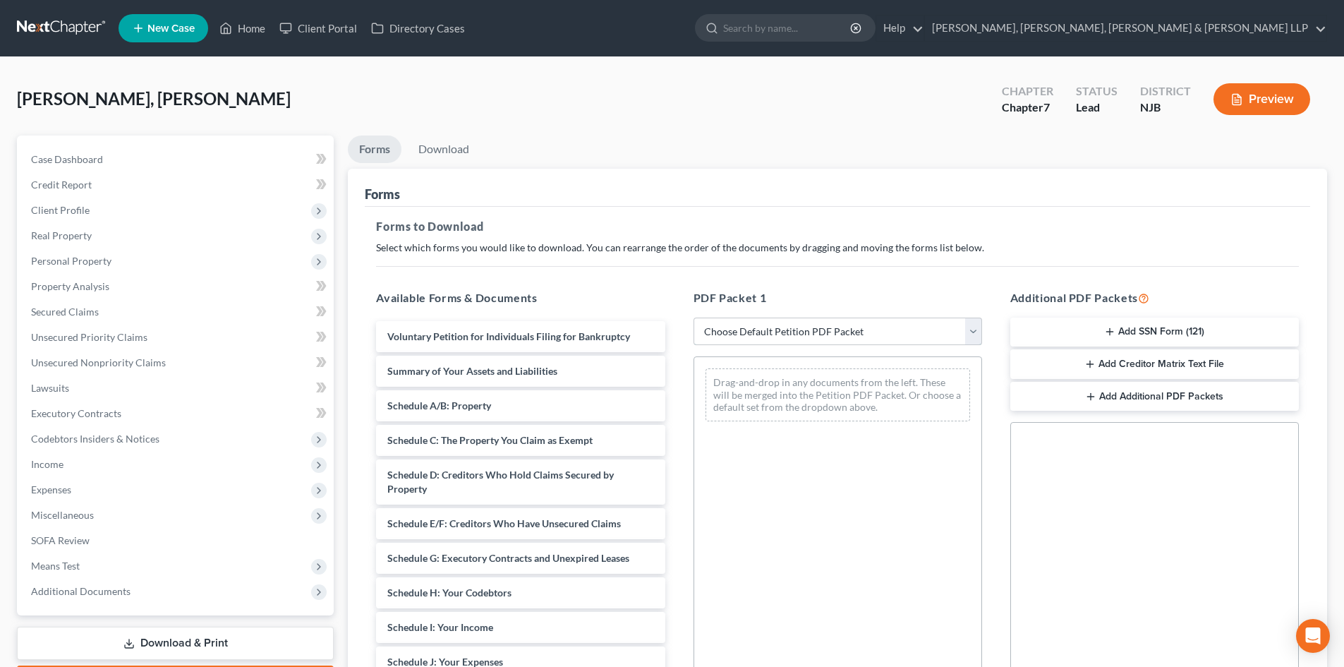
select select "3"
click at [694, 318] on select "Choose Default Petition PDF Packet Complete Bankruptcy Petition (all forms and …" at bounding box center [838, 332] width 289 height 28
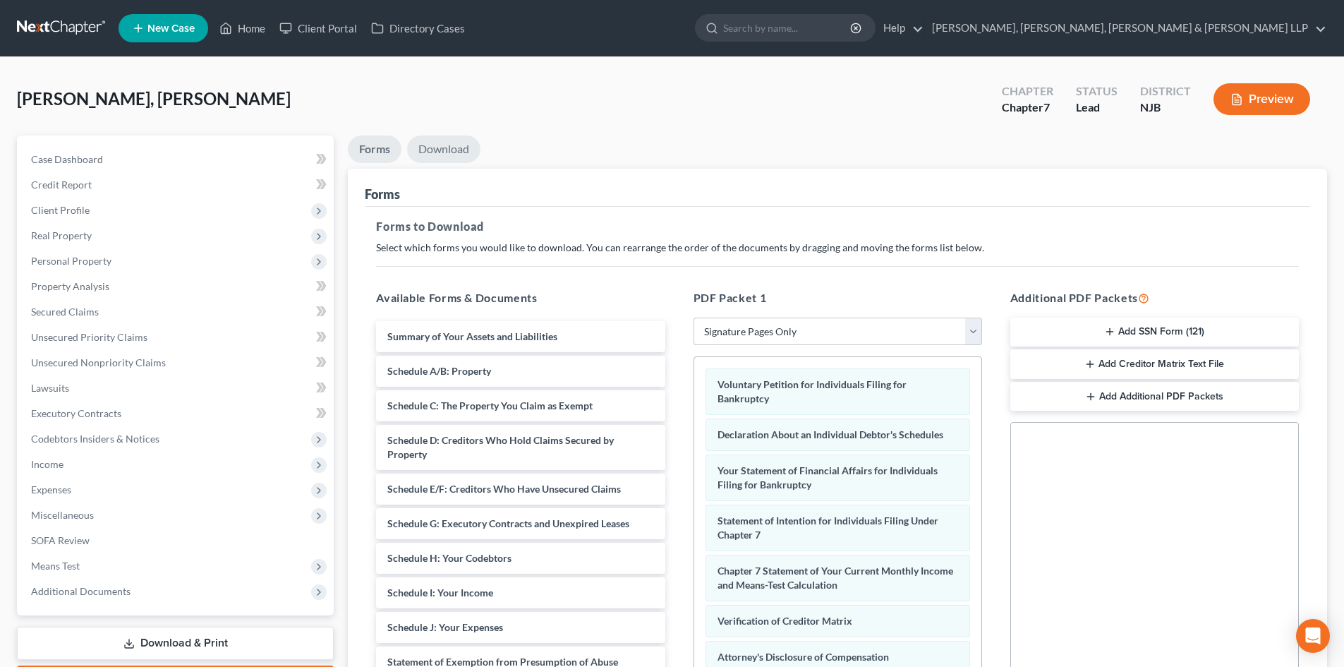
click at [454, 141] on link "Download" at bounding box center [443, 149] width 73 height 28
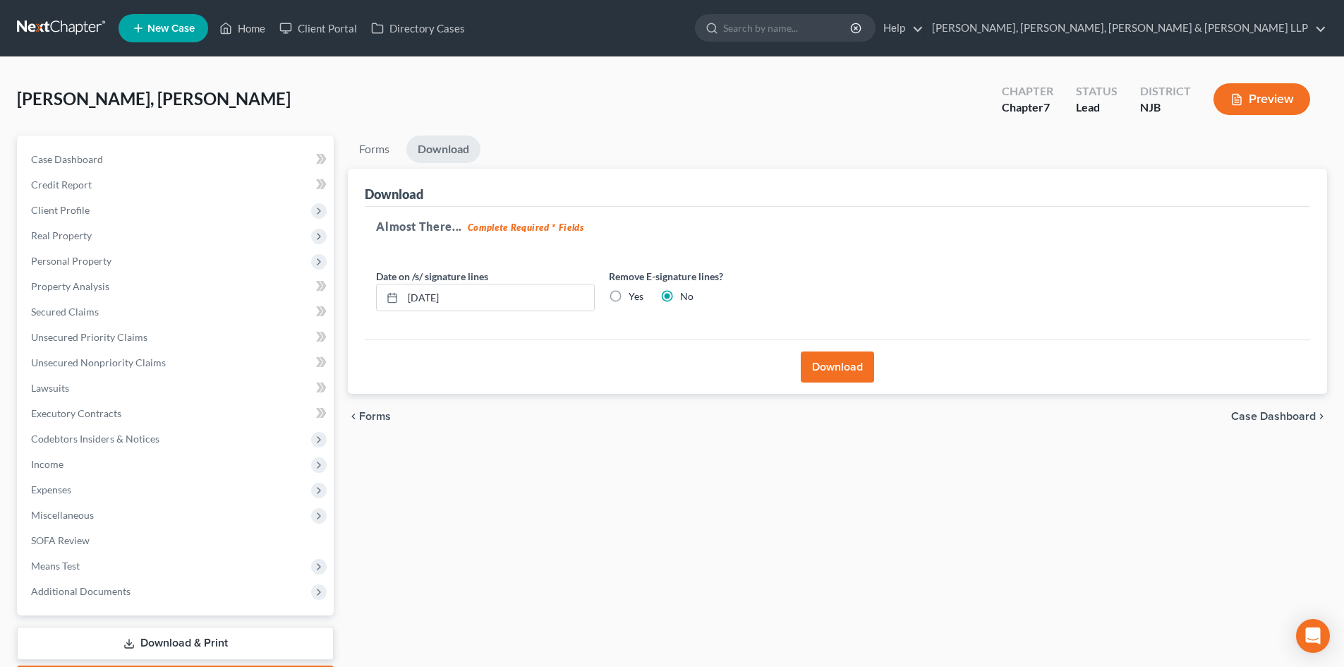
click at [629, 296] on label "Yes" at bounding box center [636, 296] width 15 height 14
click at [634, 296] on input "Yes" at bounding box center [638, 293] width 9 height 9
radio input "true"
radio input "false"
click at [849, 373] on button "Download" at bounding box center [837, 366] width 73 height 31
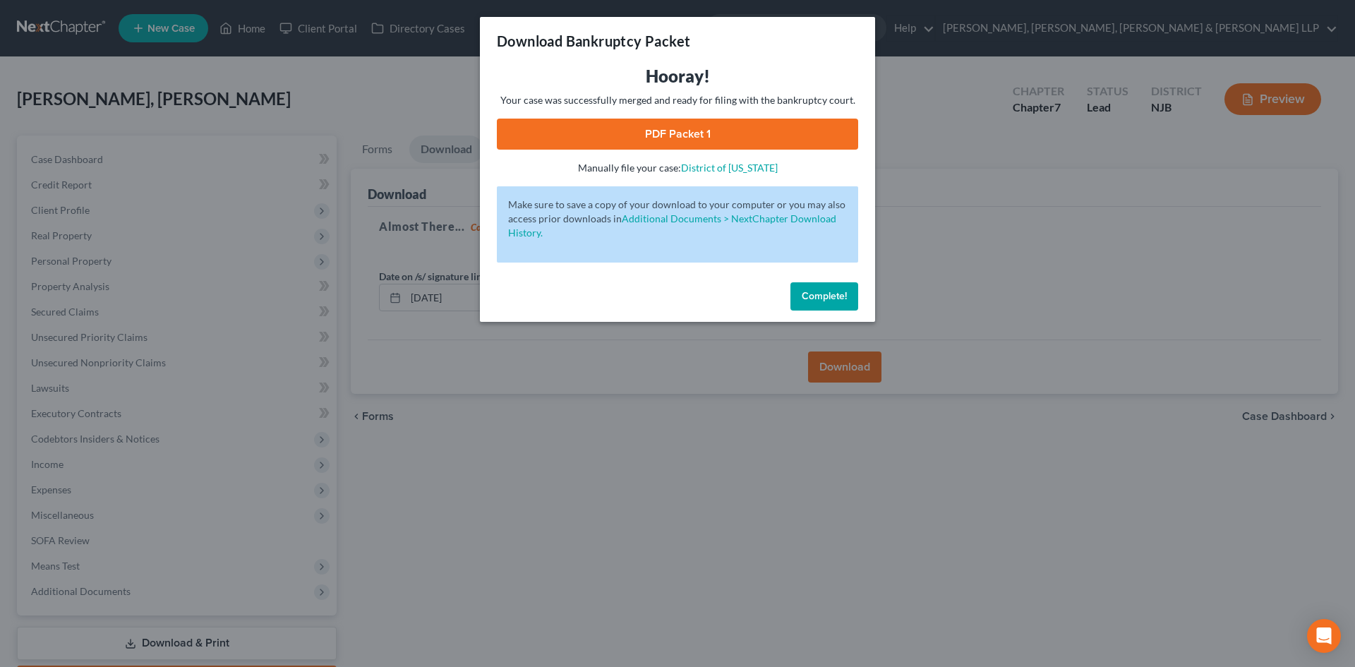
click at [651, 126] on link "PDF Packet 1" at bounding box center [677, 134] width 361 height 31
click at [322, 152] on div "Download Bankruptcy Packet Hooray! Your case was successfully merged and ready …" at bounding box center [677, 333] width 1355 height 667
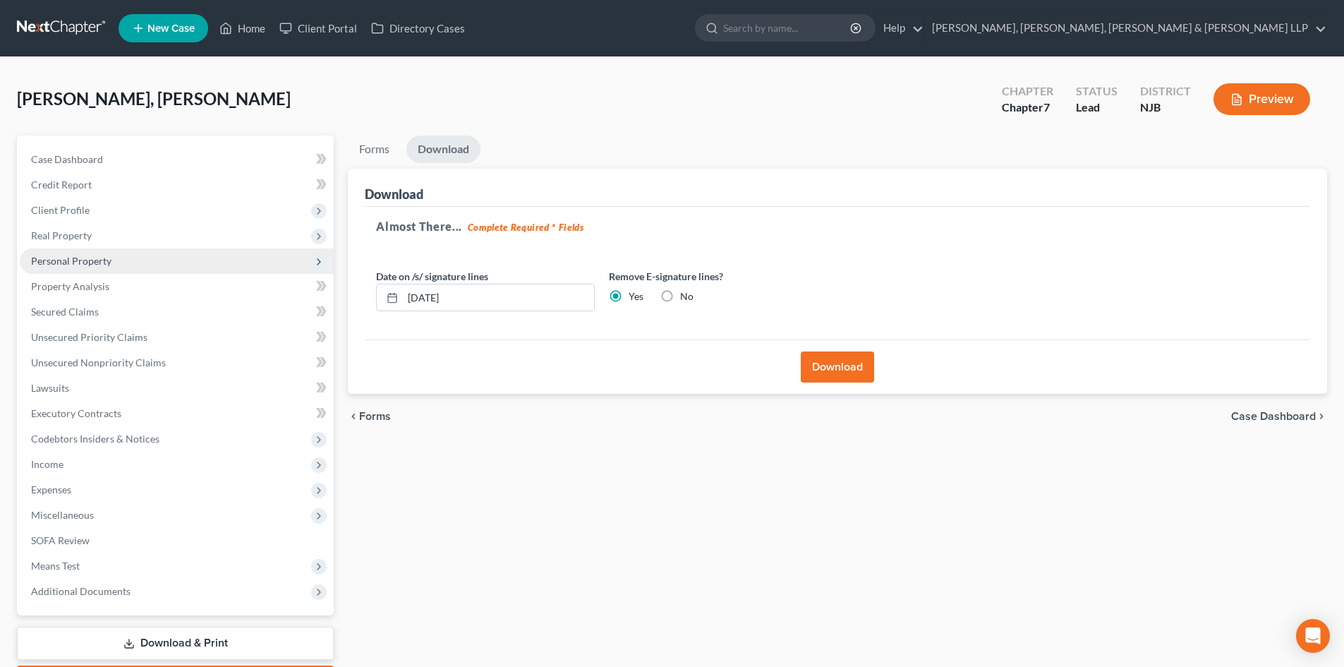
click at [126, 249] on span "Personal Property" at bounding box center [177, 260] width 314 height 25
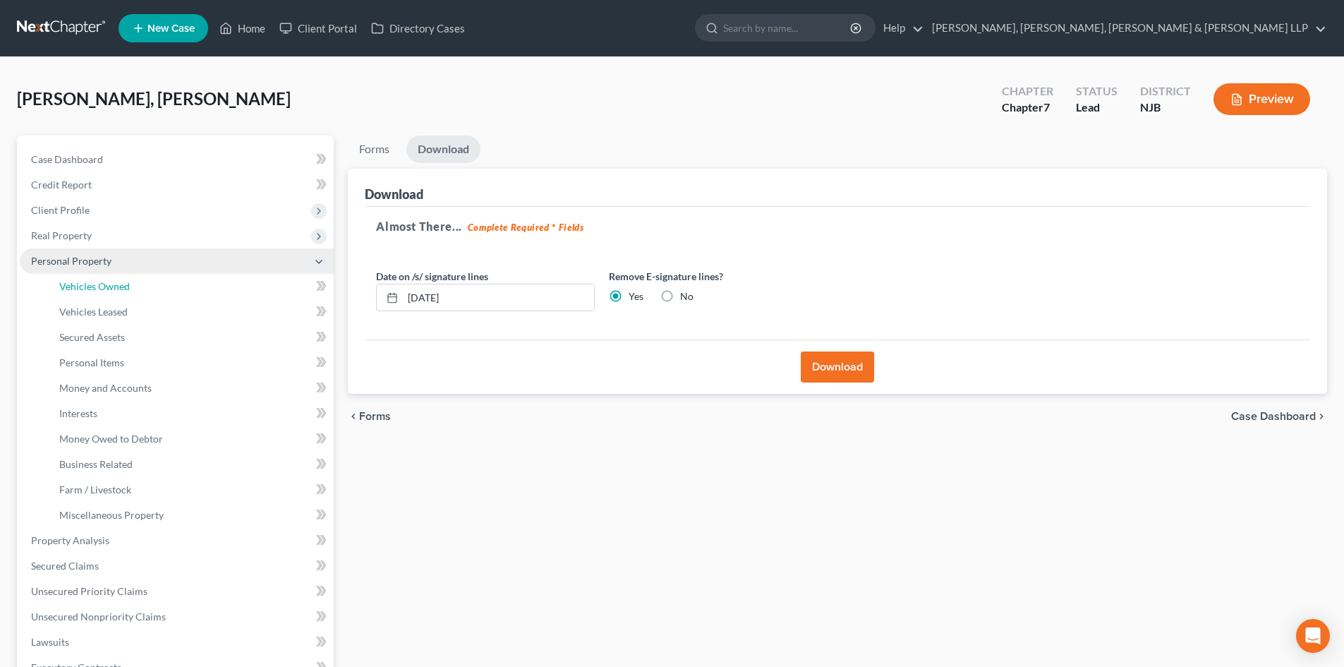
click at [126, 282] on span "Vehicles Owned" at bounding box center [94, 286] width 71 height 12
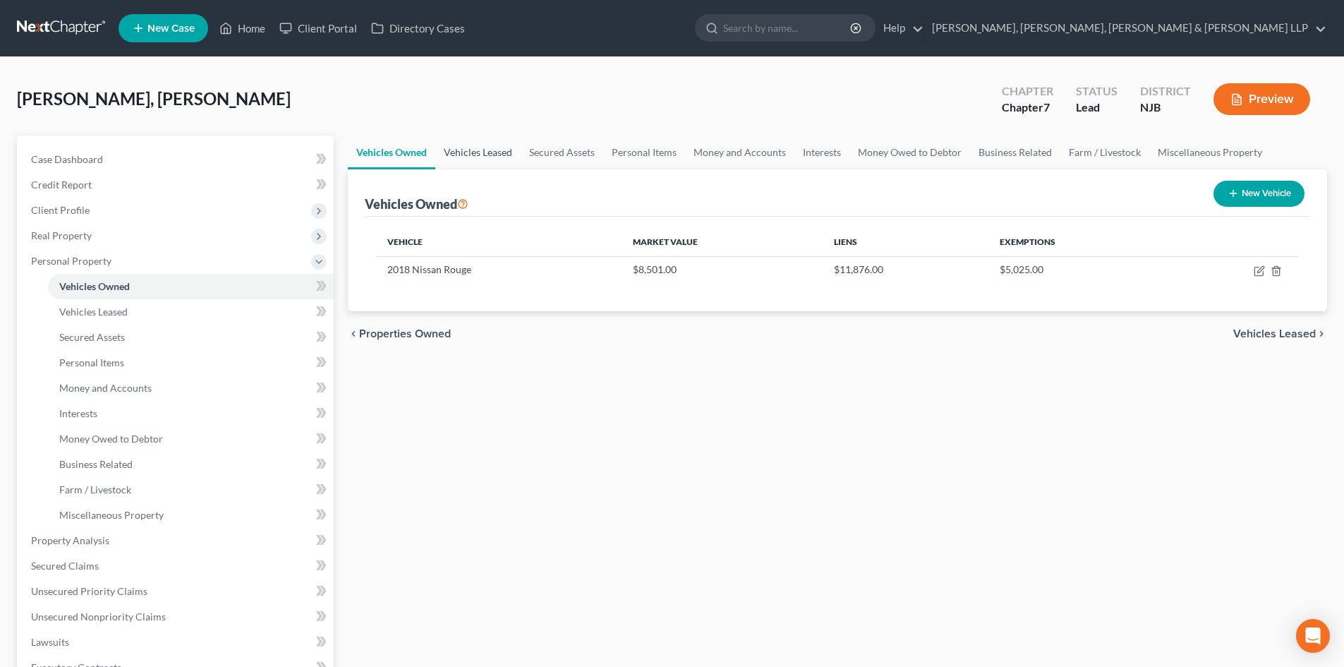
click at [503, 155] on link "Vehicles Leased" at bounding box center [477, 152] width 85 height 34
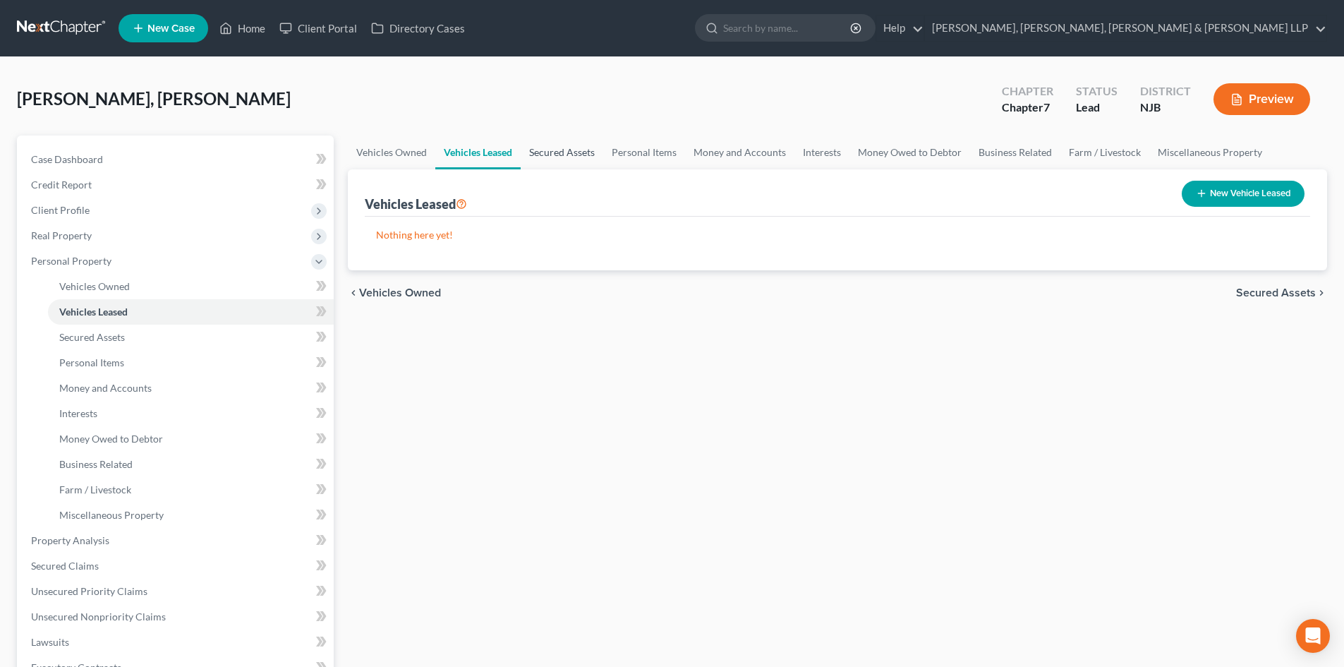
click at [544, 154] on link "Secured Assets" at bounding box center [562, 152] width 83 height 34
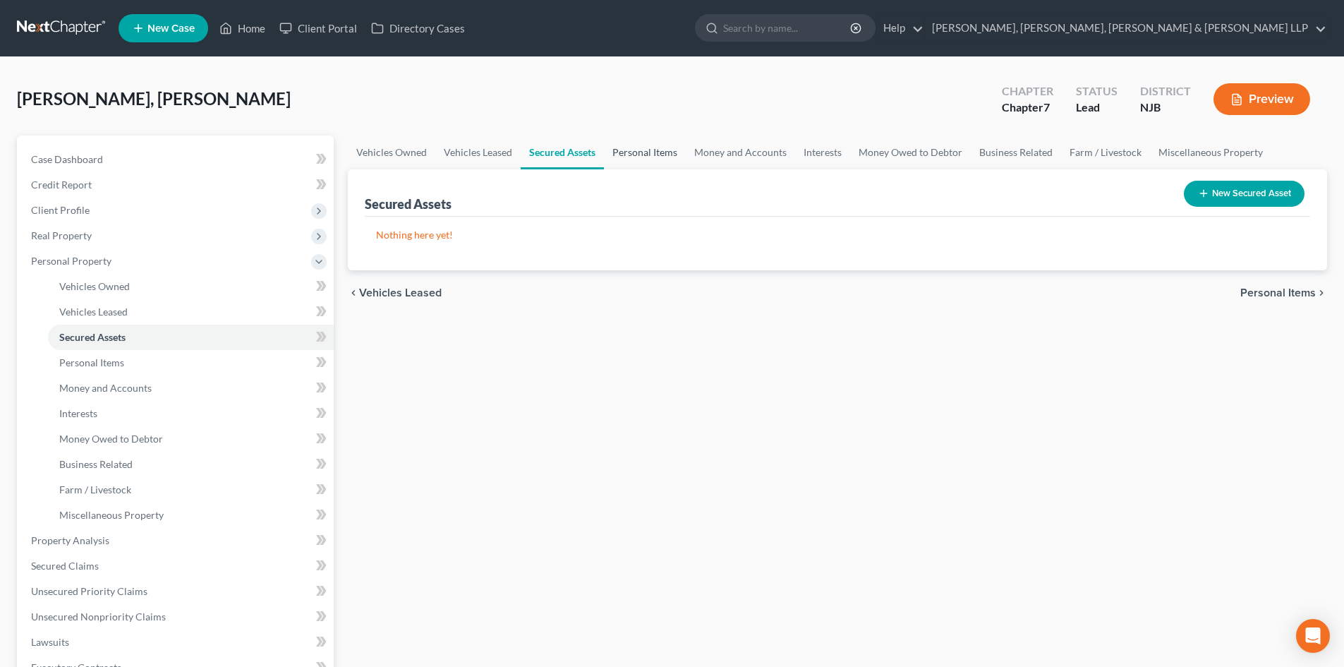
click at [636, 154] on link "Personal Items" at bounding box center [645, 152] width 82 height 34
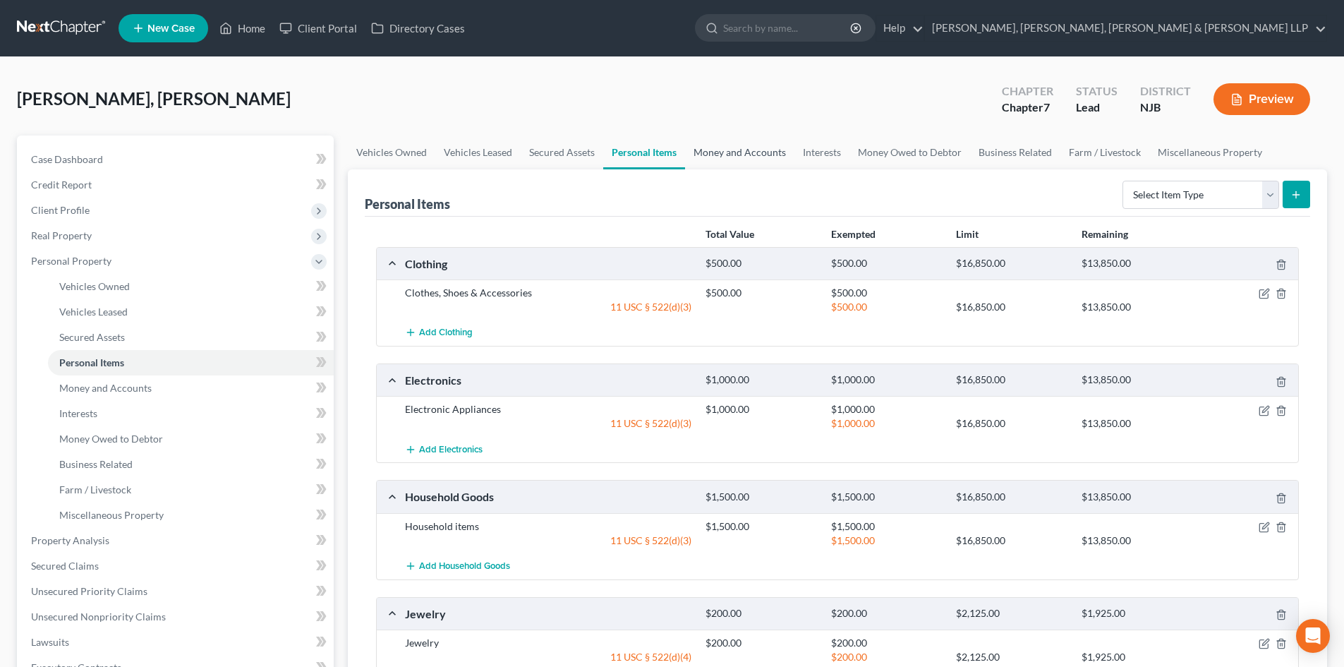
drag, startPoint x: 737, startPoint y: 153, endPoint x: 819, endPoint y: 158, distance: 82.7
click at [737, 153] on link "Money and Accounts" at bounding box center [739, 152] width 109 height 34
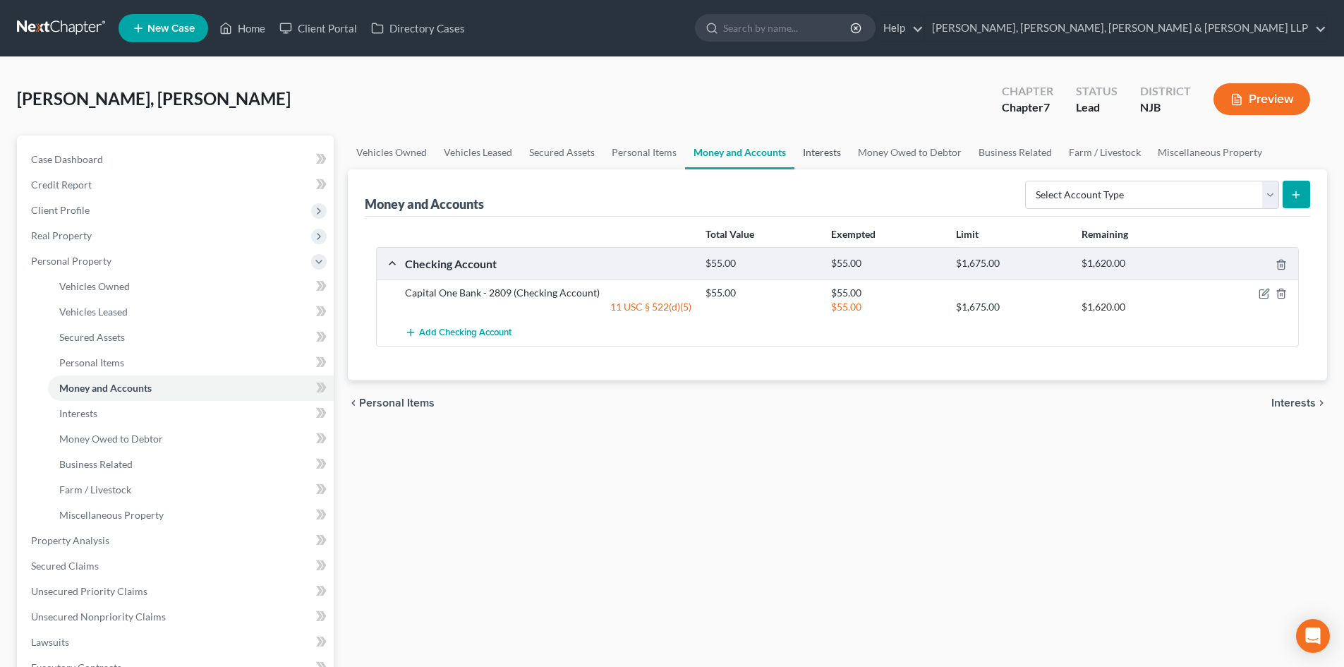
click at [845, 155] on link "Interests" at bounding box center [822, 152] width 55 height 34
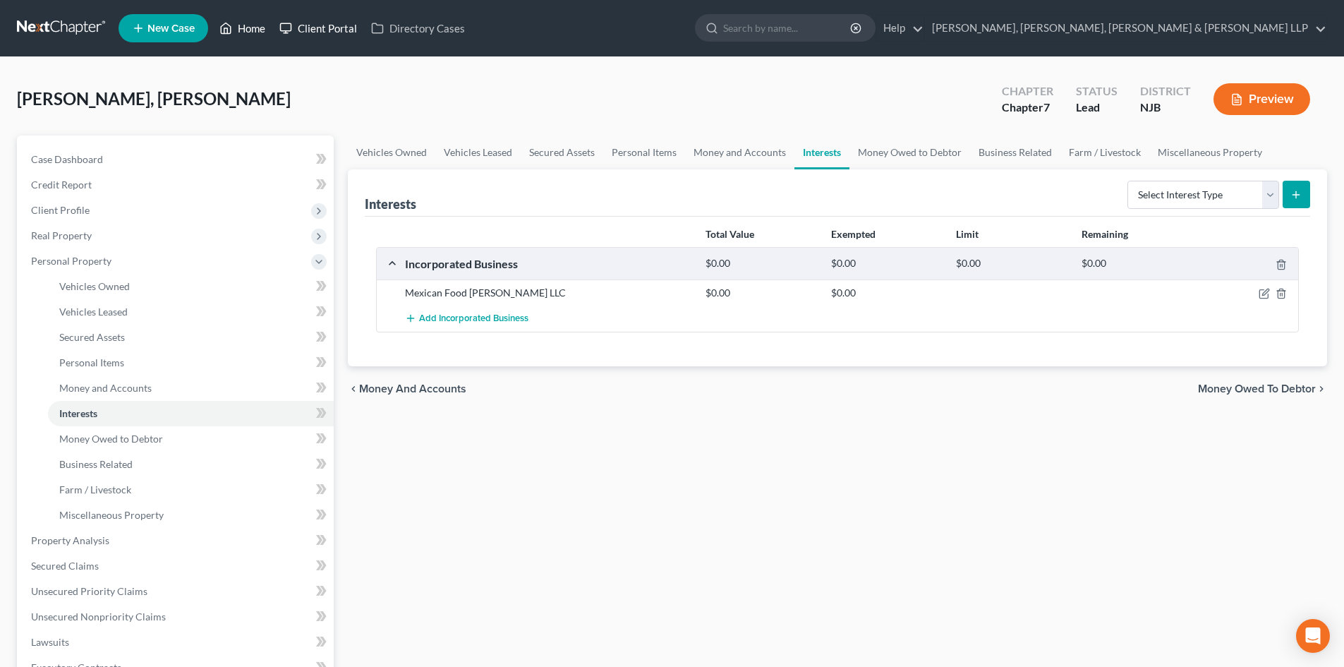
drag, startPoint x: 269, startPoint y: 30, endPoint x: 287, endPoint y: 37, distance: 19.4
click at [269, 30] on link "Home" at bounding box center [242, 28] width 60 height 25
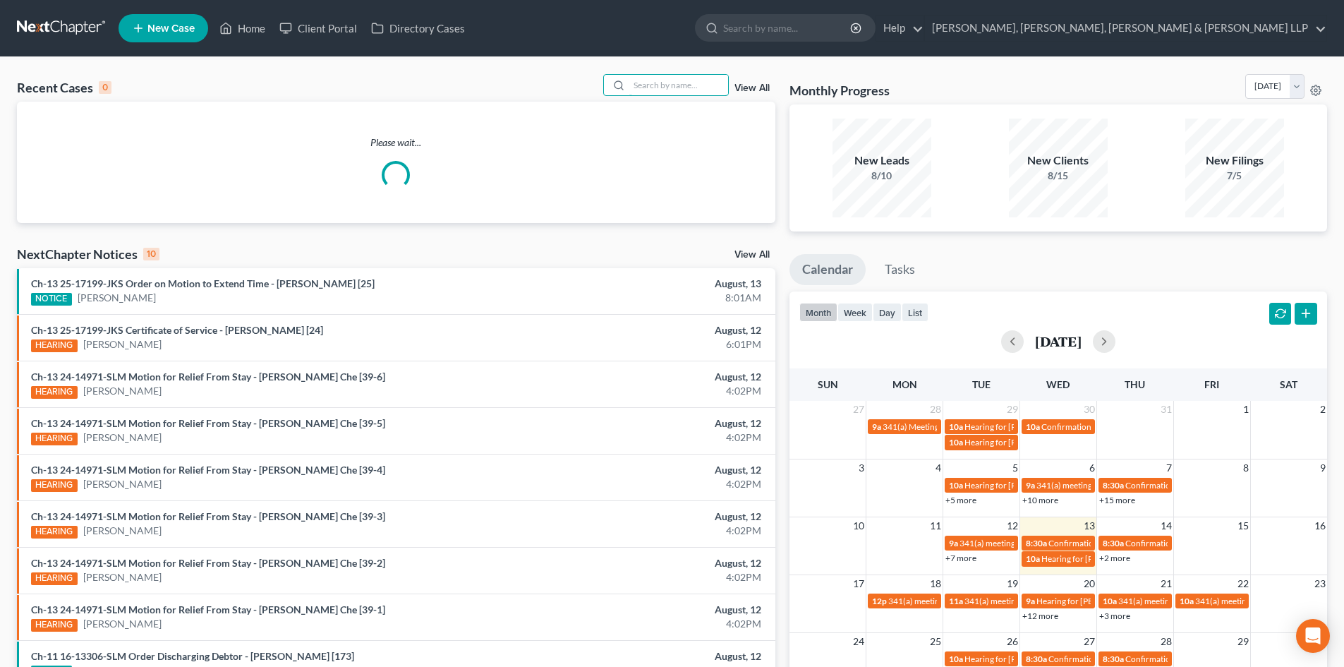
click at [670, 79] on input "search" at bounding box center [678, 85] width 99 height 20
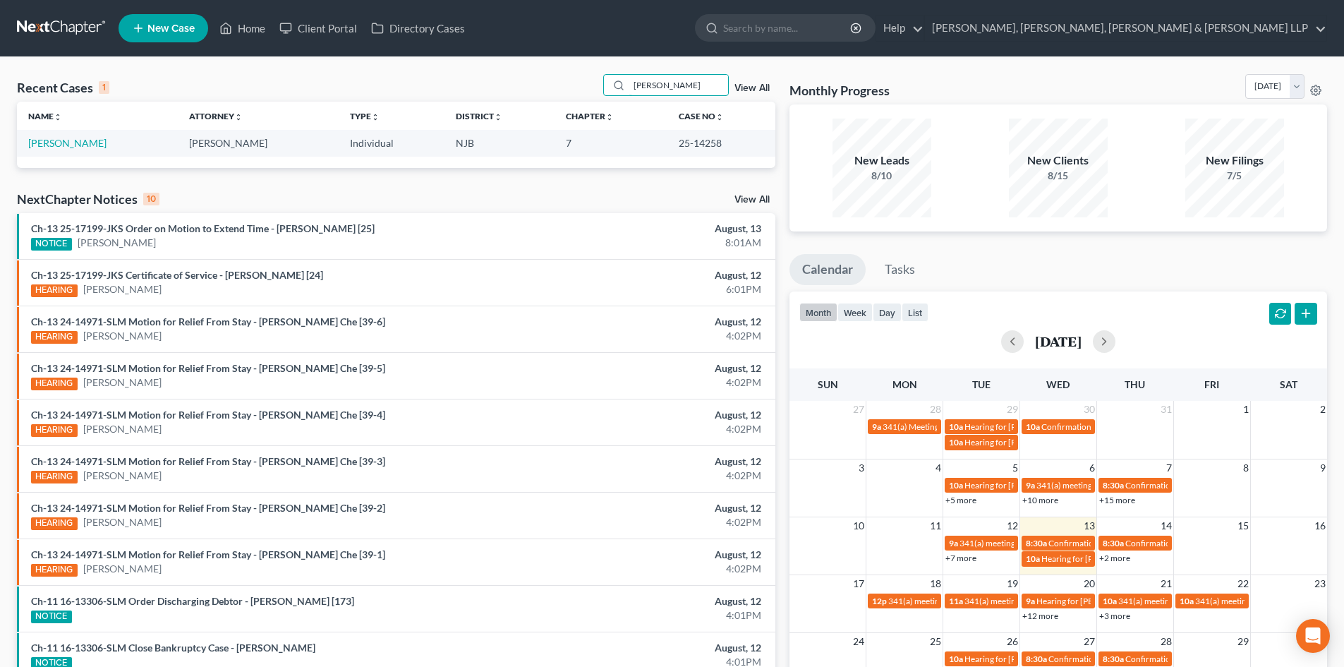
type input "holger moreno"
click at [88, 150] on td "Moreno, Holger" at bounding box center [97, 143] width 161 height 26
click at [88, 145] on link "Moreno, Holger" at bounding box center [67, 143] width 78 height 12
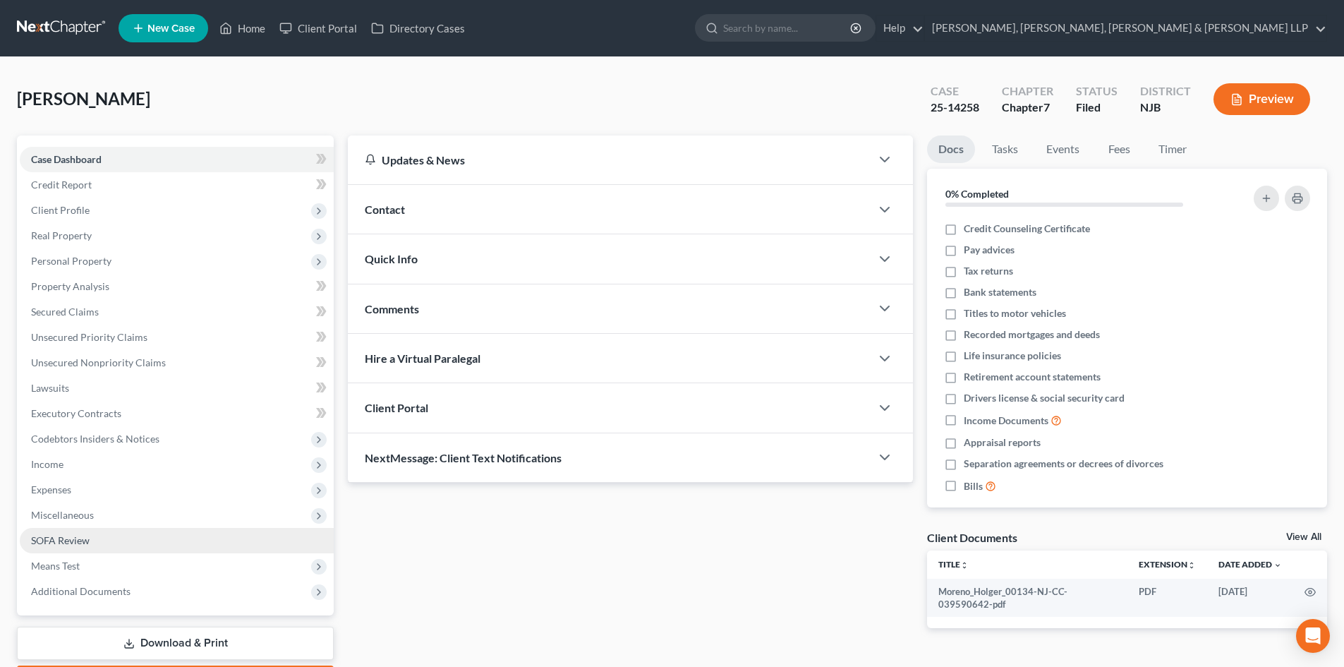
click at [108, 531] on link "SOFA Review" at bounding box center [177, 540] width 314 height 25
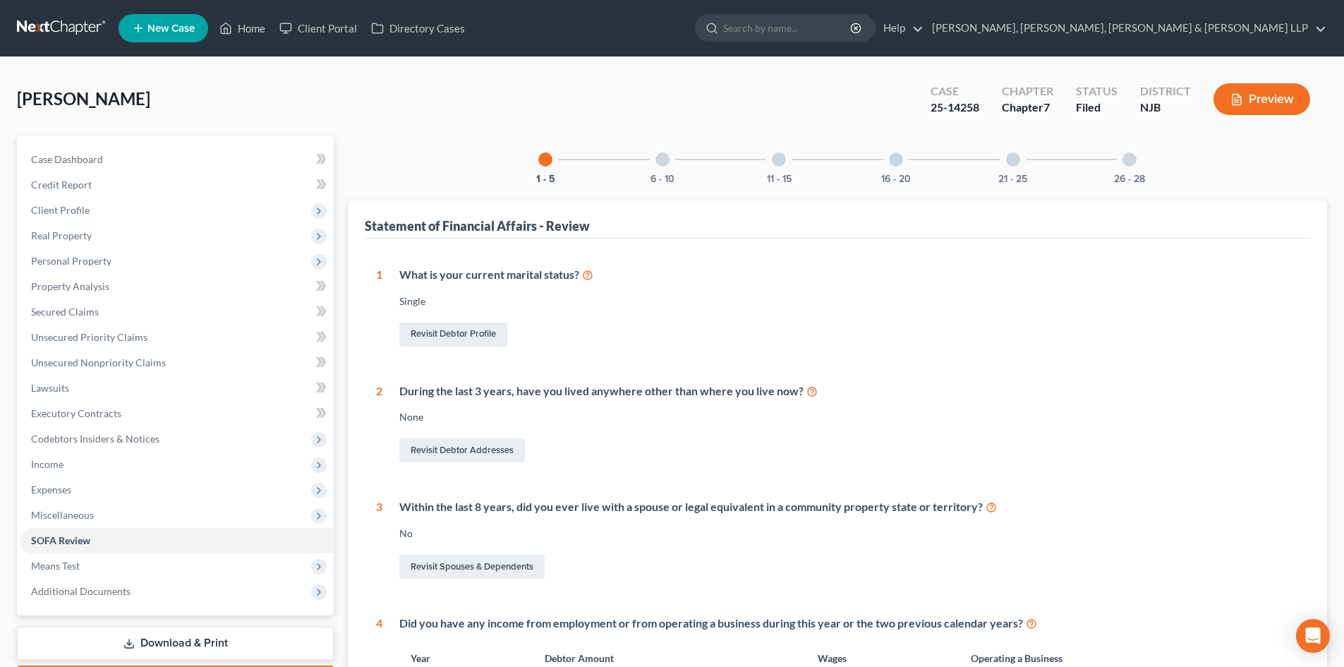
click at [1140, 155] on div "26 - 28" at bounding box center [1130, 159] width 48 height 48
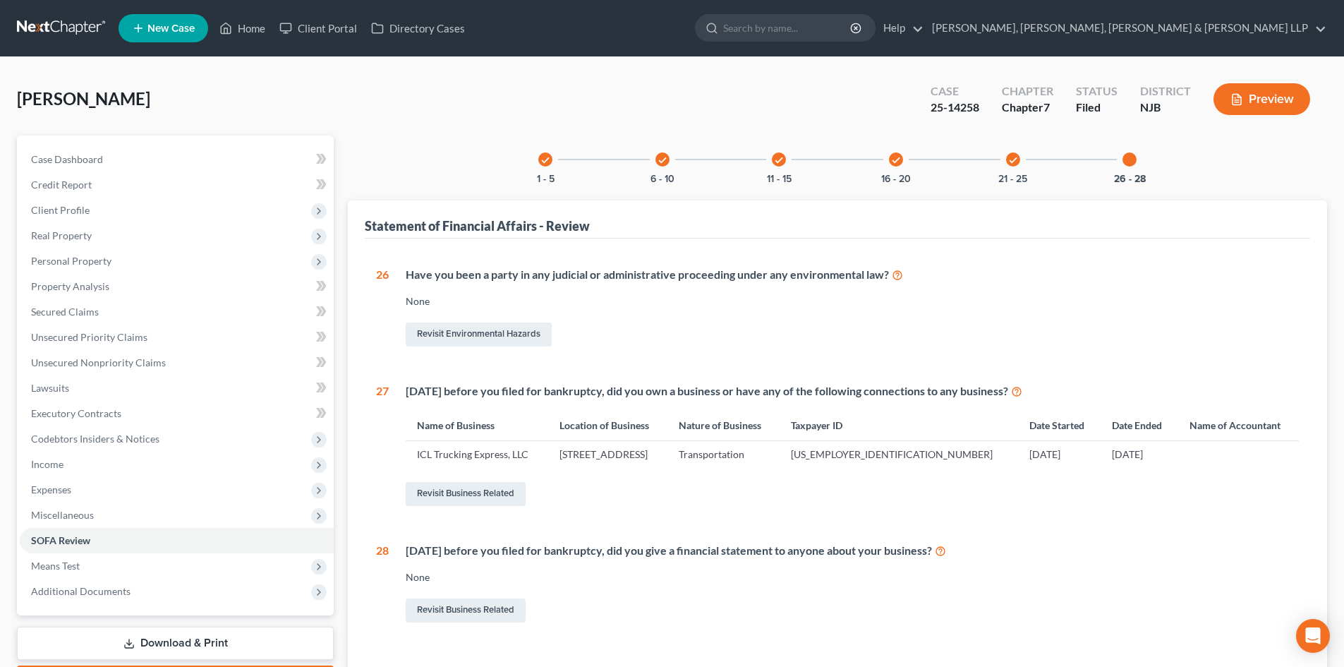
click at [1016, 163] on icon "check" at bounding box center [1013, 160] width 10 height 10
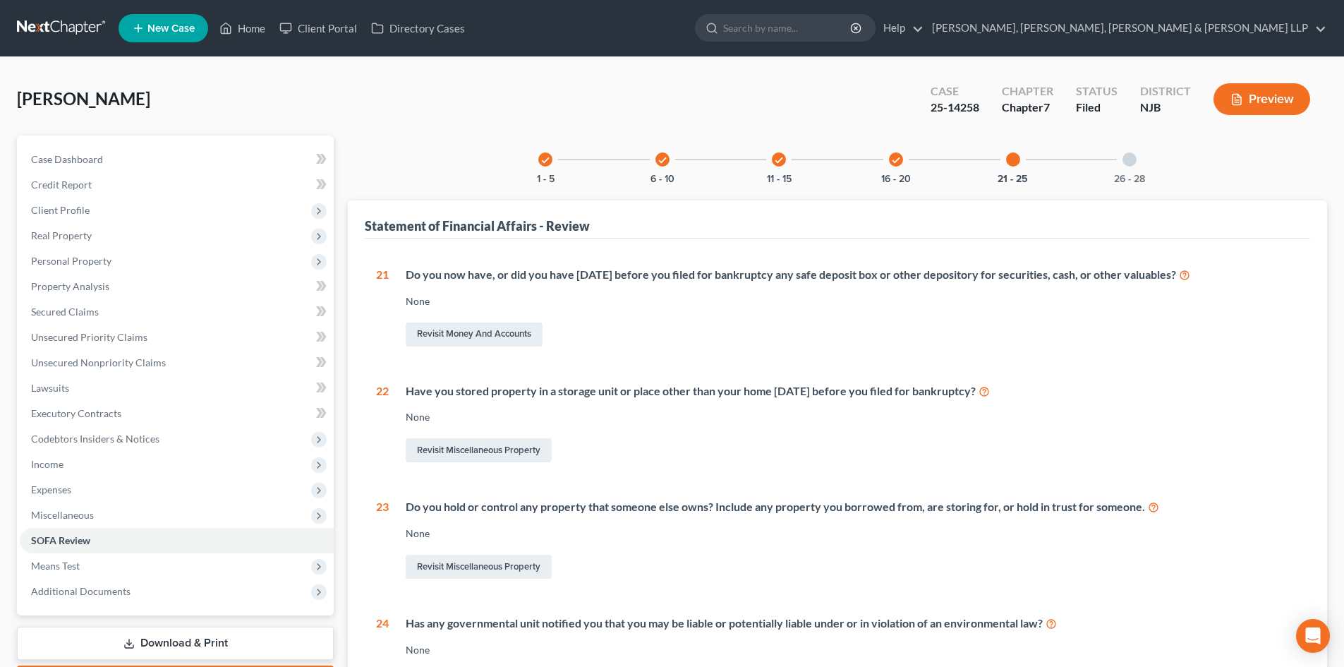
click at [889, 151] on div "check 16 - 20" at bounding box center [896, 159] width 48 height 48
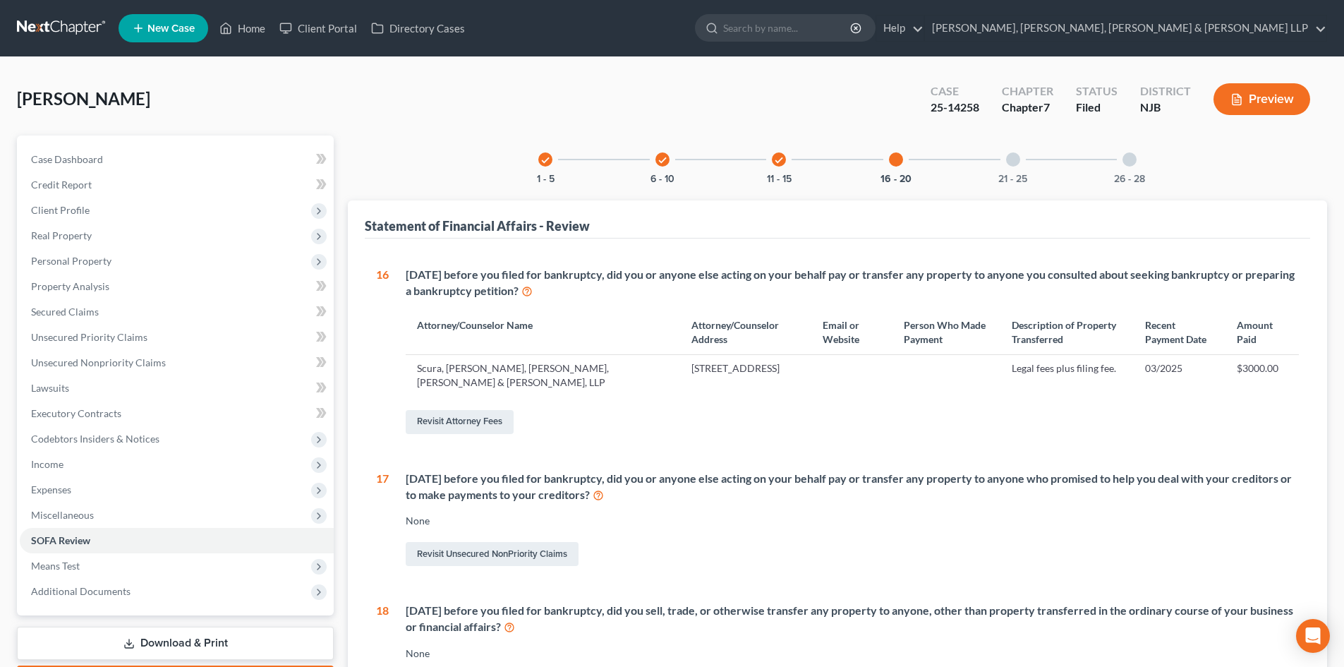
click at [775, 158] on icon "check" at bounding box center [779, 160] width 10 height 10
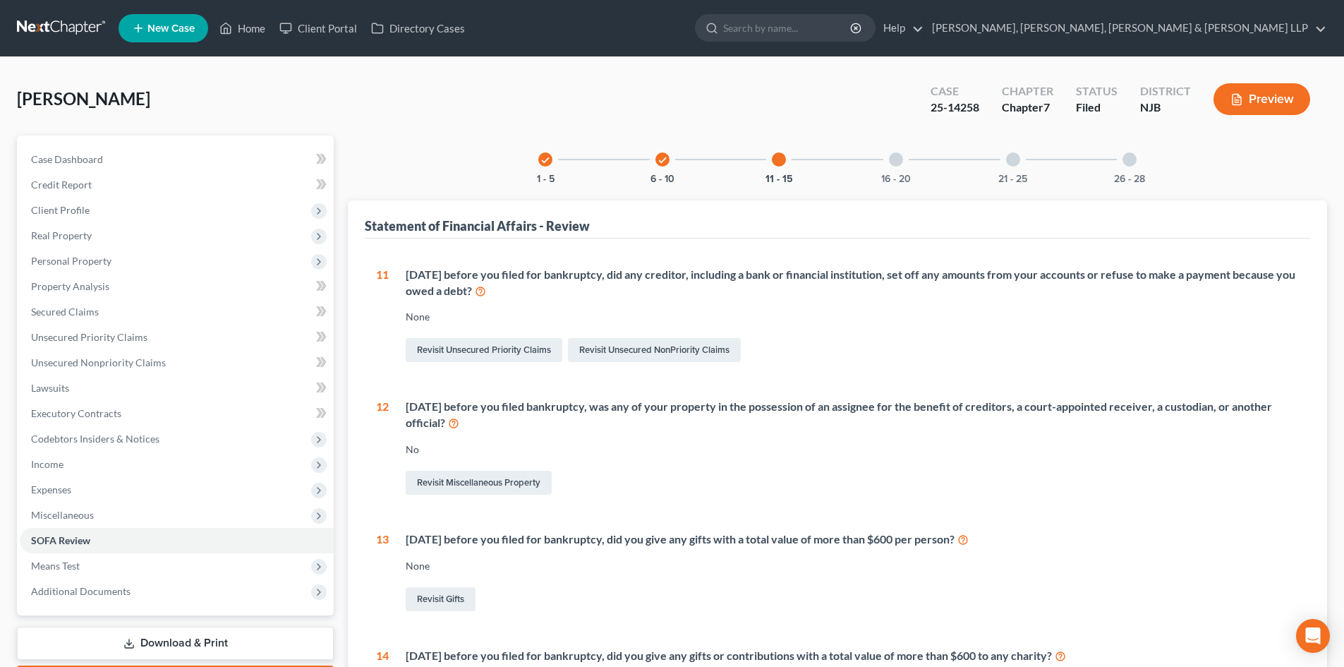
click at [664, 162] on icon "check" at bounding box center [663, 160] width 10 height 10
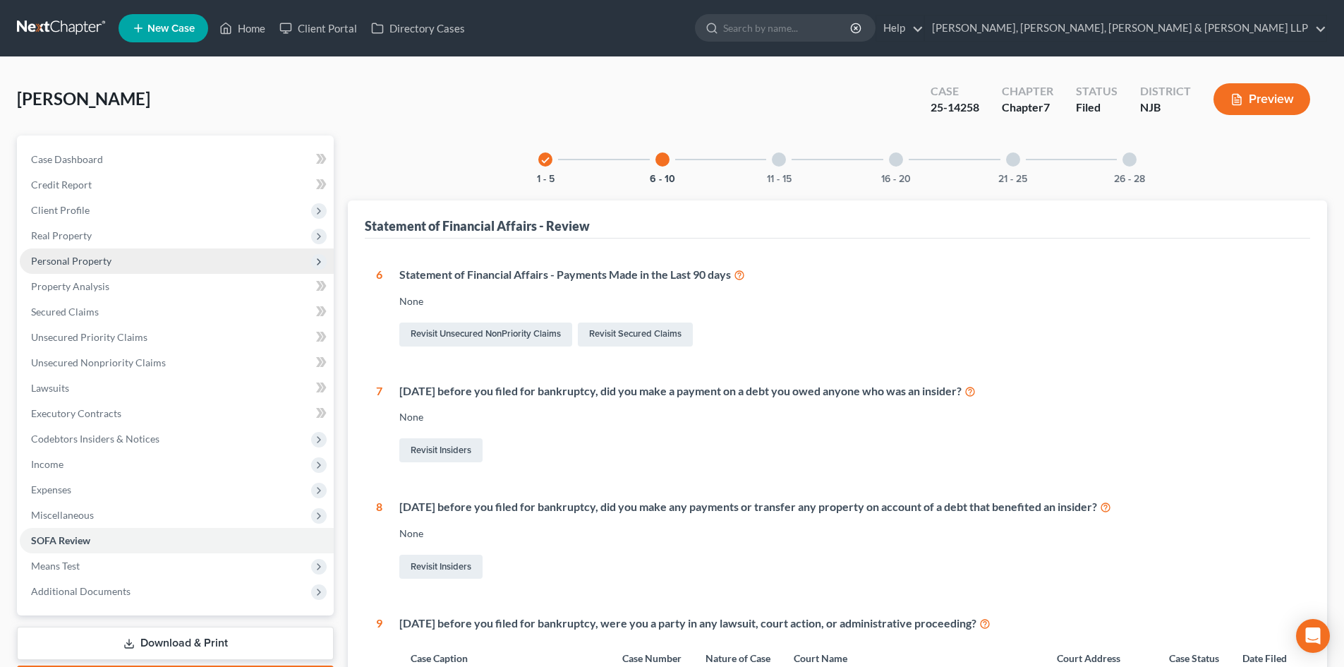
click at [95, 265] on span "Personal Property" at bounding box center [71, 261] width 80 height 12
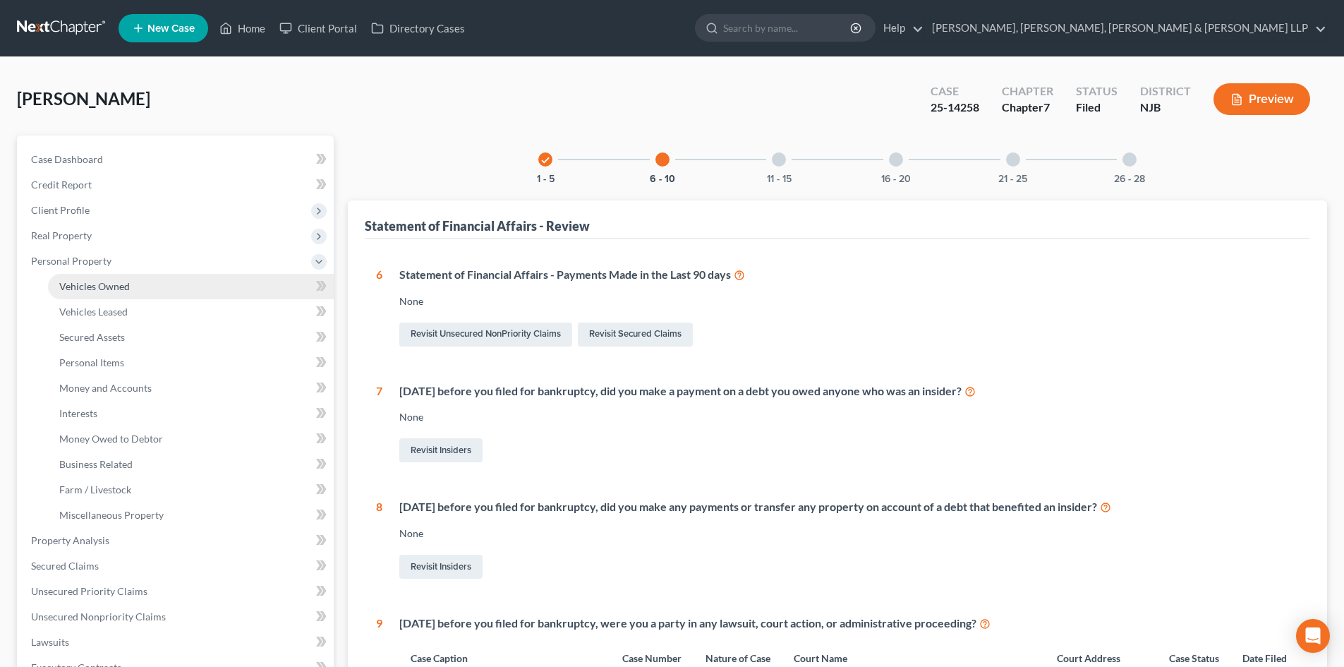
click at [108, 288] on span "Vehicles Owned" at bounding box center [94, 286] width 71 height 12
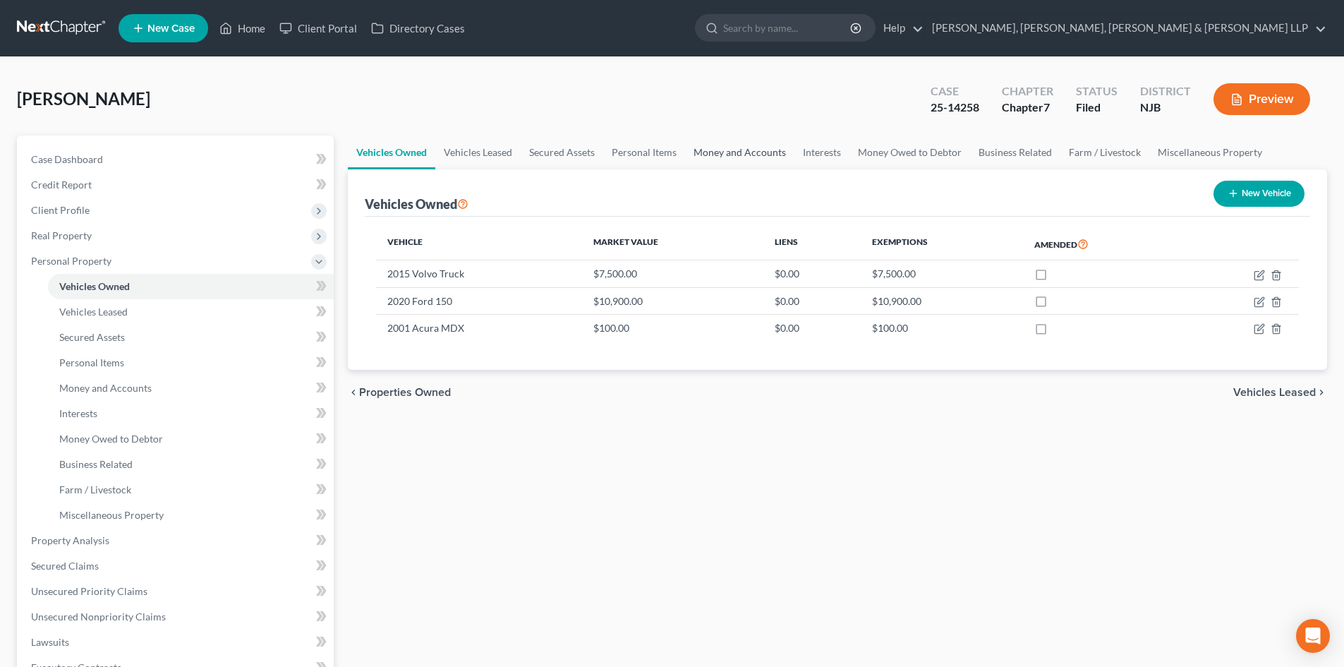
click at [752, 153] on link "Money and Accounts" at bounding box center [739, 152] width 109 height 34
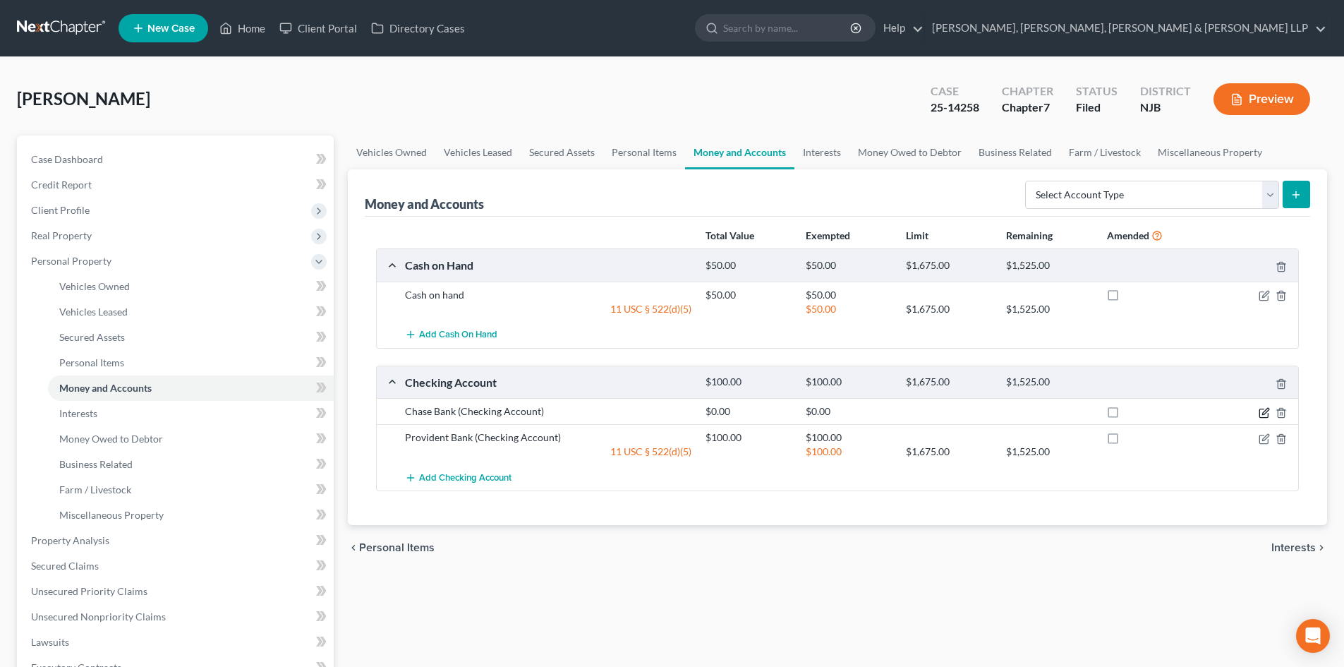
click at [1264, 409] on icon "button" at bounding box center [1264, 412] width 11 height 11
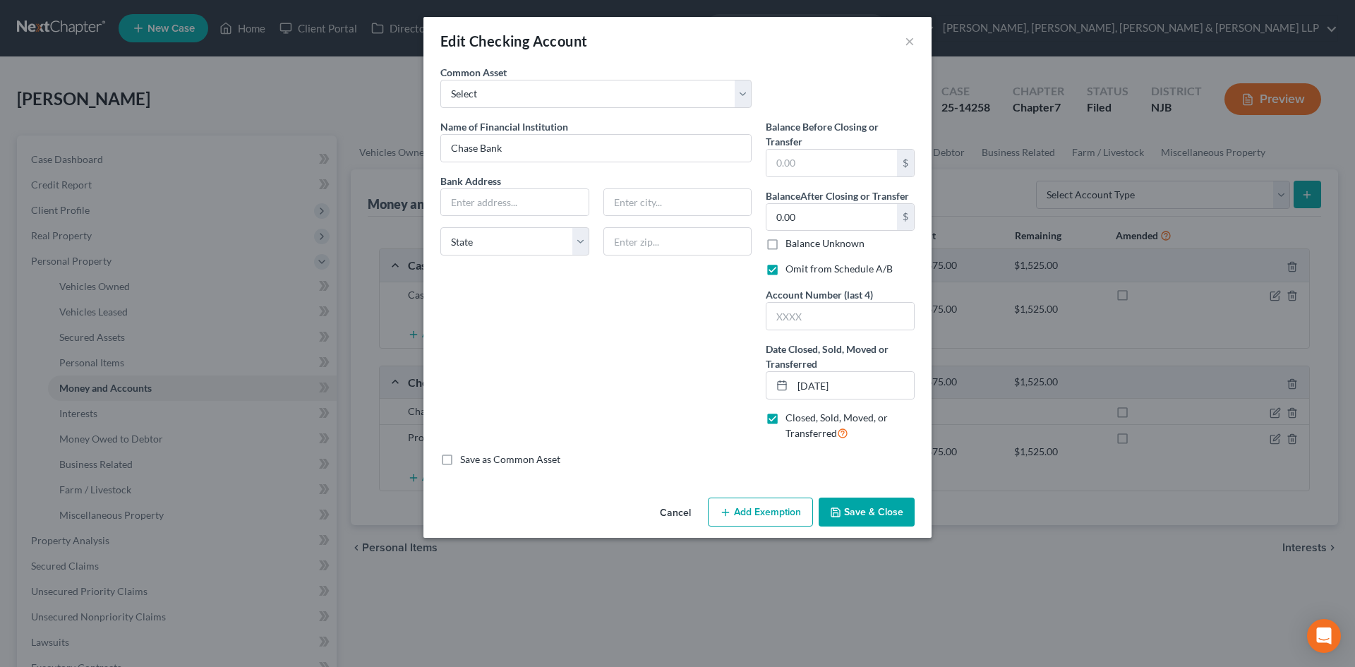
click at [904, 40] on div "Edit Checking Account ×" at bounding box center [677, 41] width 508 height 48
click at [910, 37] on button "×" at bounding box center [910, 40] width 10 height 17
